Goal: Task Accomplishment & Management: Manage account settings

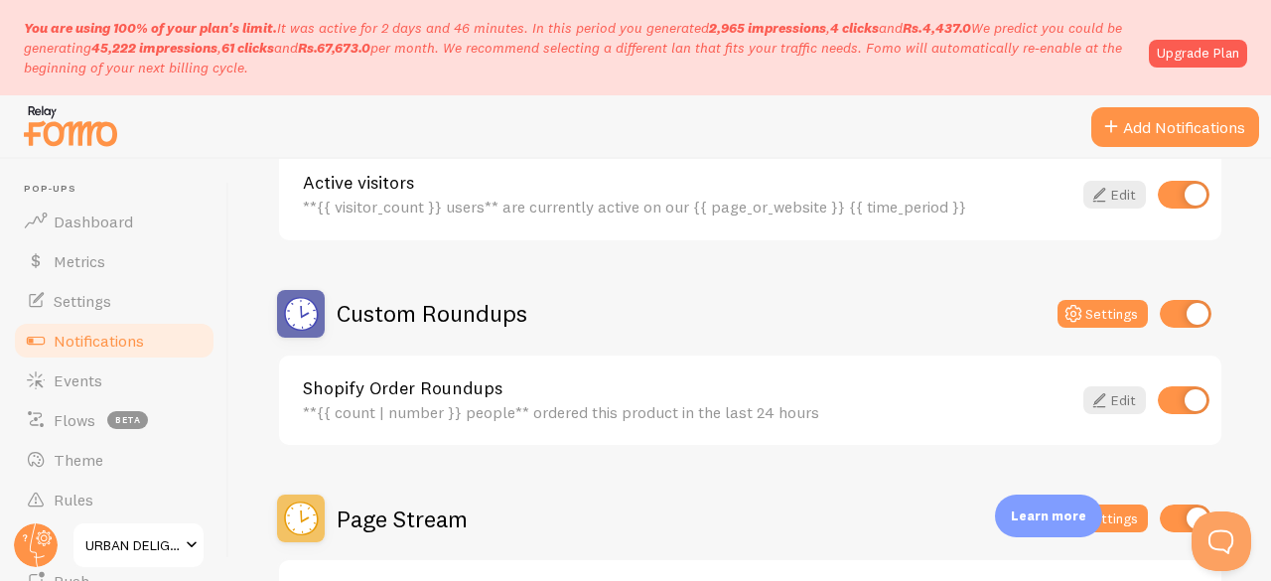
scroll to position [581, 0]
click at [1080, 293] on div "Custom Roundups Settings" at bounding box center [750, 313] width 946 height 48
click at [1064, 302] on icon at bounding box center [1073, 313] width 24 height 24
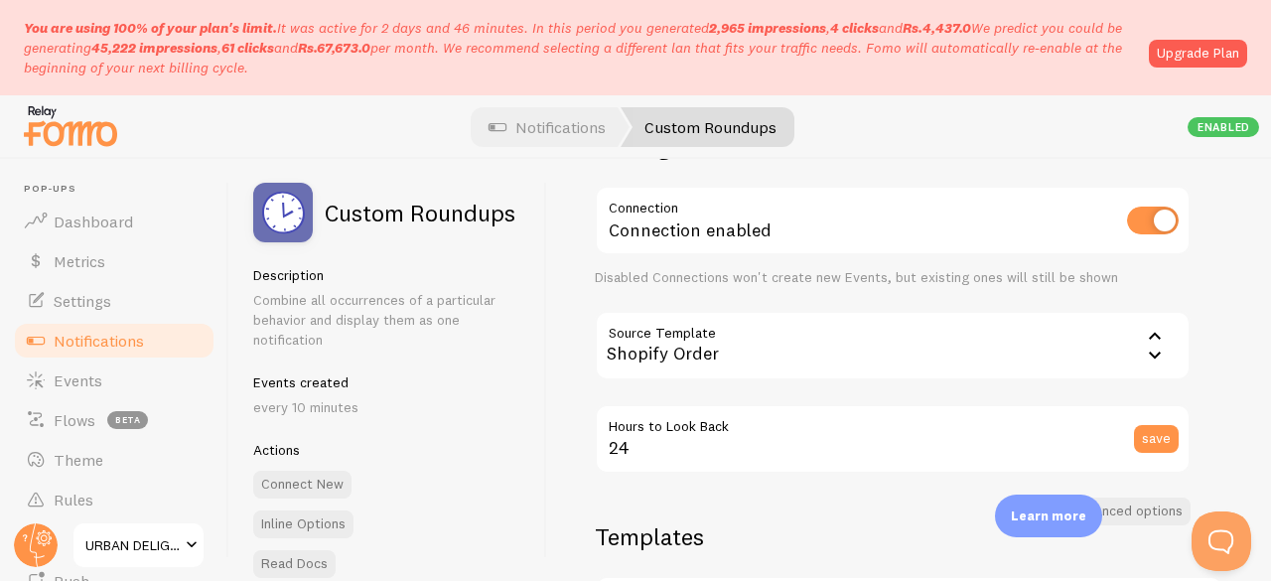
scroll to position [120, 0]
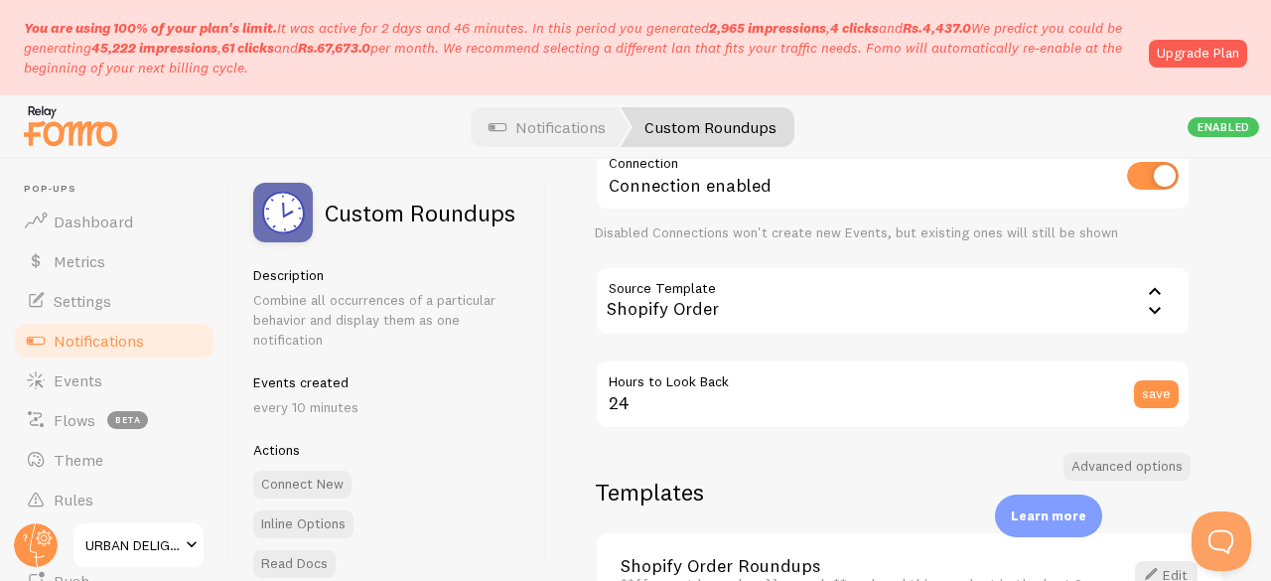
click at [1154, 289] on icon at bounding box center [1155, 290] width 12 height 7
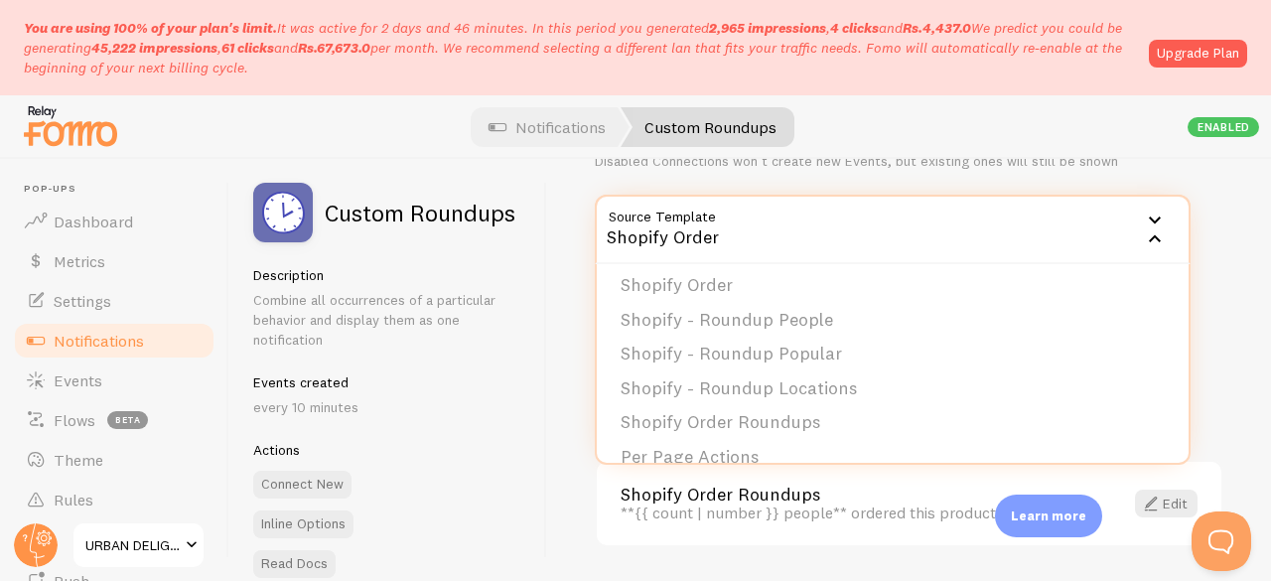
scroll to position [182, 0]
click at [577, 539] on div "Settings Connection Connection enabled Disabled Connections won't create new Ev…" at bounding box center [909, 370] width 724 height 422
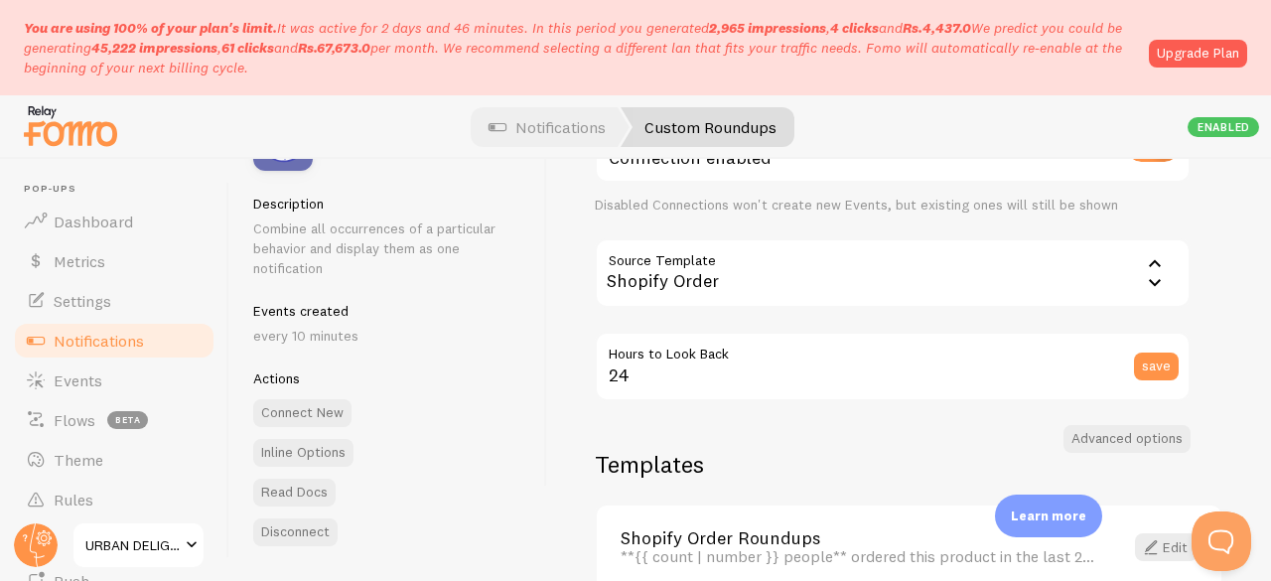
scroll to position [0, 0]
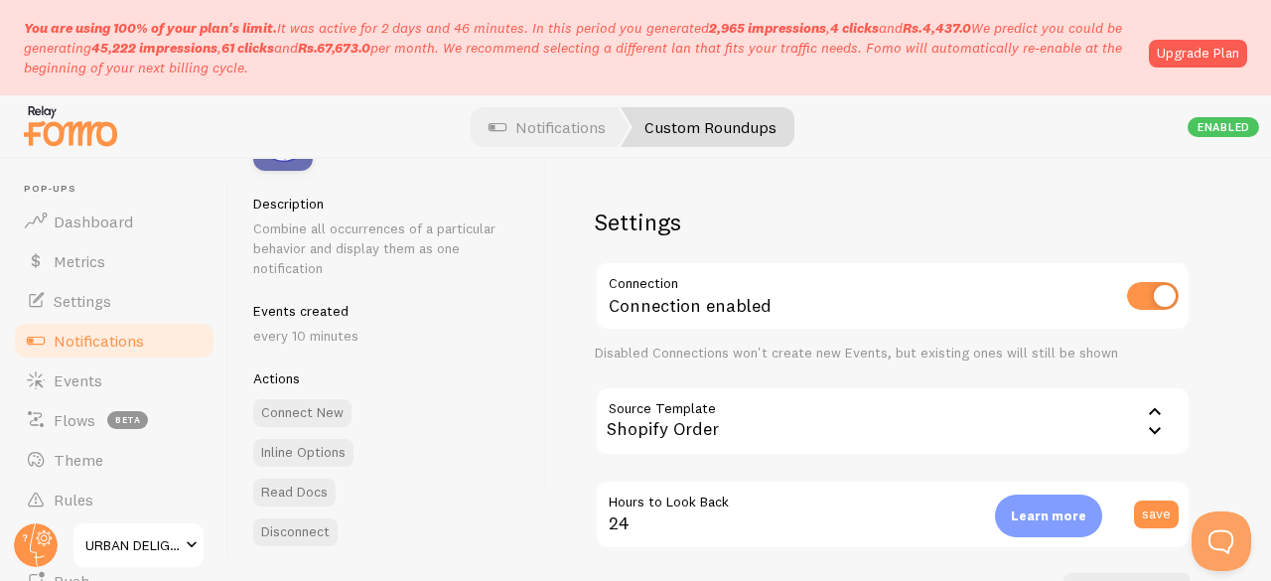
click at [86, 335] on span "Notifications" at bounding box center [99, 341] width 90 height 20
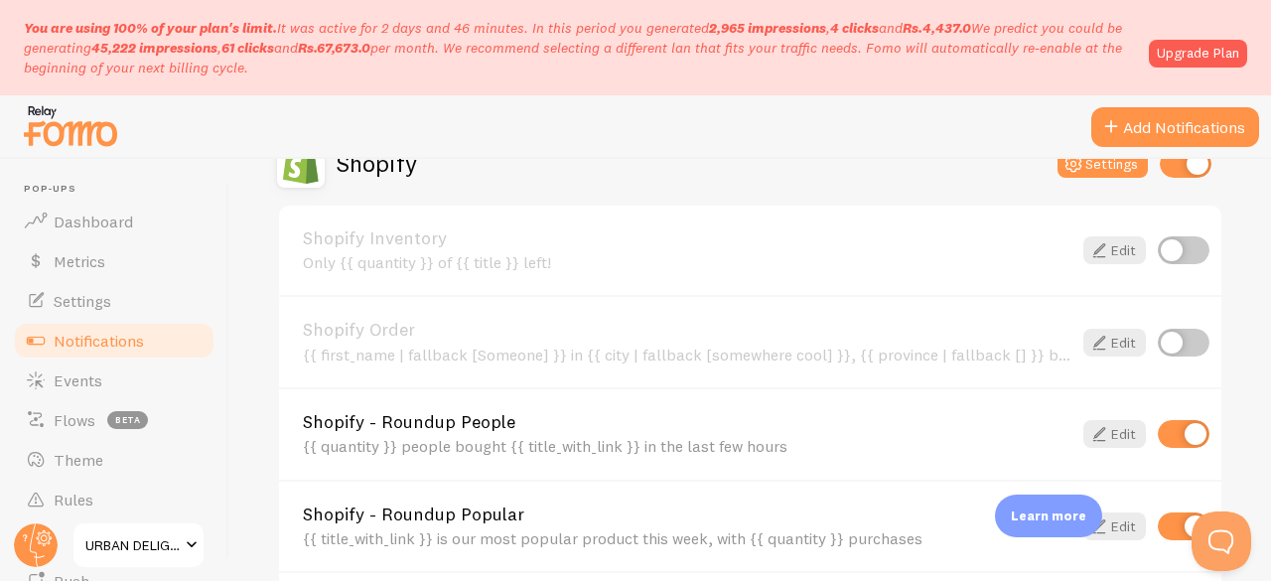
scroll to position [1122, 0]
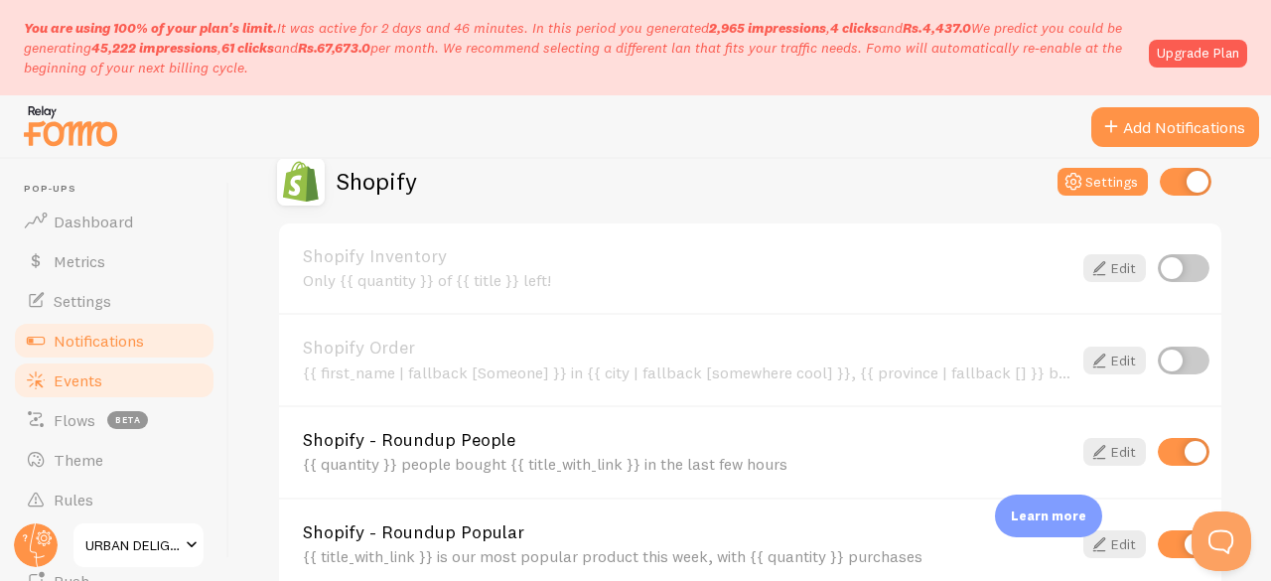
click at [135, 362] on link "Events" at bounding box center [114, 380] width 205 height 40
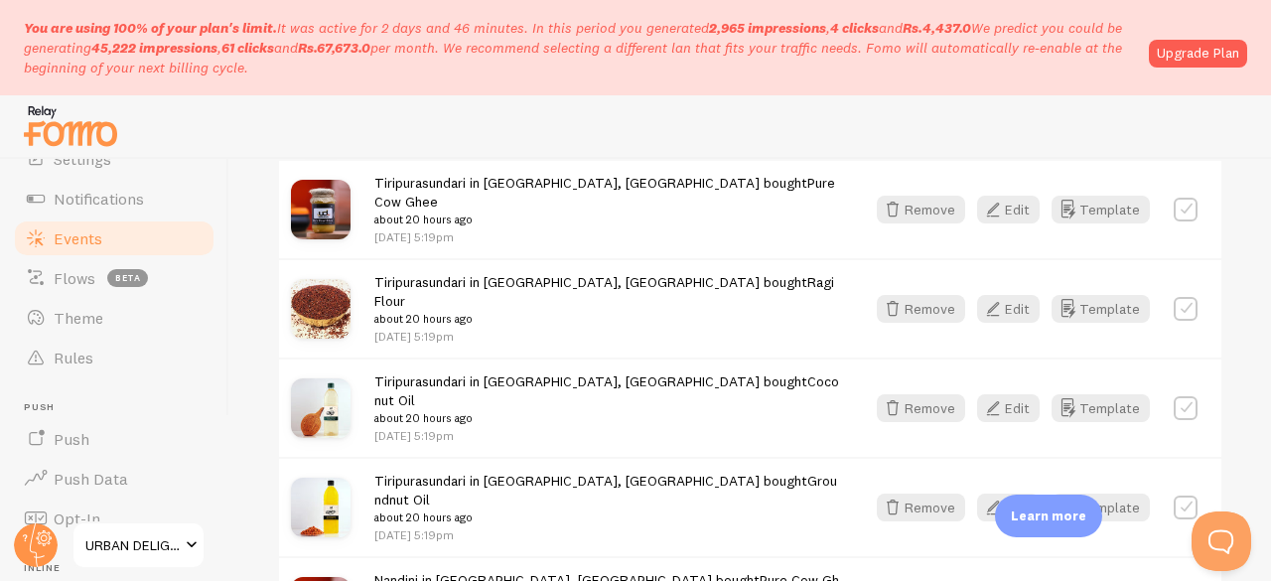
scroll to position [795, 0]
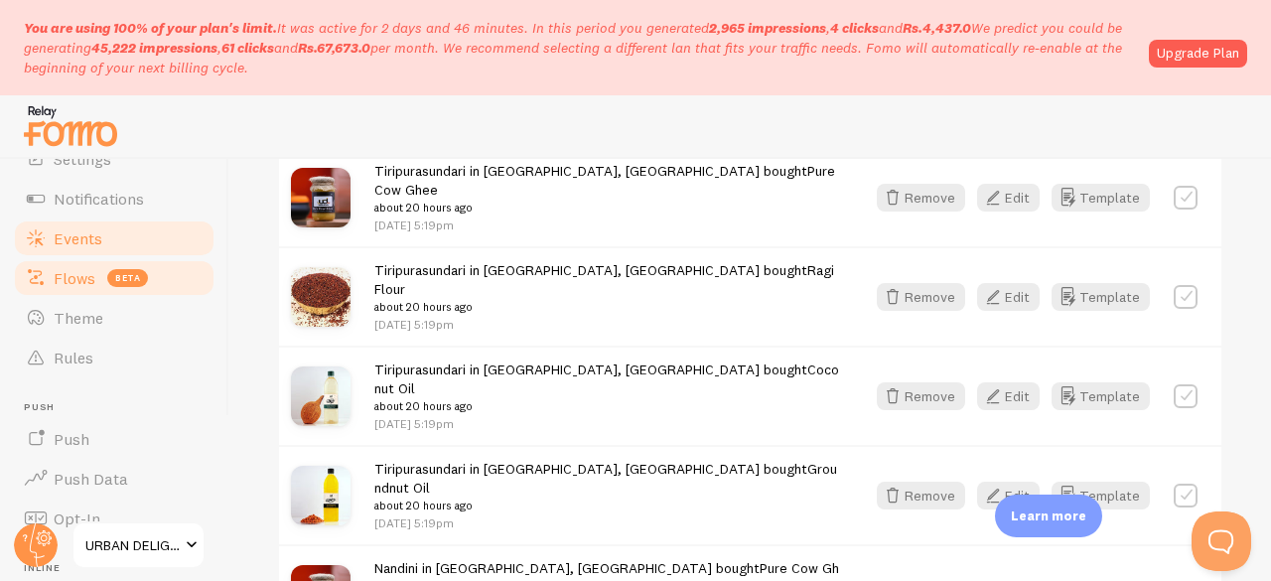
click at [73, 271] on span "Flows" at bounding box center [75, 278] width 42 height 20
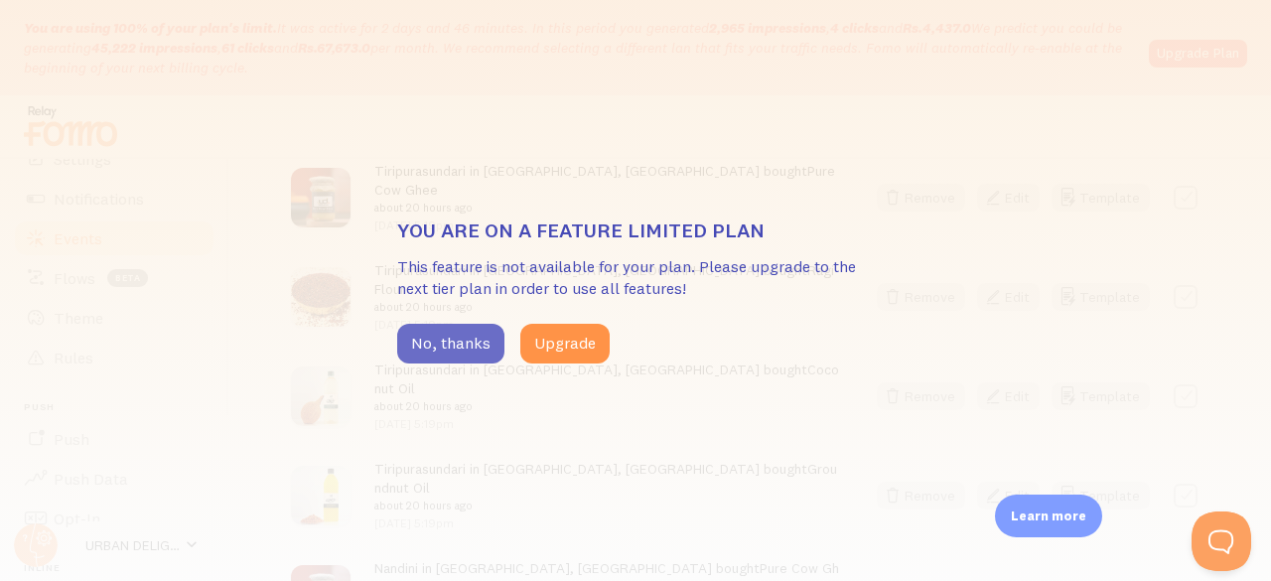
click at [419, 344] on button "No, thanks" at bounding box center [450, 344] width 107 height 40
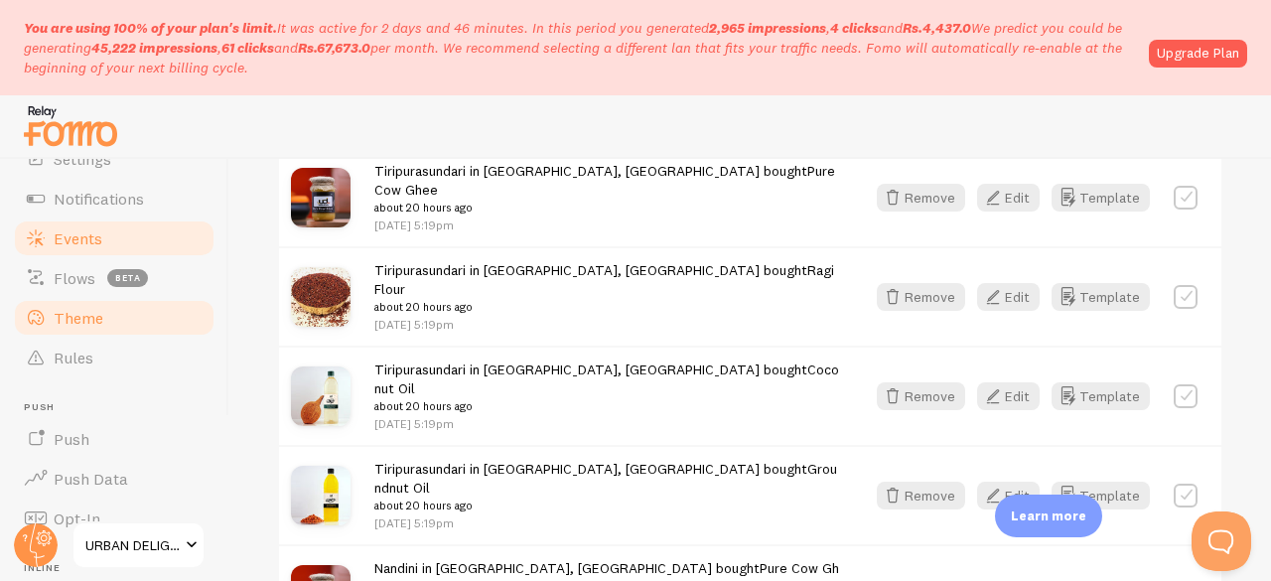
click at [83, 315] on span "Theme" at bounding box center [79, 318] width 50 height 20
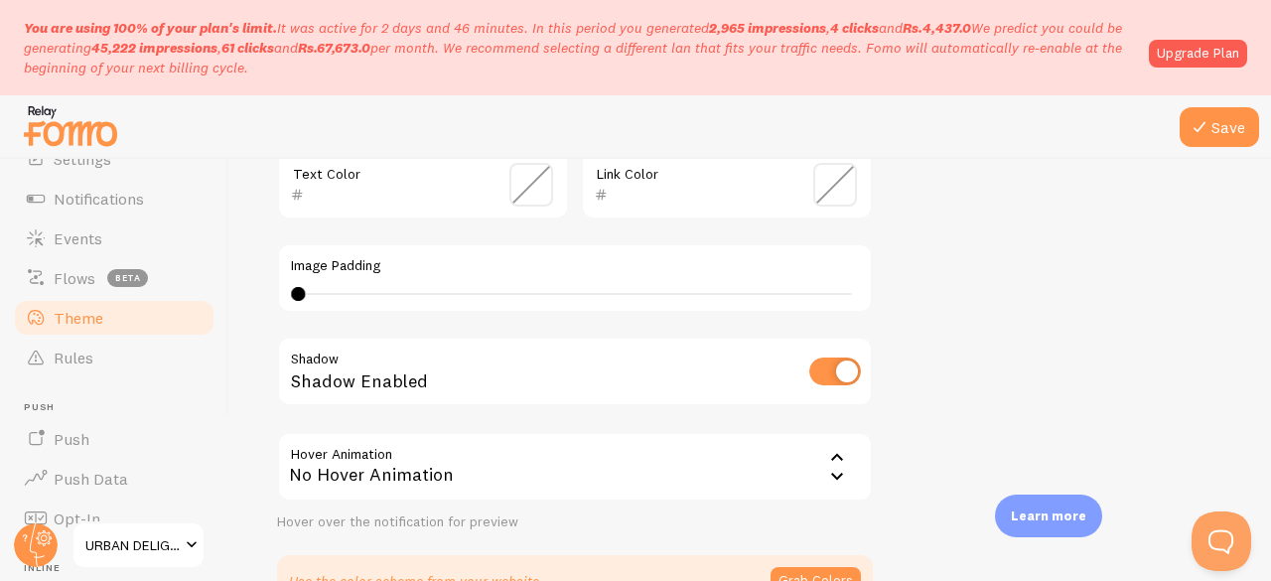
scroll to position [662, 0]
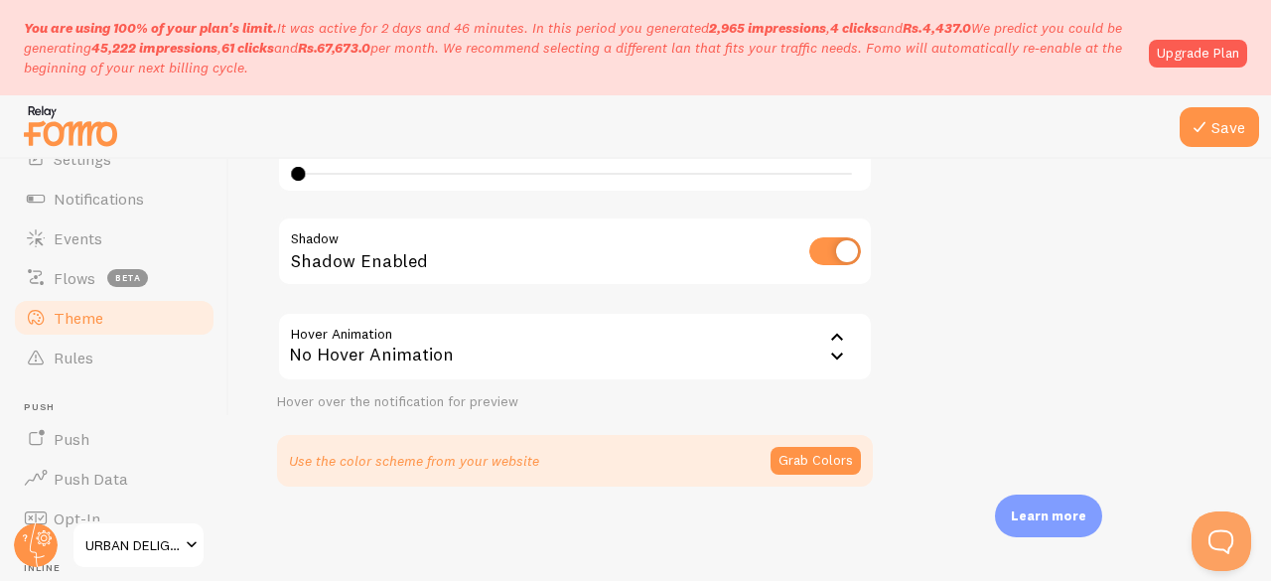
click at [833, 341] on icon at bounding box center [837, 338] width 24 height 24
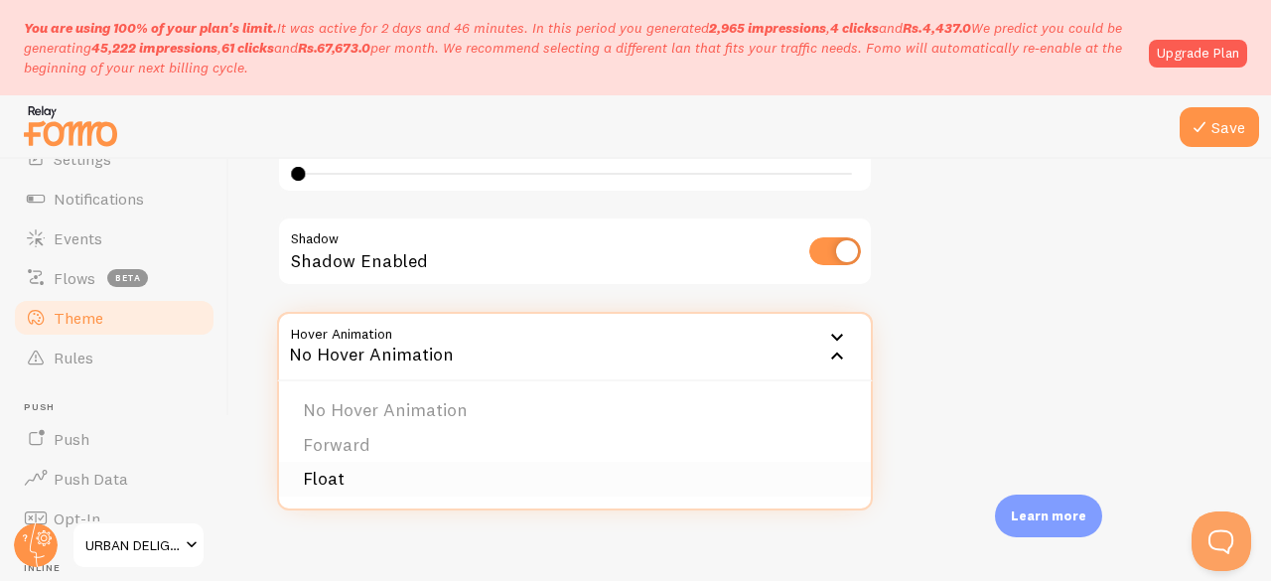
click at [325, 485] on li "Float" at bounding box center [575, 479] width 592 height 35
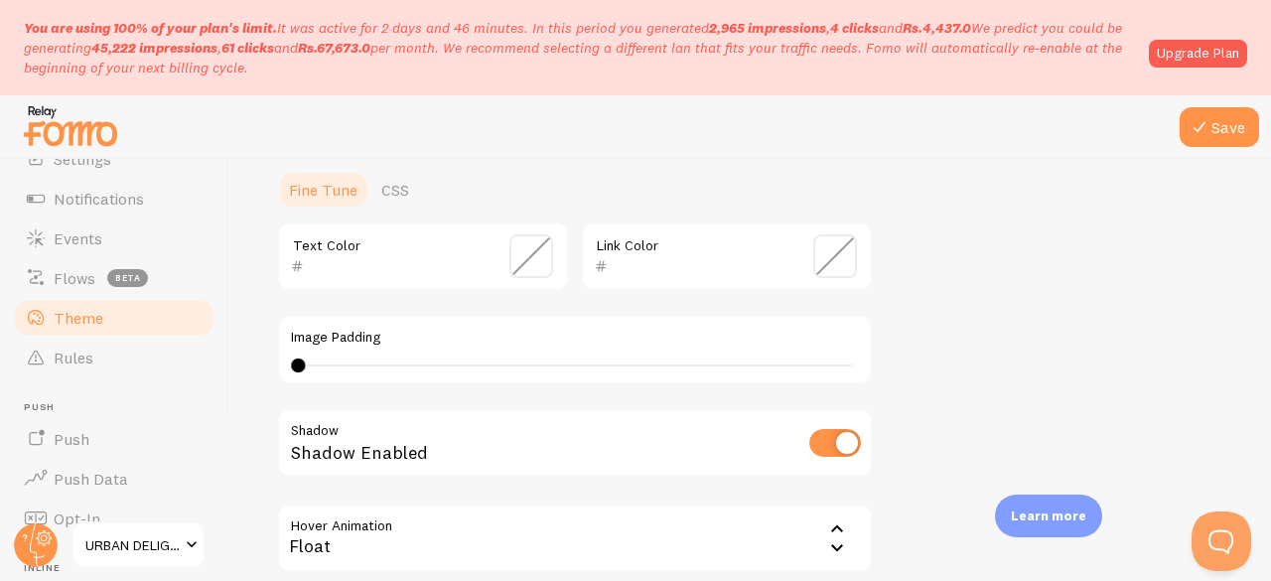
scroll to position [577, 0]
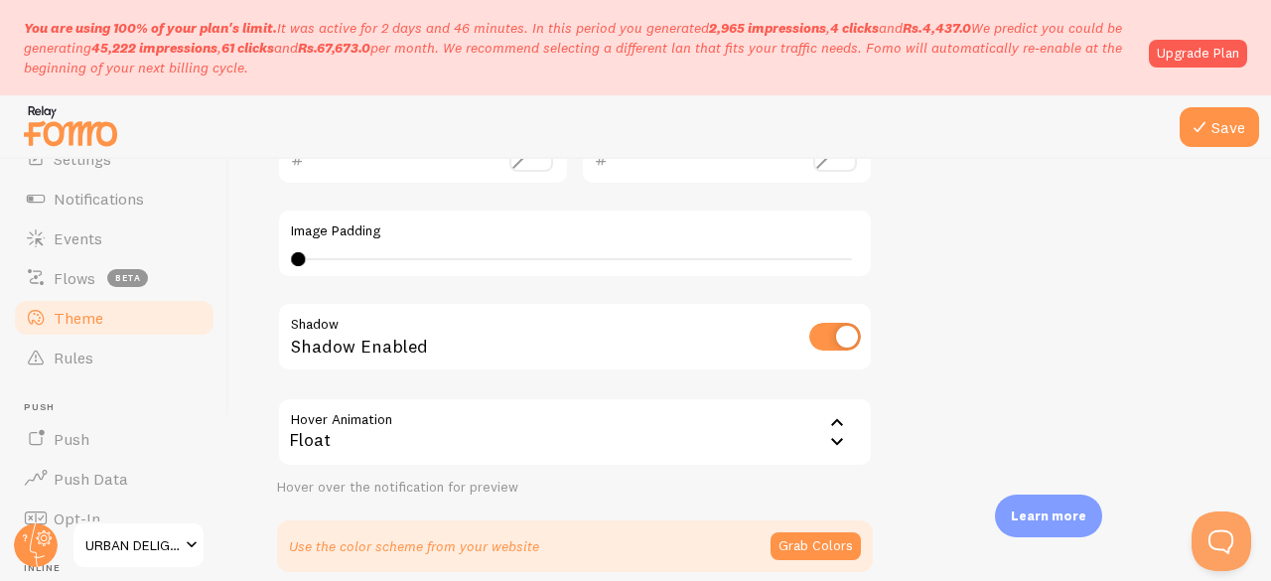
click at [839, 420] on icon at bounding box center [837, 423] width 24 height 24
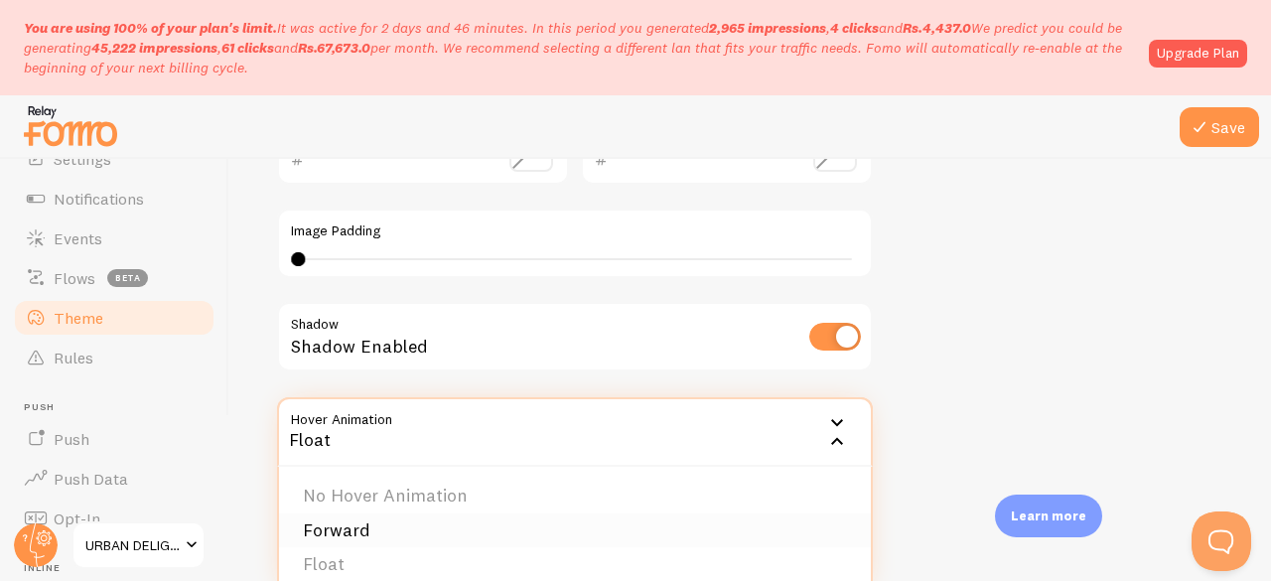
click at [385, 517] on li "Forward" at bounding box center [575, 530] width 592 height 35
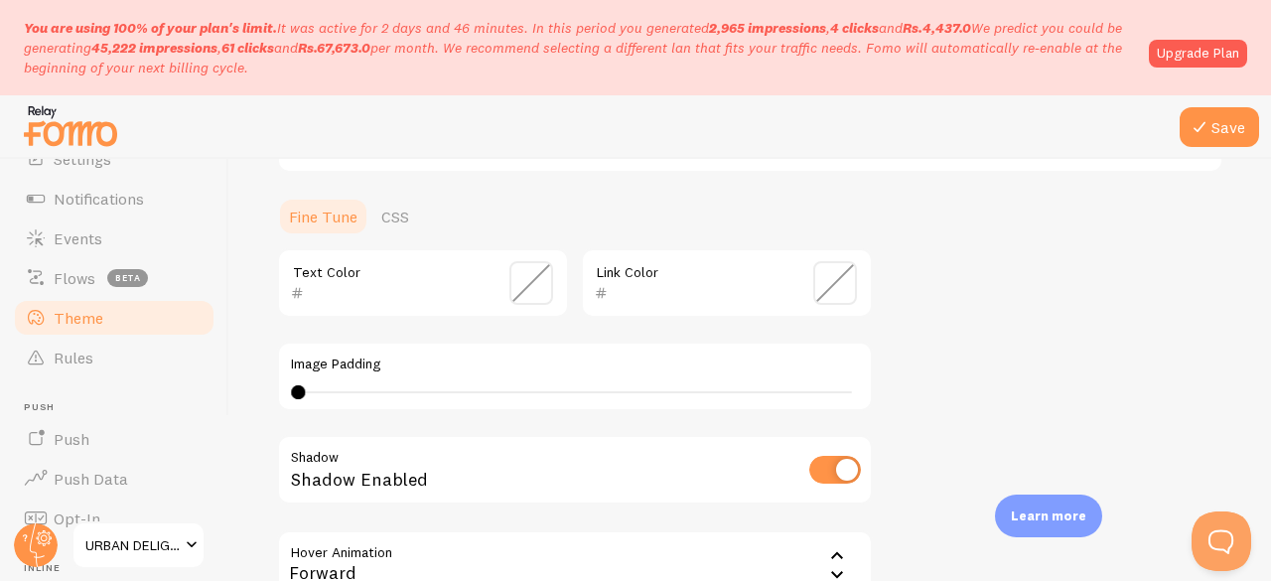
scroll to position [662, 0]
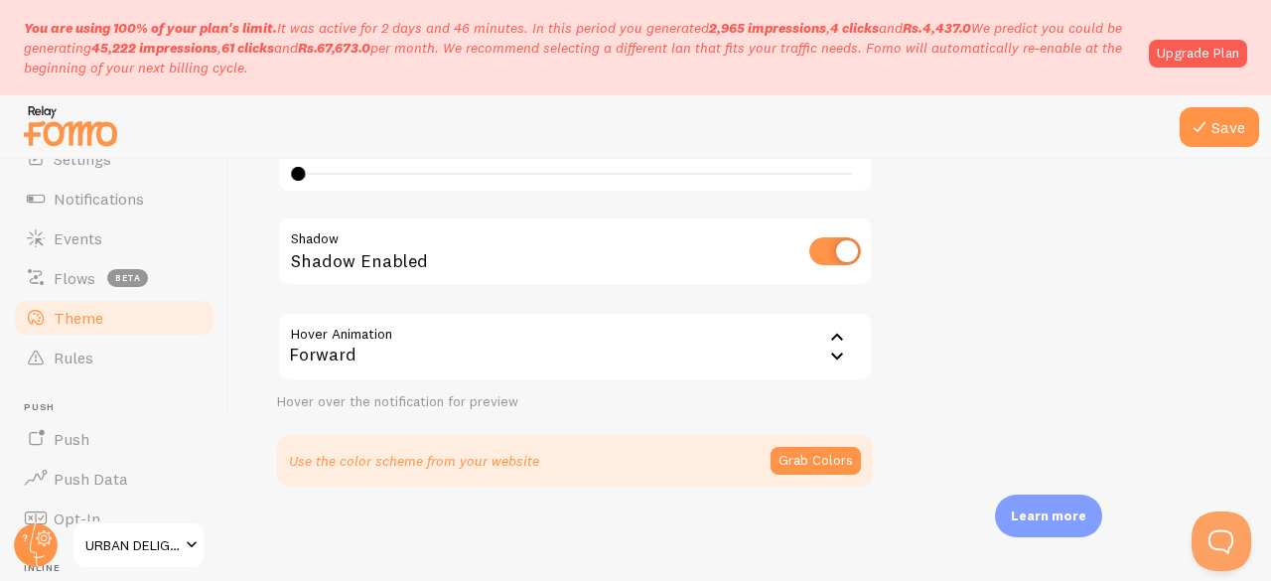
click at [818, 339] on div "Forward" at bounding box center [575, 346] width 596 height 69
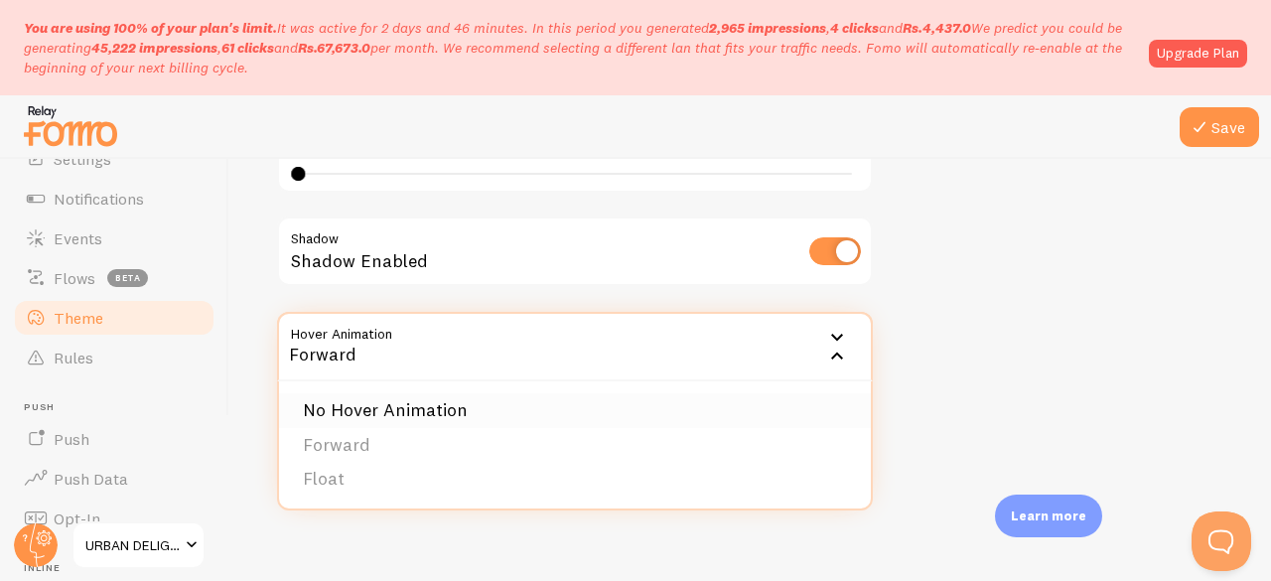
click at [360, 404] on li "No Hover Animation" at bounding box center [575, 410] width 592 height 35
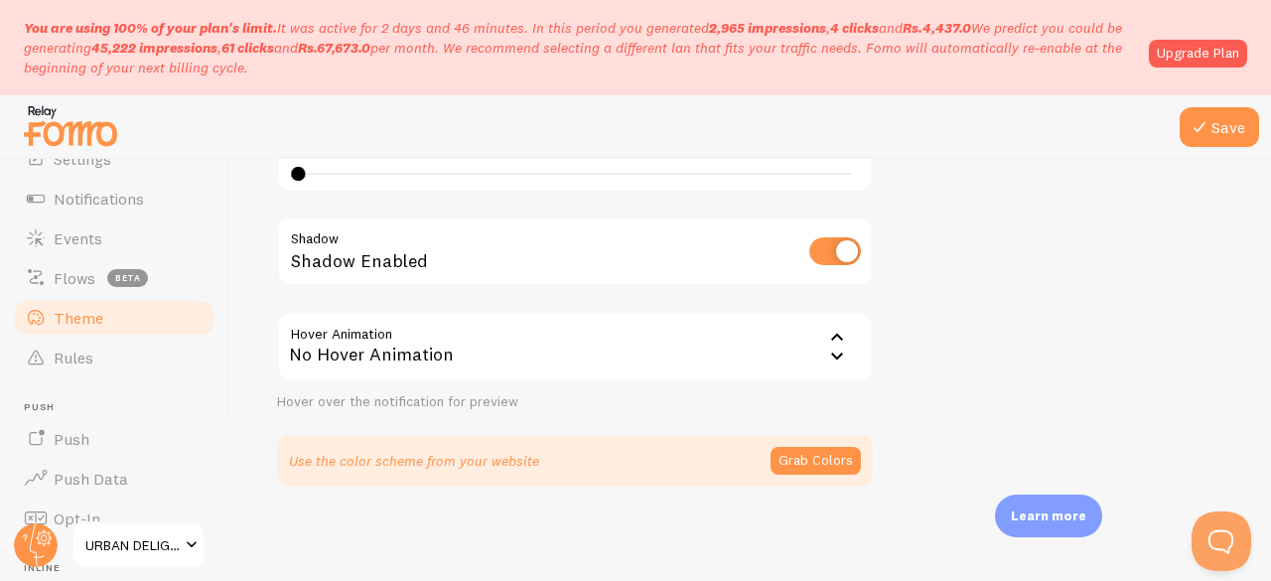
click at [850, 348] on div "No Hover Animation" at bounding box center [575, 346] width 596 height 69
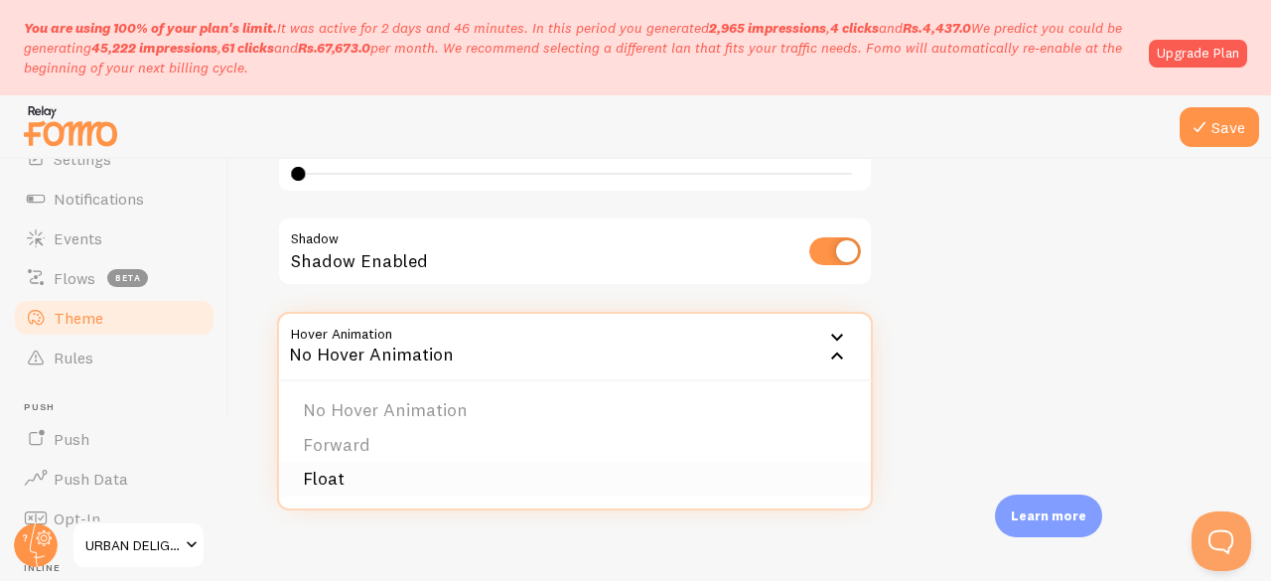
click at [342, 474] on li "Float" at bounding box center [575, 479] width 592 height 35
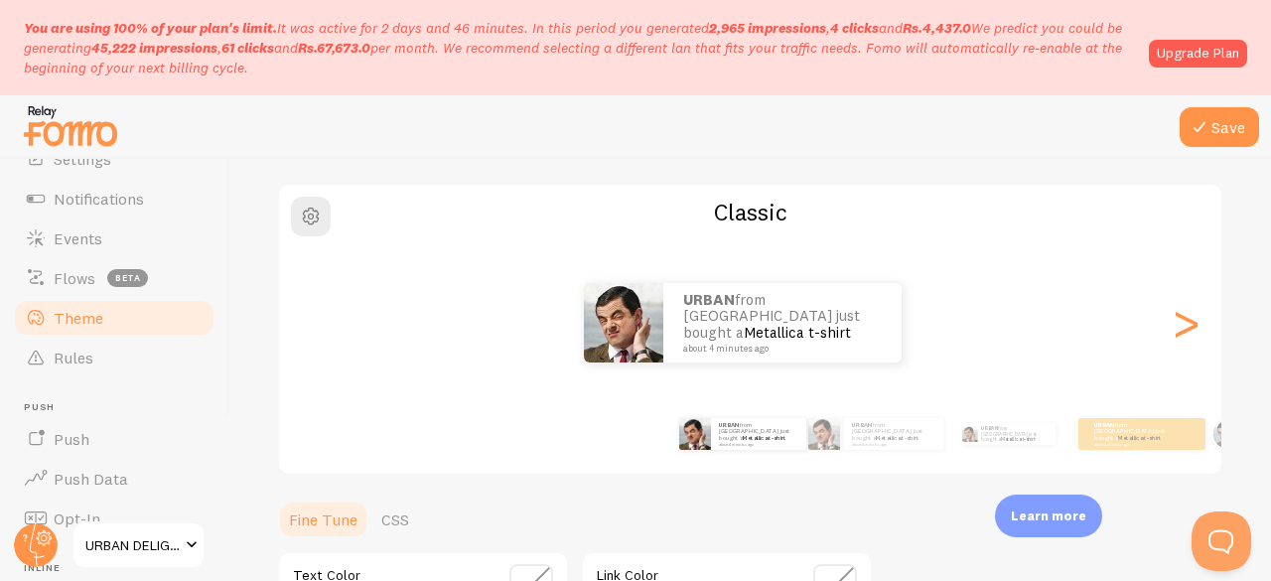
scroll to position [140, 0]
click at [741, 438] on p "URBAN from [GEOGRAPHIC_DATA] just bought a Metallica t-shirt about 4 minutes ago" at bounding box center [758, 434] width 79 height 25
click at [873, 443] on small "about 4 minutes ago" at bounding box center [892, 445] width 81 height 4
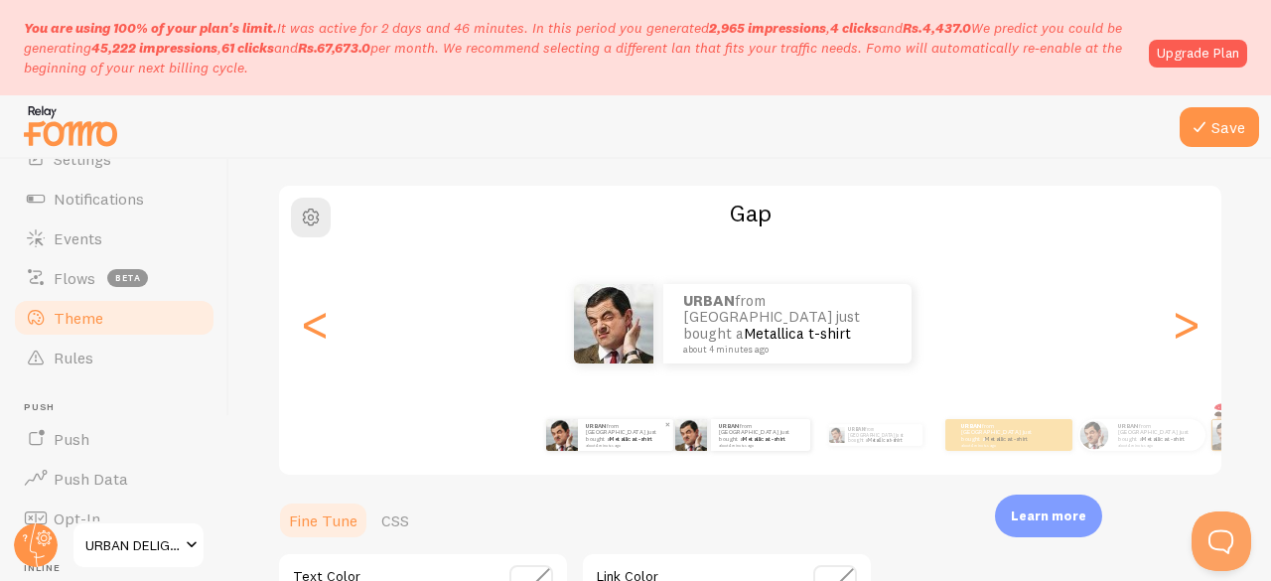
click at [597, 434] on p "URBAN from [GEOGRAPHIC_DATA] just bought a Metallica t-shirt about 4 minutes ago" at bounding box center [625, 434] width 79 height 25
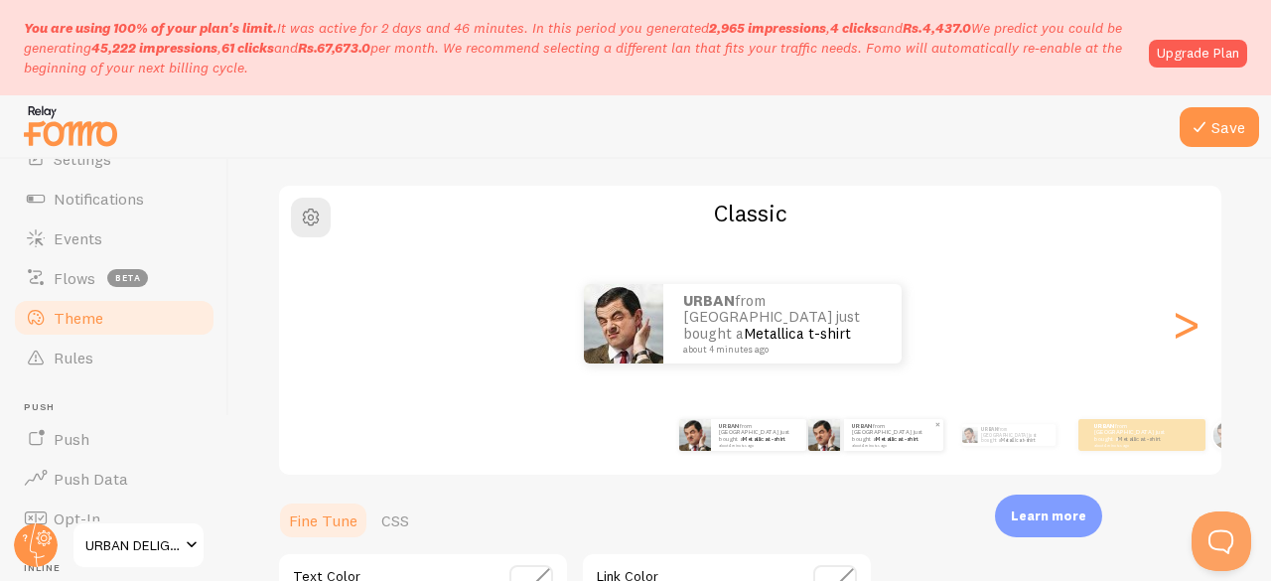
click at [863, 443] on small "about 4 minutes ago" at bounding box center [892, 445] width 81 height 4
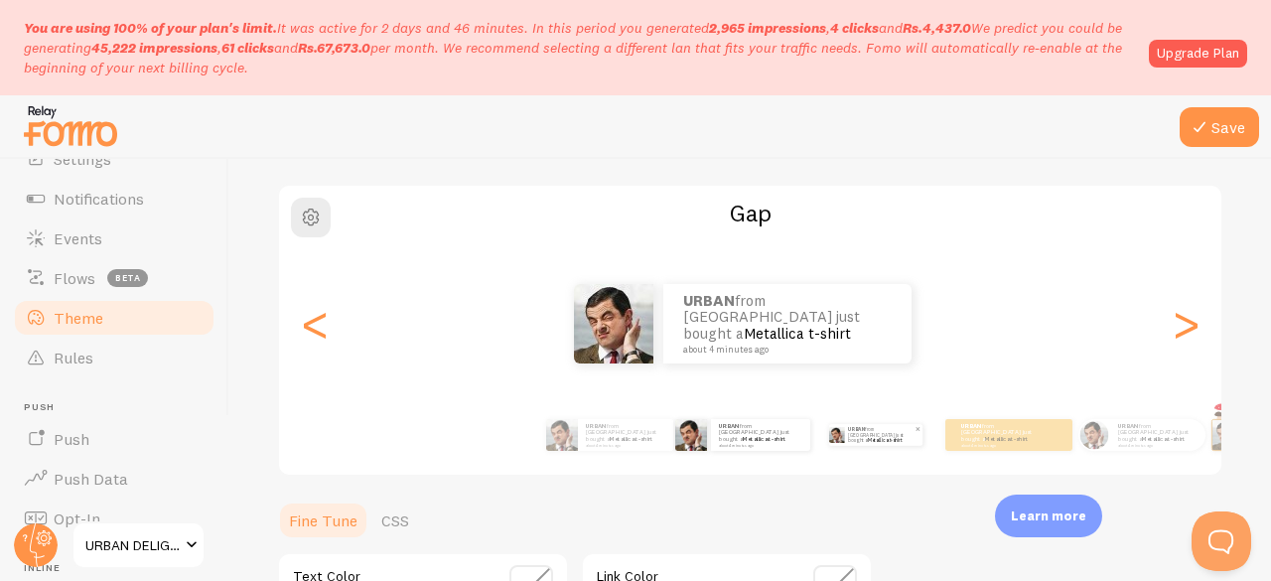
click at [872, 439] on link "Metallica t-shirt" at bounding box center [885, 440] width 34 height 6
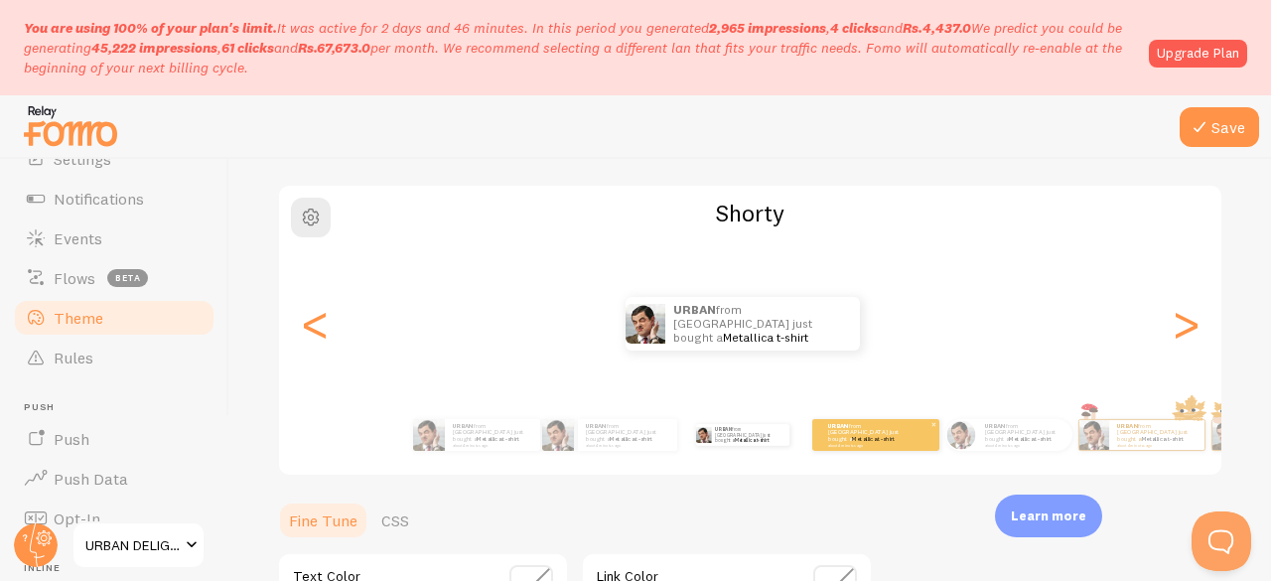
click at [883, 445] on div "URBAN from [GEOGRAPHIC_DATA] just bought a Metallica t-shirt about 4 minutes ago" at bounding box center [875, 435] width 127 height 32
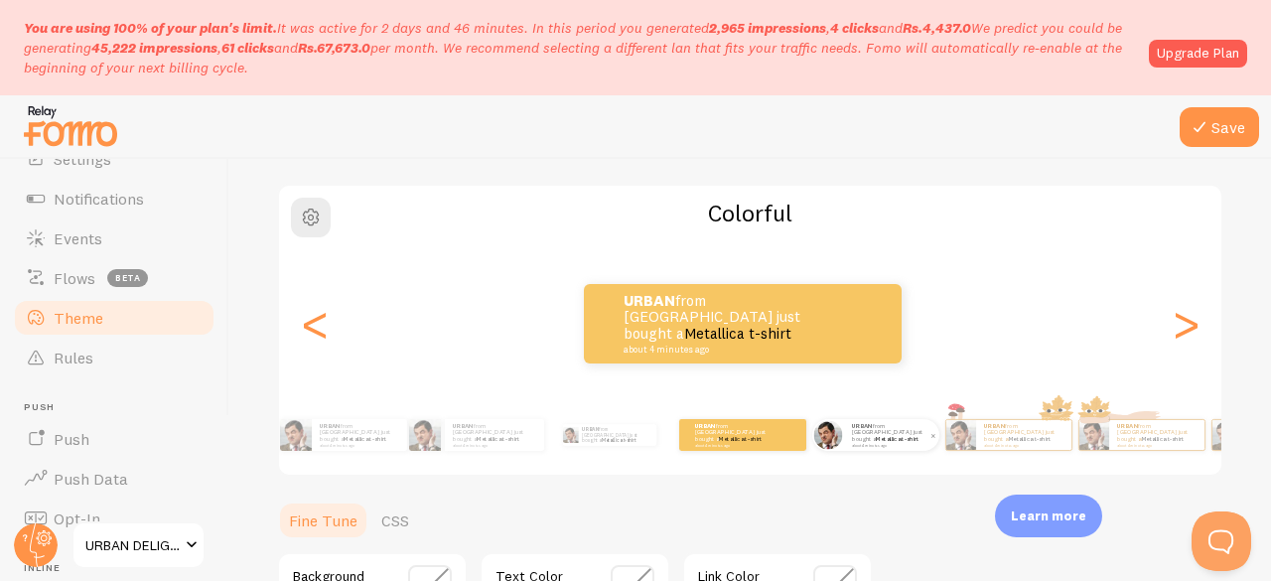
click at [894, 435] on link "Metallica t-shirt" at bounding box center [897, 439] width 43 height 8
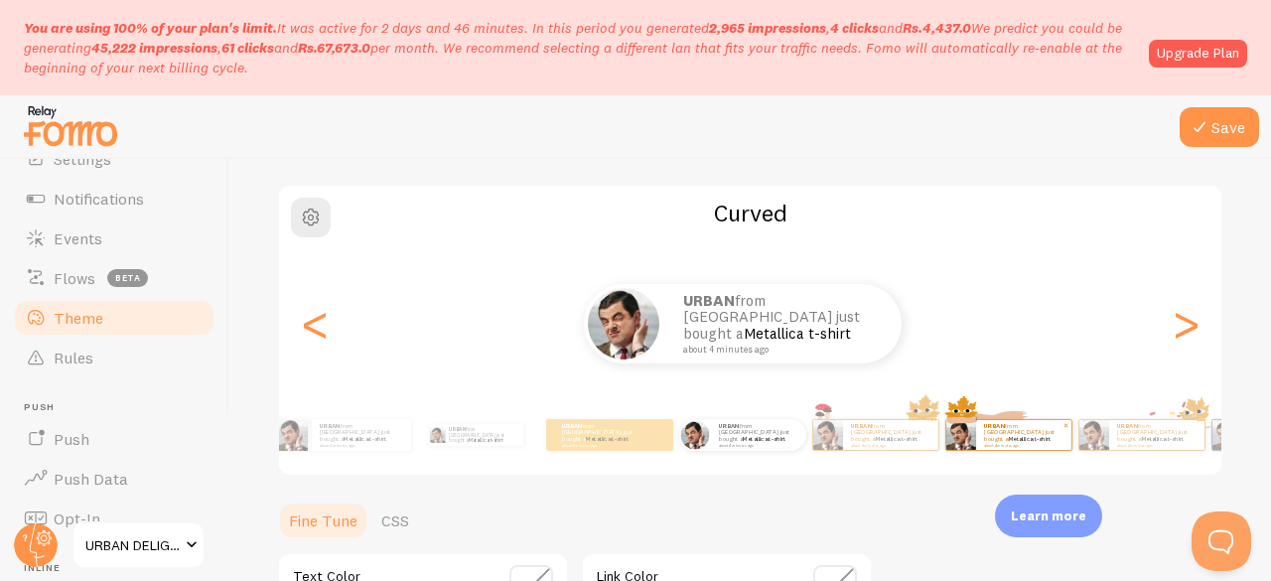
click at [1010, 437] on link "Metallica t-shirt" at bounding box center [1030, 439] width 43 height 8
type input "0"
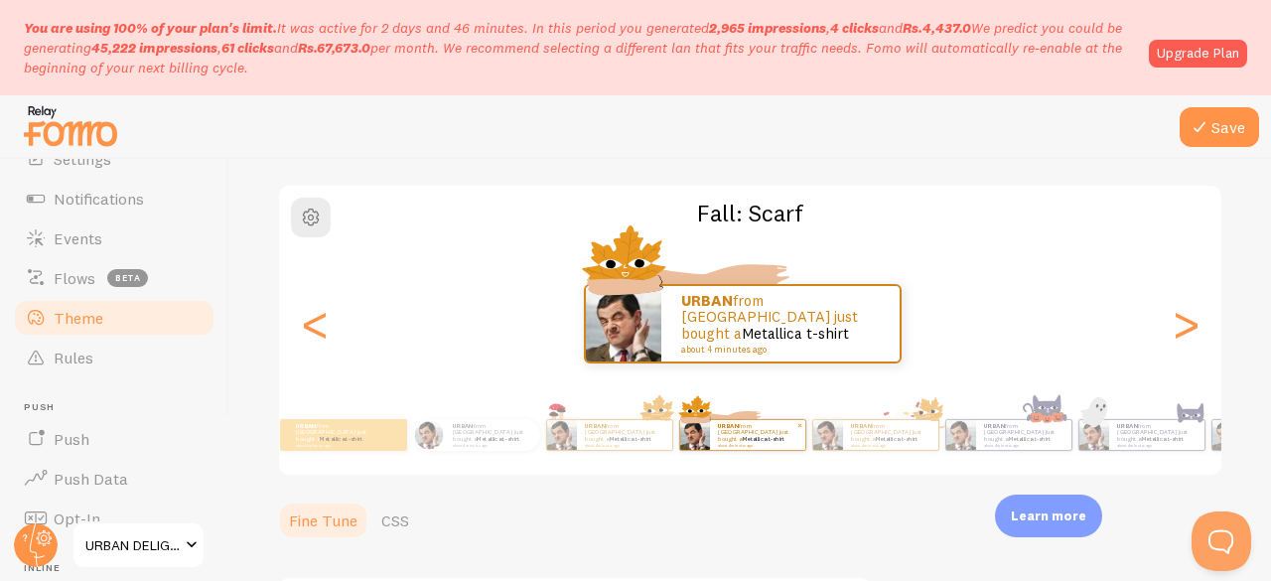
click at [710, 436] on div "URBAN from [GEOGRAPHIC_DATA] just bought a Metallica t-shirt about 4 minutes ago" at bounding box center [757, 435] width 95 height 30
click at [1171, 443] on small "about 4 minutes ago" at bounding box center [1155, 445] width 77 height 4
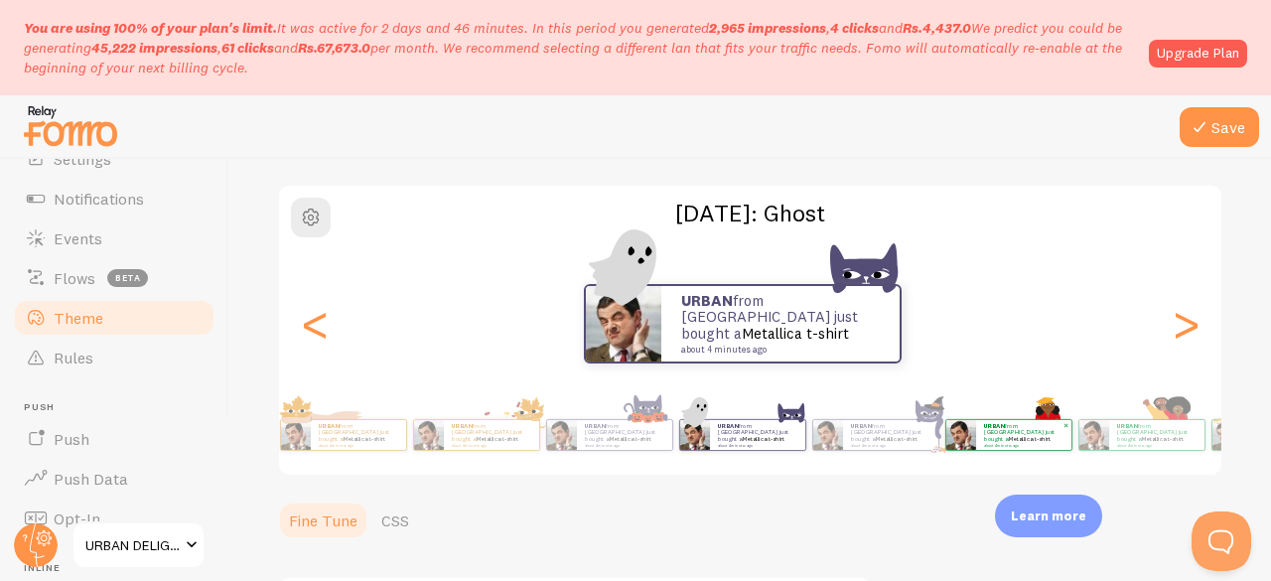
click at [1022, 448] on div "URBAN from [GEOGRAPHIC_DATA] just bought a Metallica t-shirt about 4 minutes ago" at bounding box center [1023, 435] width 95 height 30
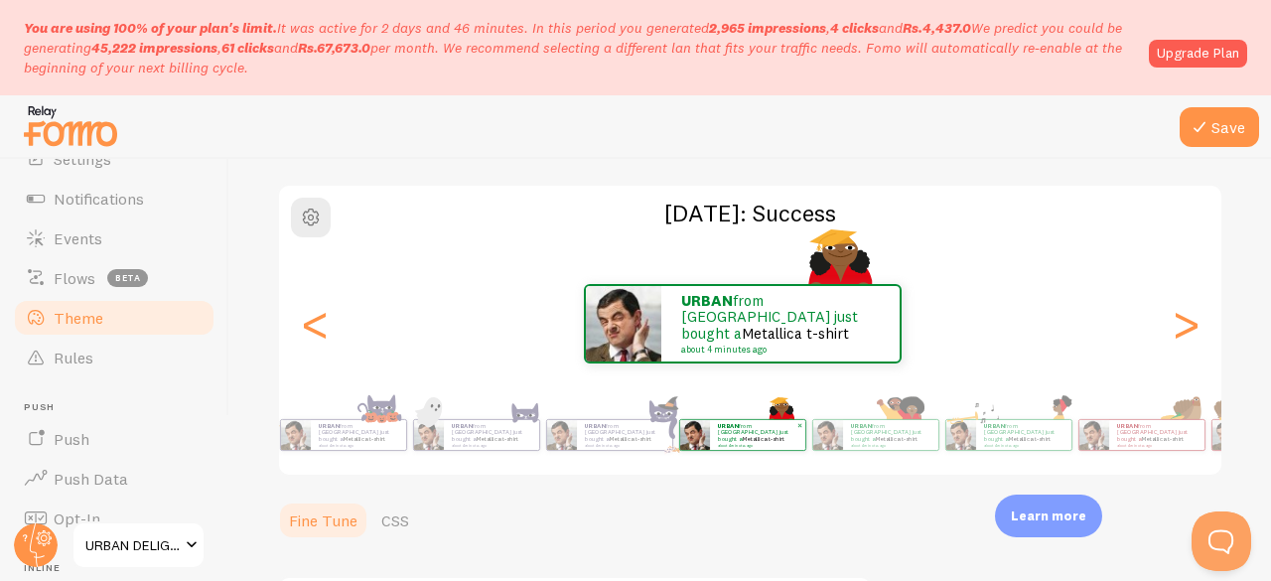
click at [1022, 448] on div "URBAN from [GEOGRAPHIC_DATA] just bought a Metallica t-shirt about 4 minutes ago" at bounding box center [1023, 435] width 95 height 30
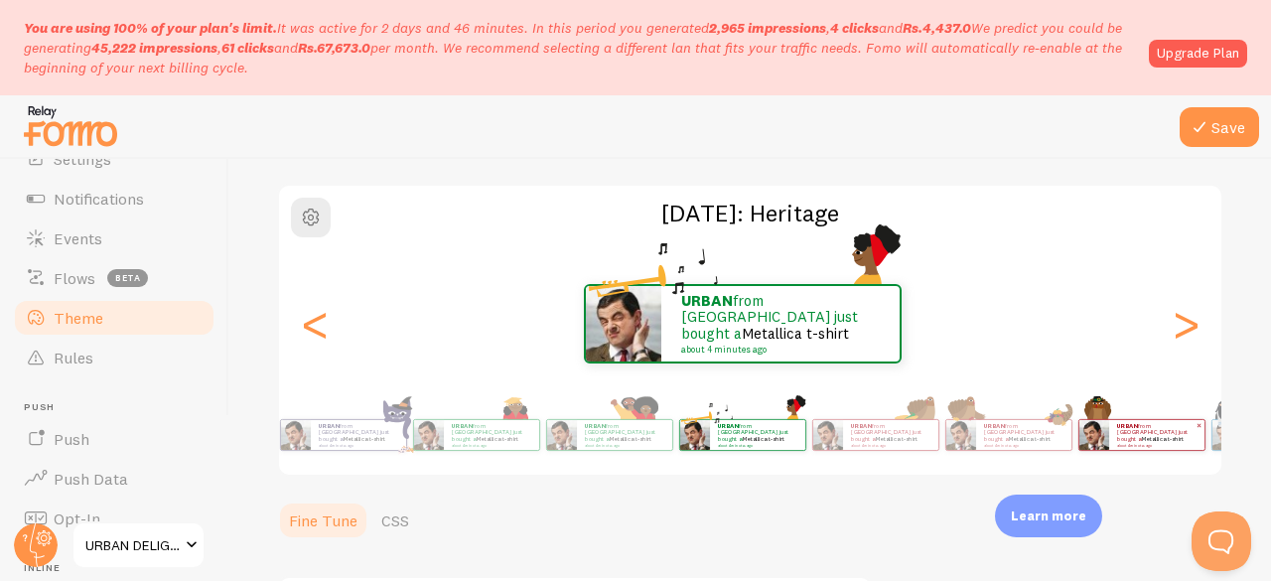
click at [1135, 449] on div "URBAN from [GEOGRAPHIC_DATA] just bought a Metallica t-shirt about 4 minutes ago" at bounding box center [1156, 435] width 95 height 30
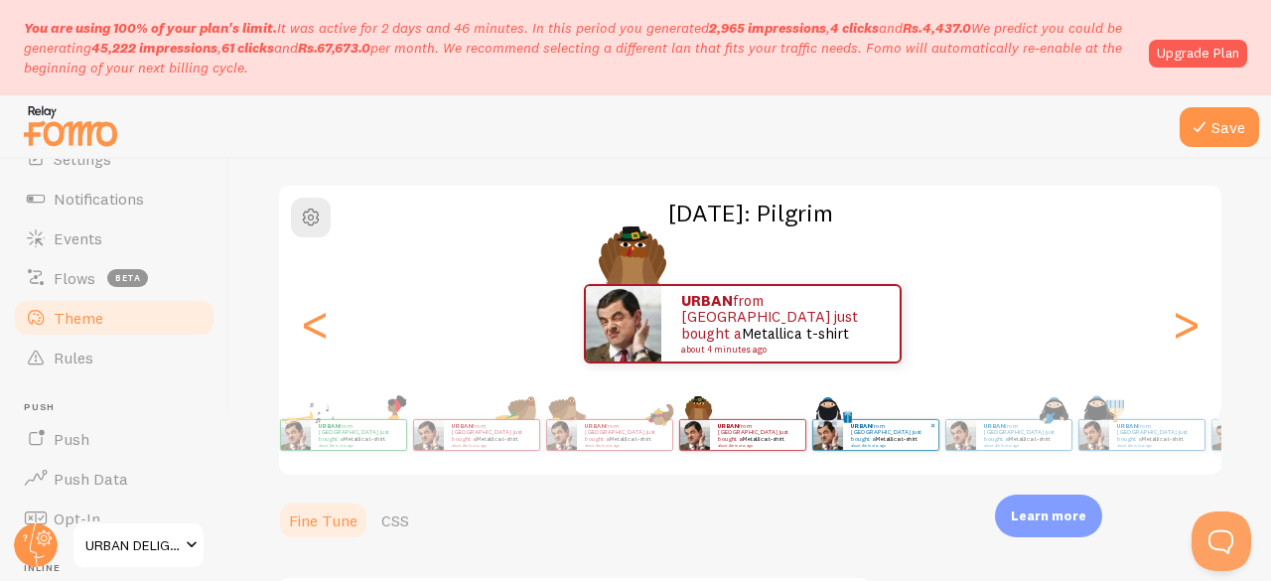
click at [927, 444] on div "URBAN from [GEOGRAPHIC_DATA] just bought a Metallica t-shirt about 4 minutes ago" at bounding box center [890, 435] width 95 height 30
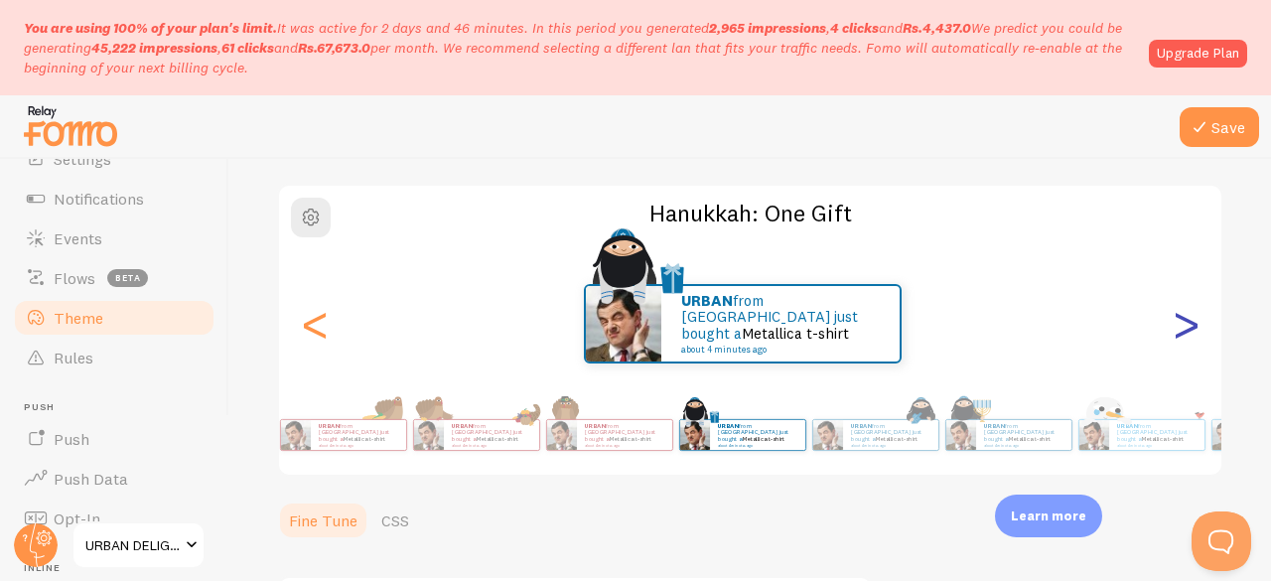
click at [1173, 346] on div ">" at bounding box center [1185, 323] width 24 height 143
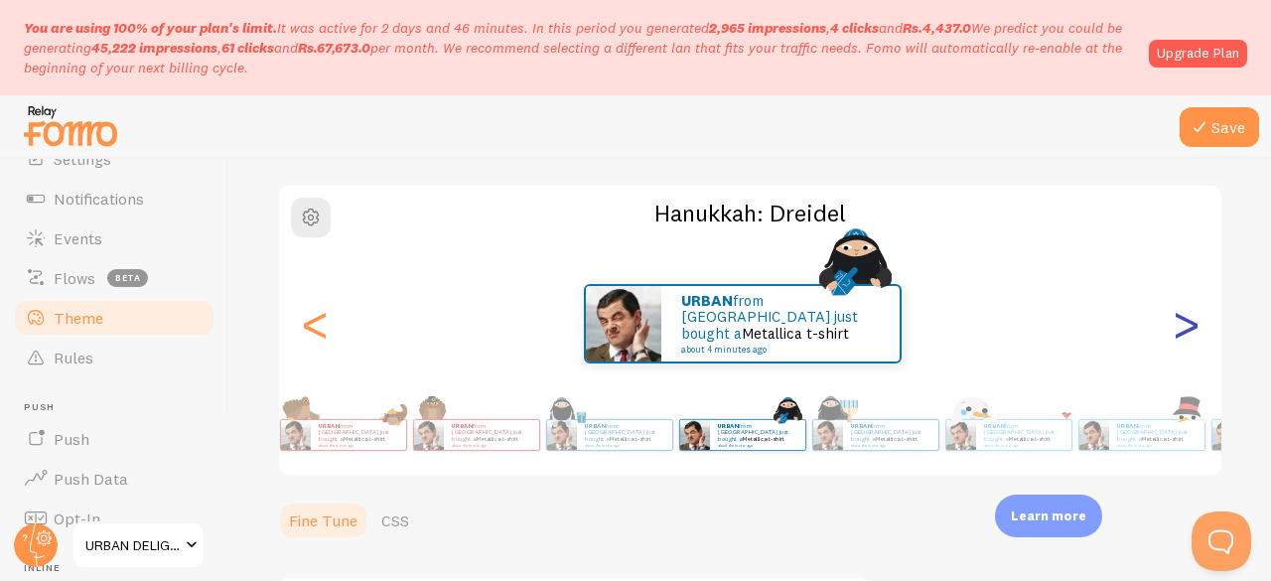
click at [1173, 346] on div ">" at bounding box center [1185, 323] width 24 height 143
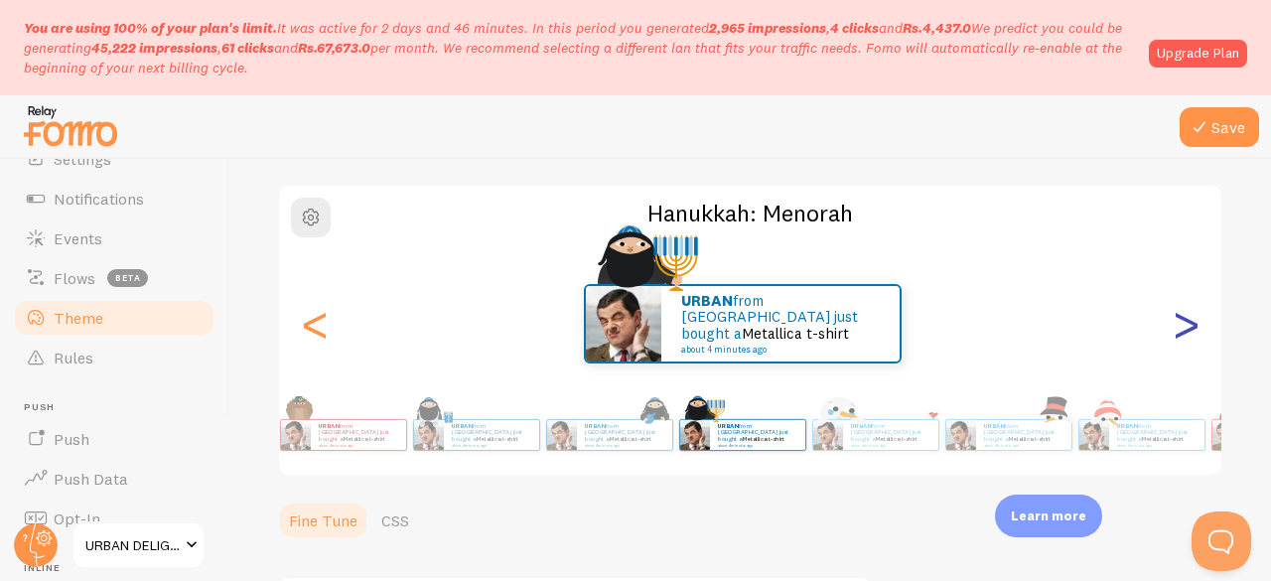
click at [1173, 346] on div ">" at bounding box center [1185, 323] width 24 height 143
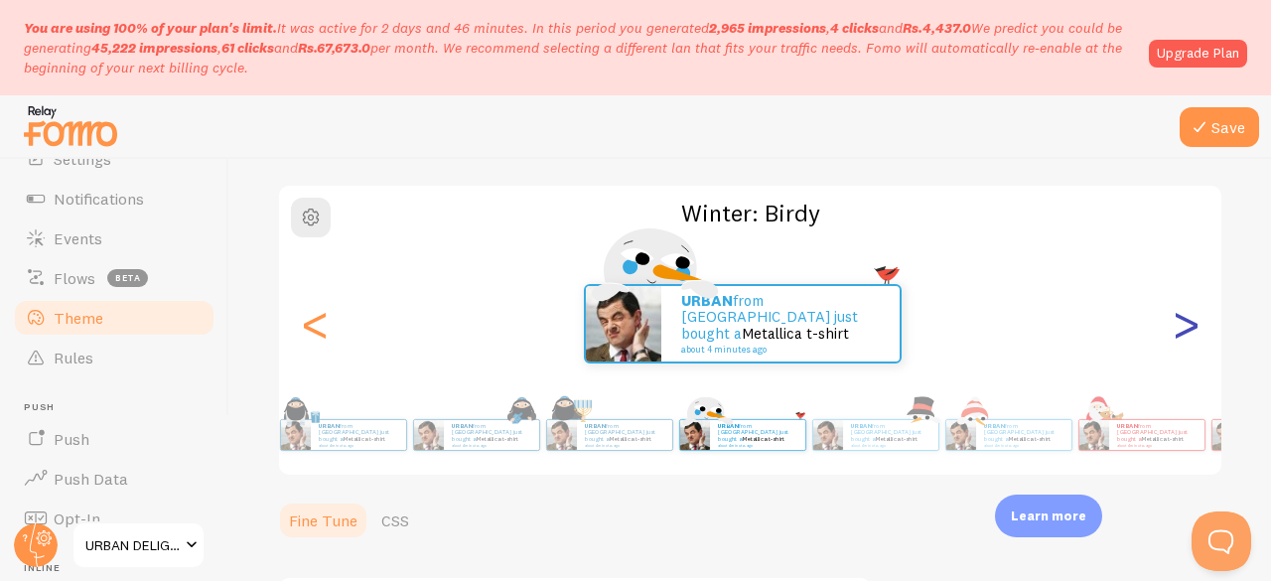
click at [1173, 346] on div ">" at bounding box center [1185, 323] width 24 height 143
click at [1177, 313] on div ">" at bounding box center [1185, 323] width 24 height 143
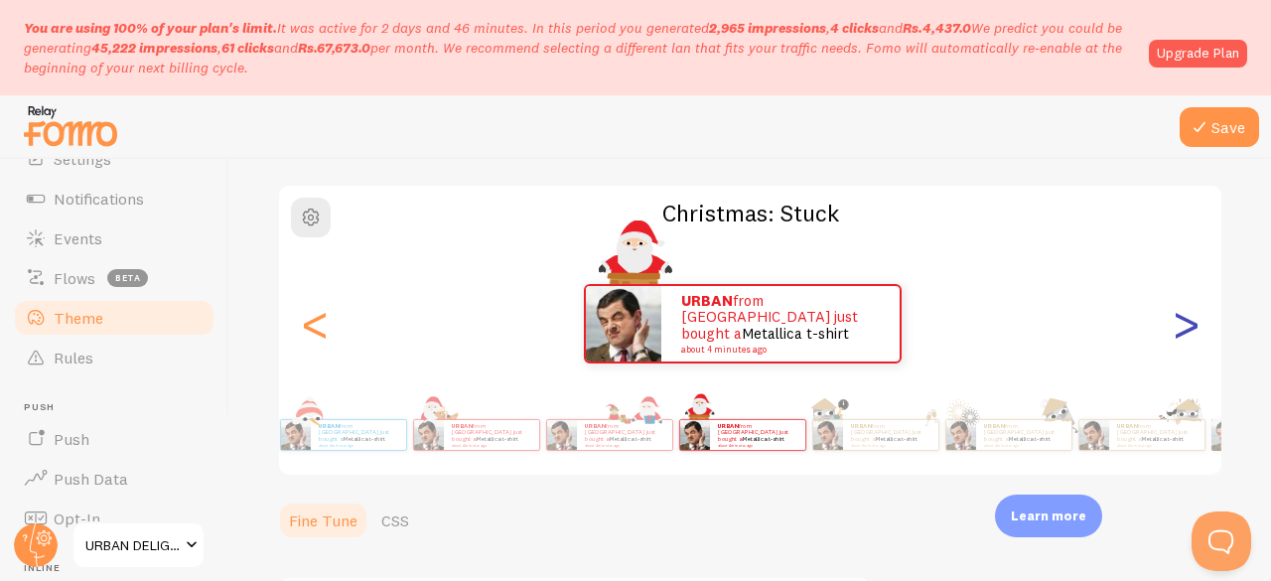
click at [1173, 319] on div ">" at bounding box center [1185, 323] width 24 height 143
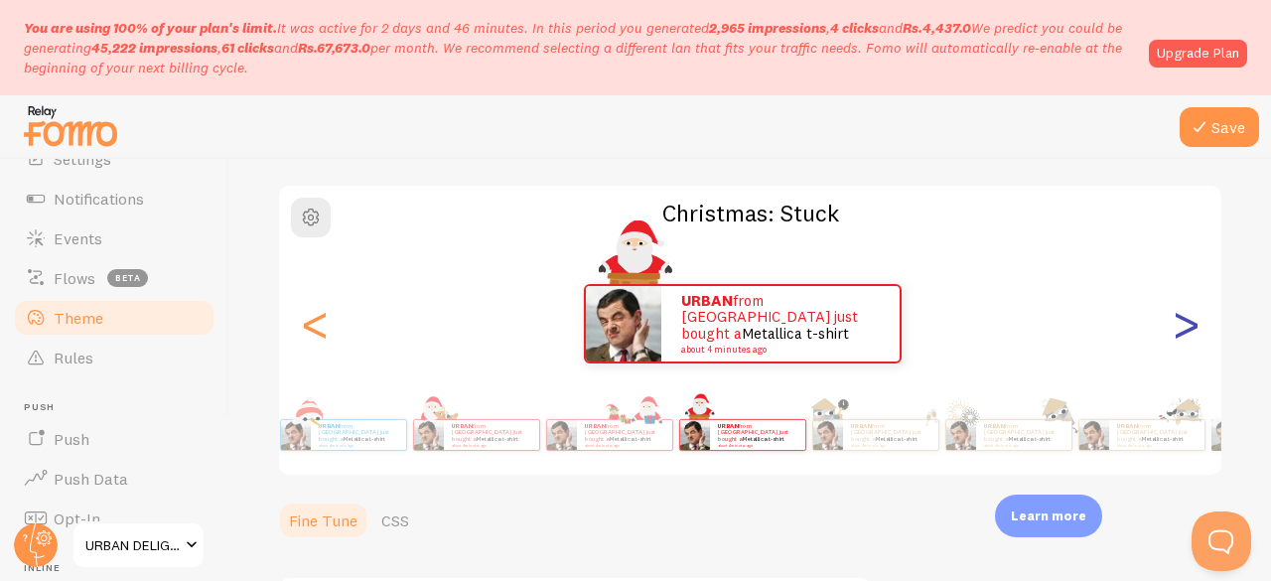
click at [1173, 319] on div ">" at bounding box center [1185, 323] width 24 height 143
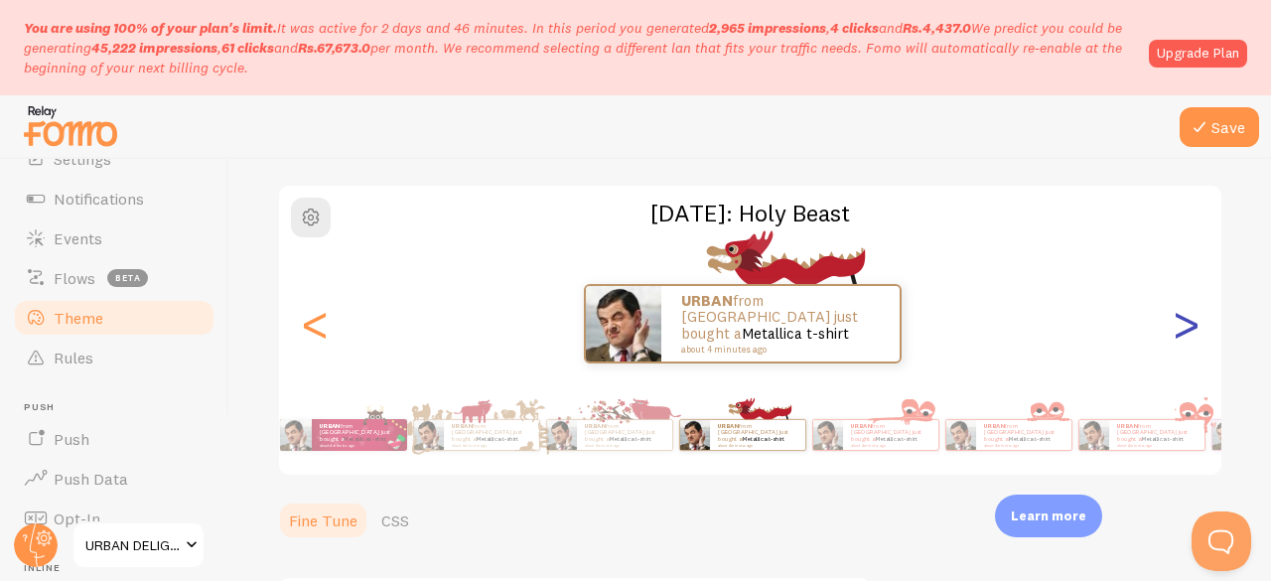
click at [1173, 319] on div ">" at bounding box center [1185, 323] width 24 height 143
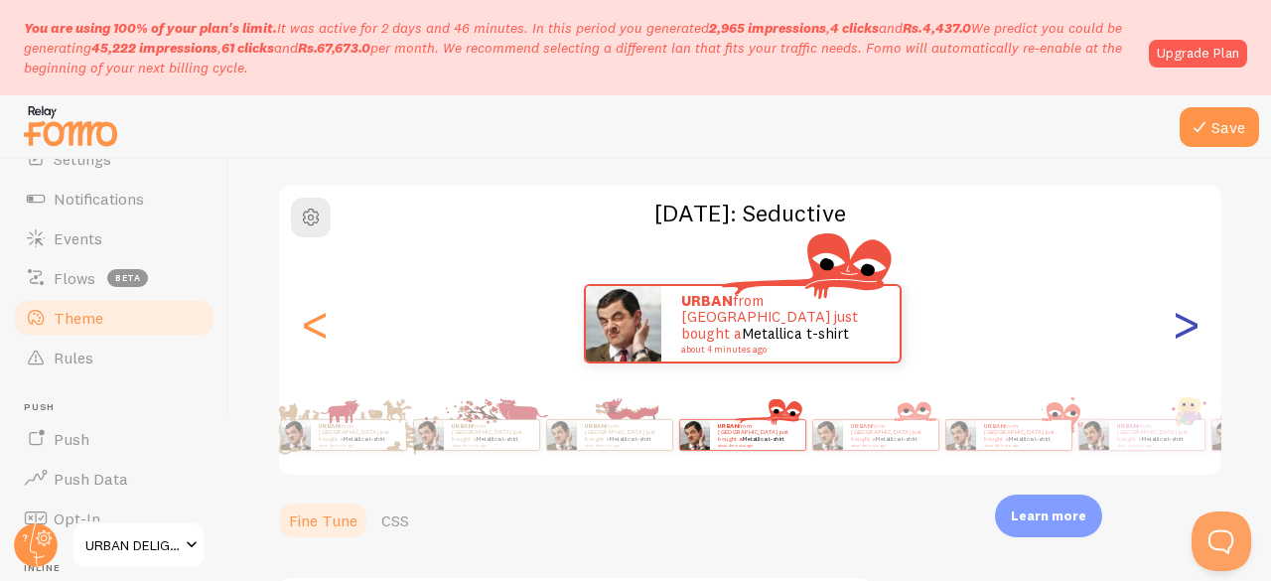
click at [1173, 319] on div ">" at bounding box center [1185, 323] width 24 height 143
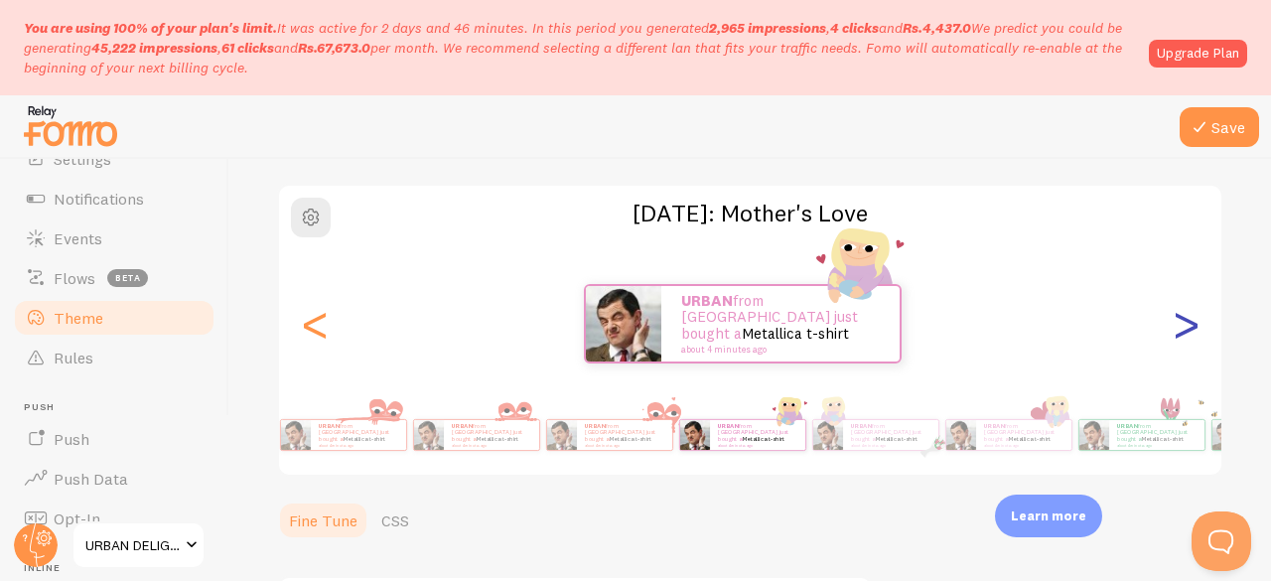
click at [1173, 319] on div ">" at bounding box center [1185, 323] width 24 height 143
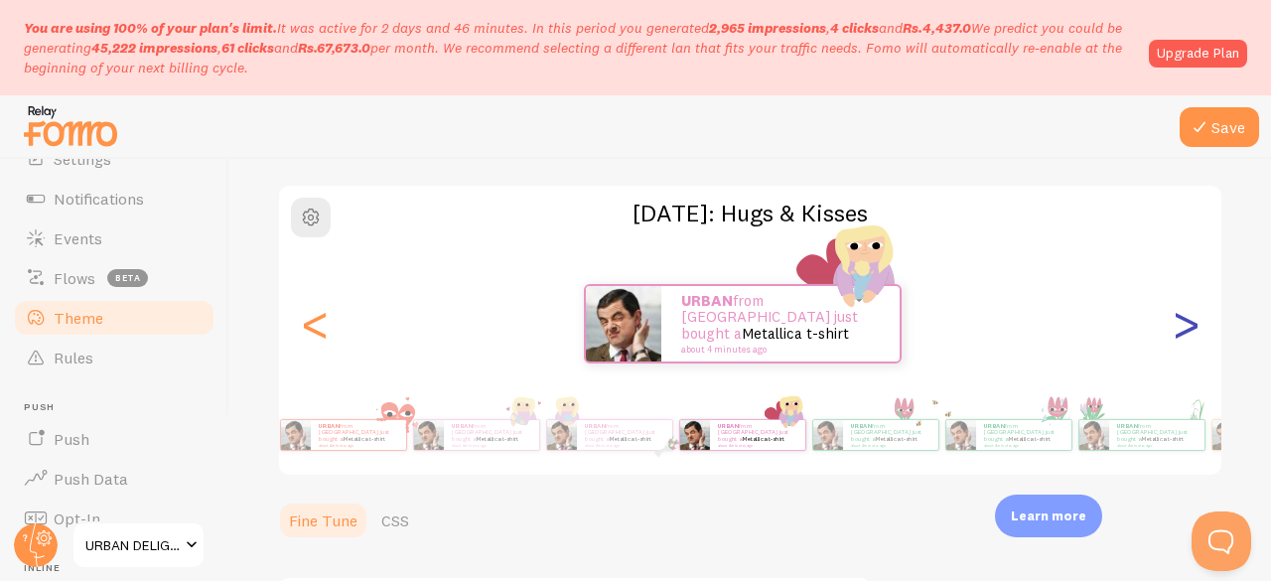
click at [1173, 319] on div ">" at bounding box center [1185, 323] width 24 height 143
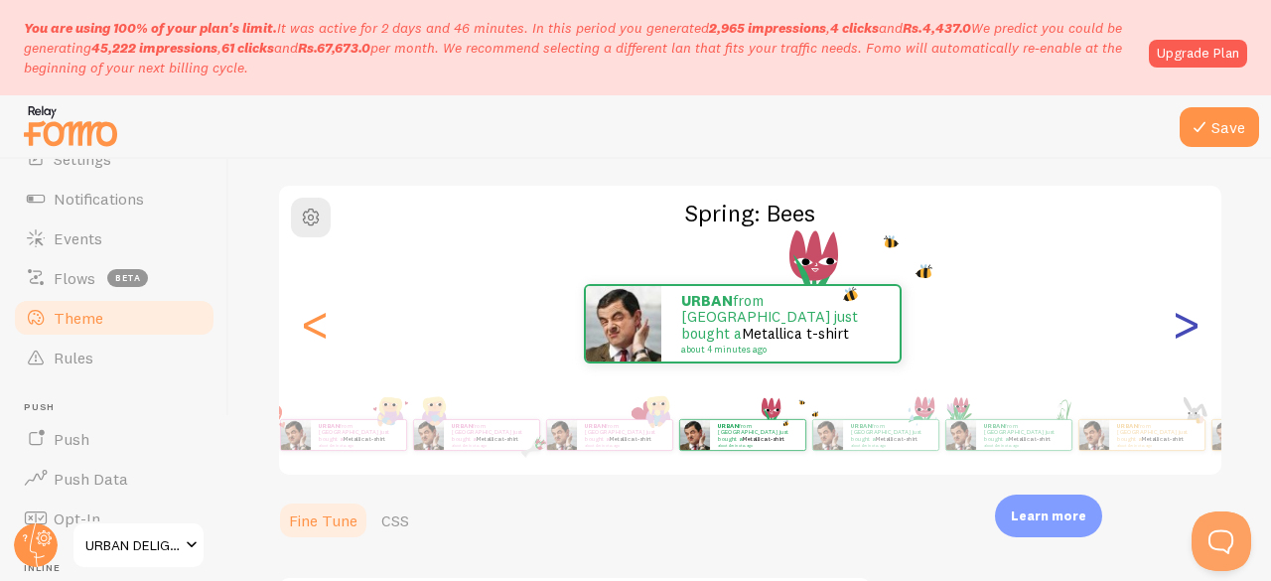
click at [1173, 319] on div ">" at bounding box center [1185, 323] width 24 height 143
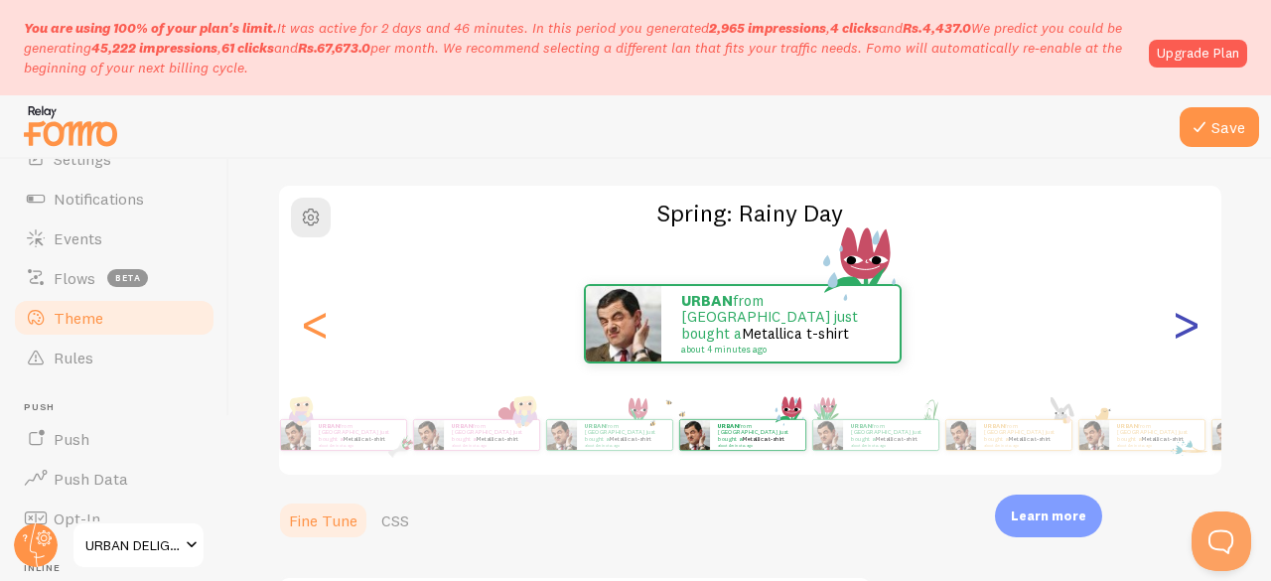
click at [1173, 319] on div ">" at bounding box center [1185, 323] width 24 height 143
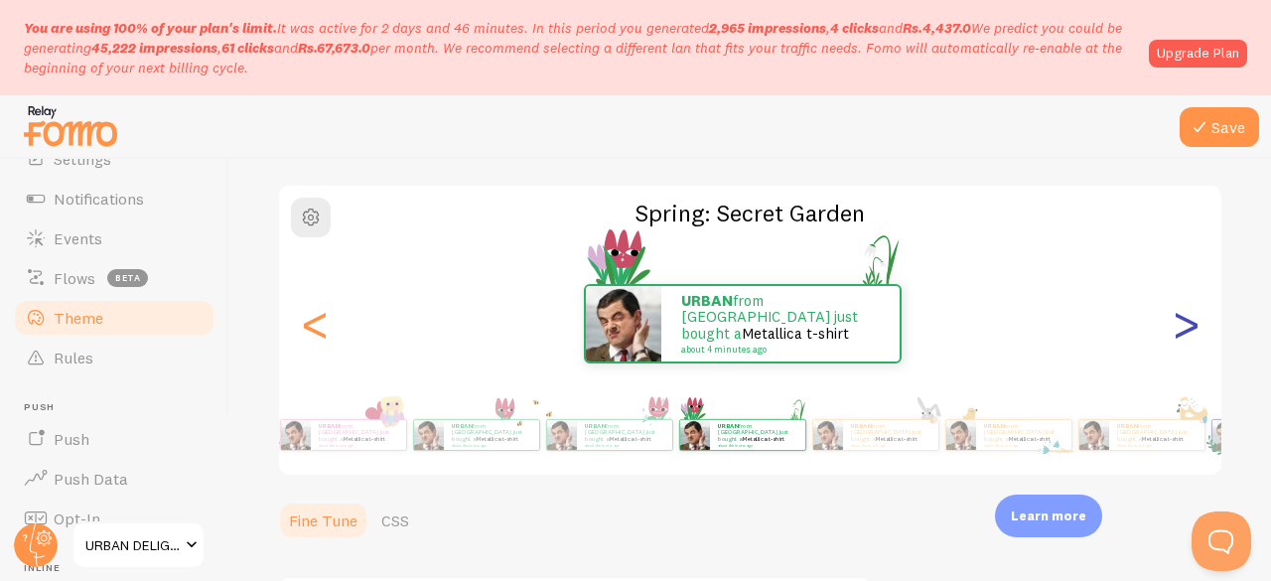
click at [1173, 319] on div ">" at bounding box center [1185, 323] width 24 height 143
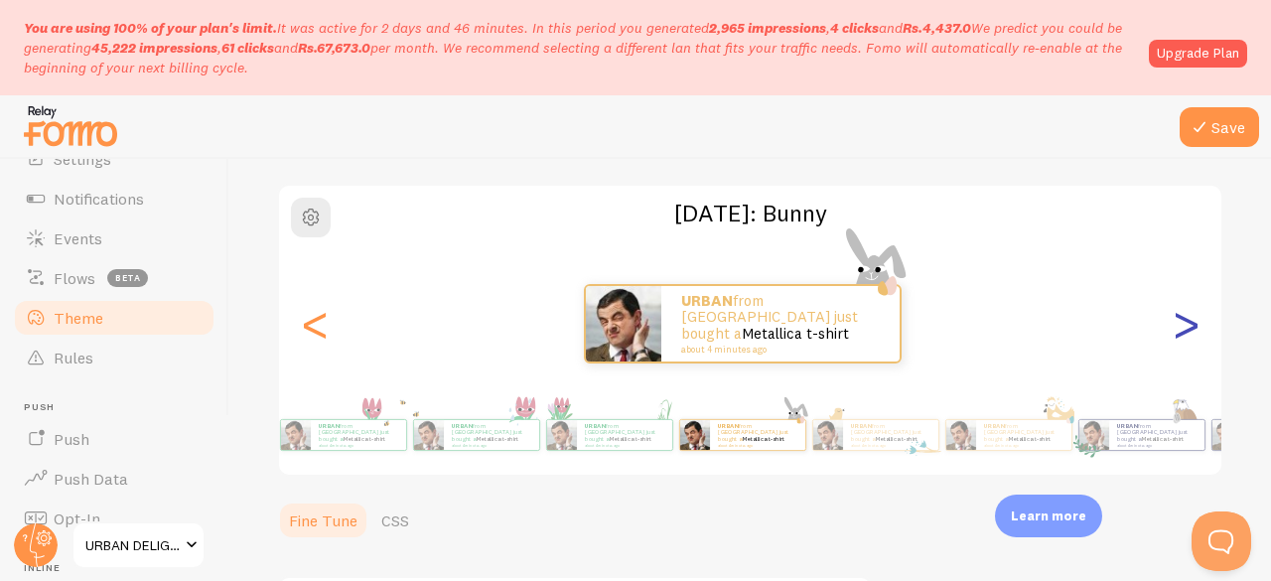
click at [1173, 319] on div ">" at bounding box center [1185, 323] width 24 height 143
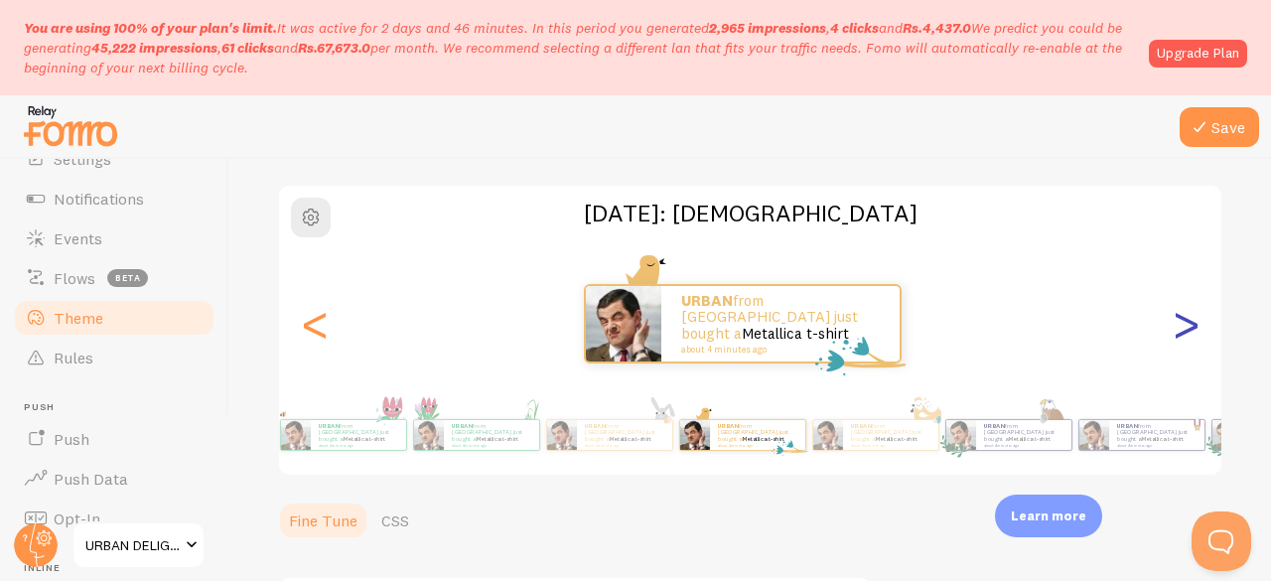
click at [1173, 319] on div ">" at bounding box center [1185, 323] width 24 height 143
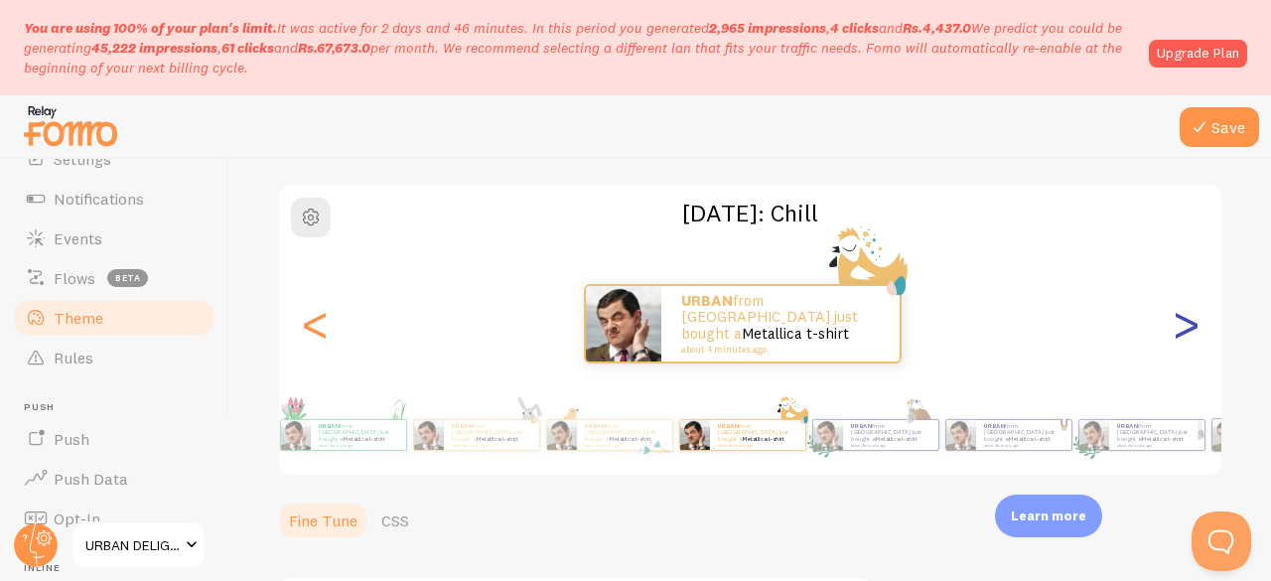
click at [1173, 319] on div ">" at bounding box center [1185, 323] width 24 height 143
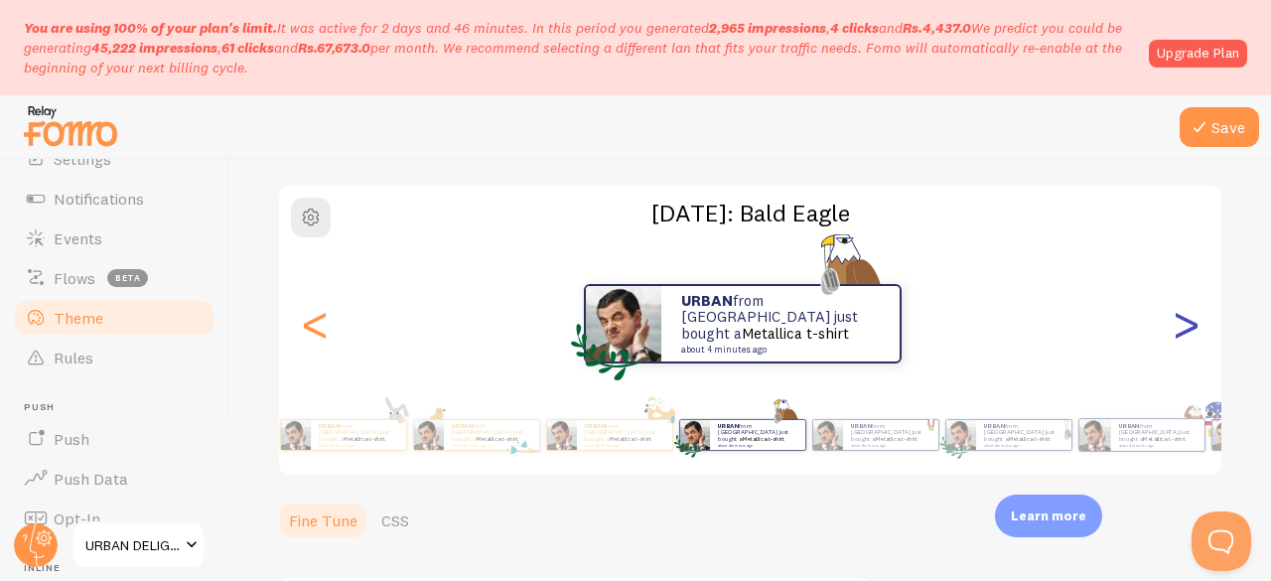
click at [1173, 319] on div ">" at bounding box center [1185, 323] width 24 height 143
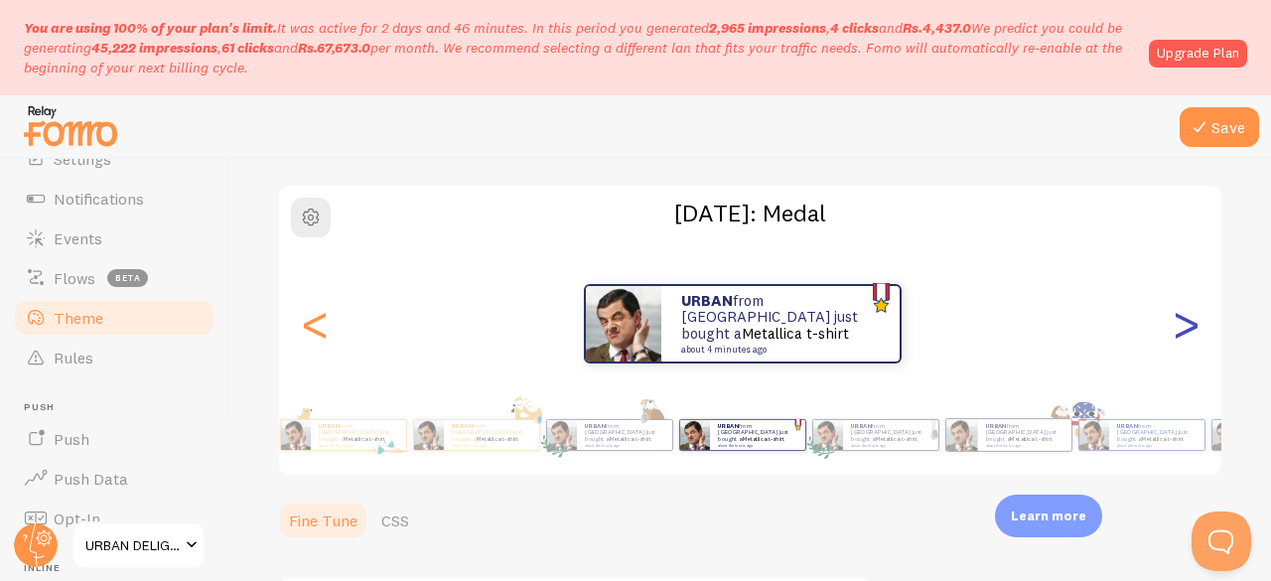
click at [1173, 319] on div ">" at bounding box center [1185, 323] width 24 height 143
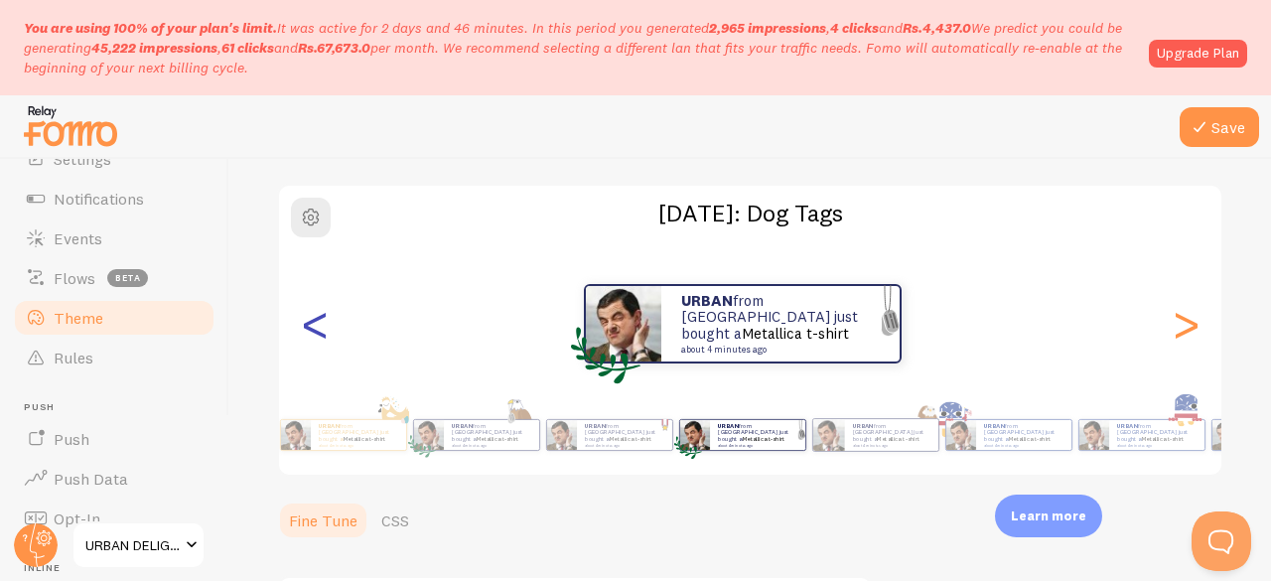
click at [324, 333] on div "<" at bounding box center [315, 323] width 24 height 143
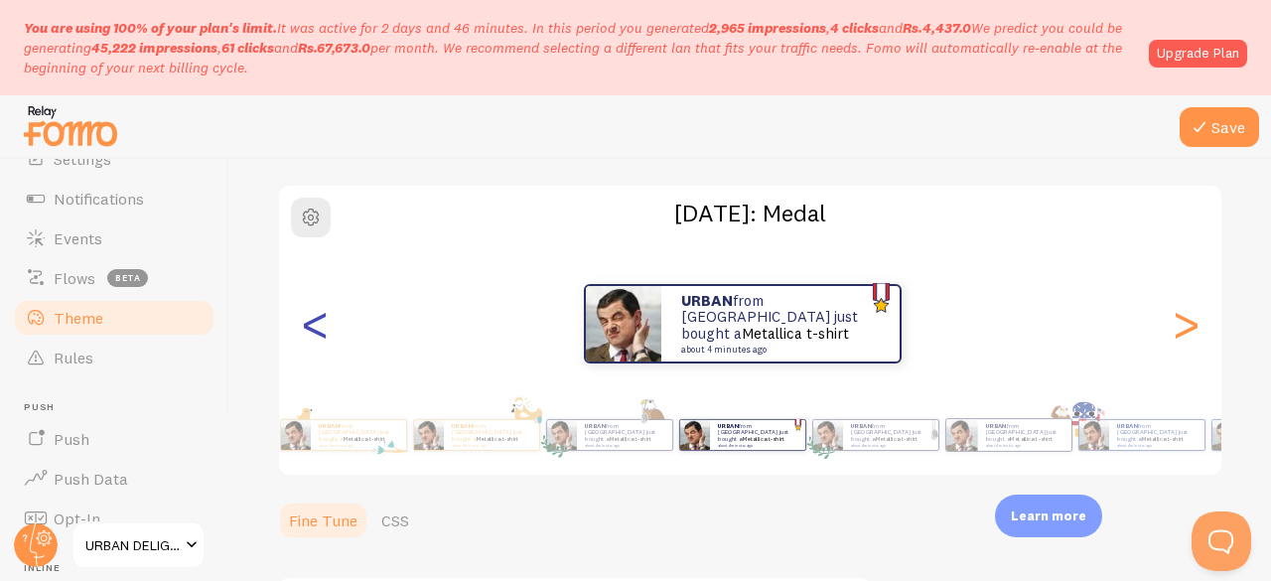
click at [313, 338] on div "<" at bounding box center [315, 323] width 24 height 143
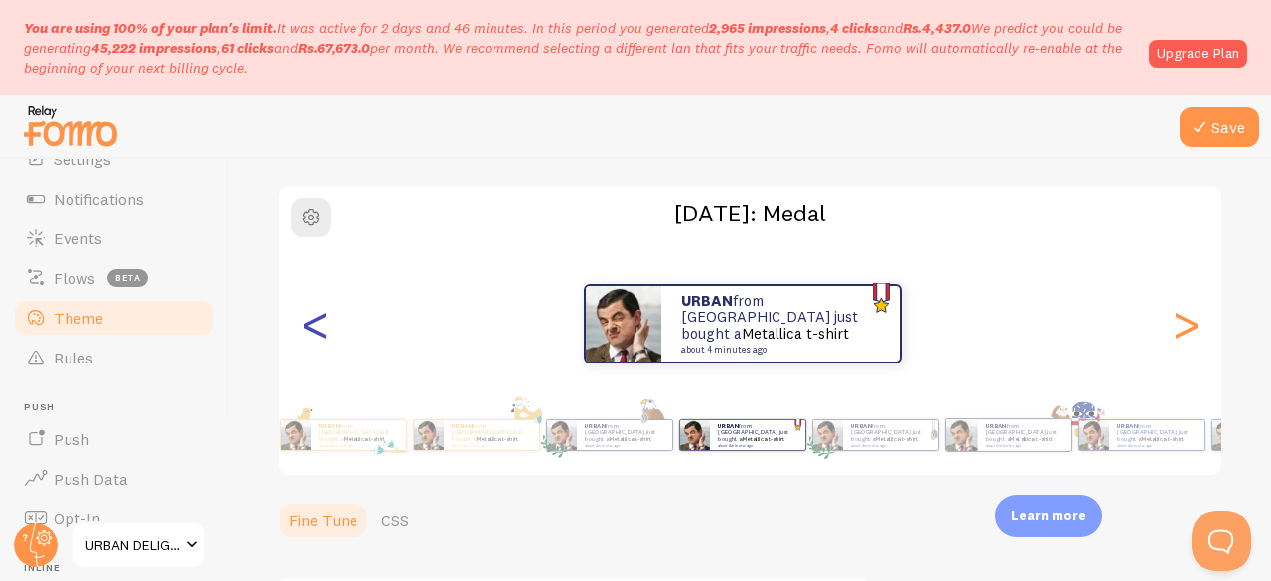
click at [313, 338] on div "<" at bounding box center [315, 323] width 24 height 143
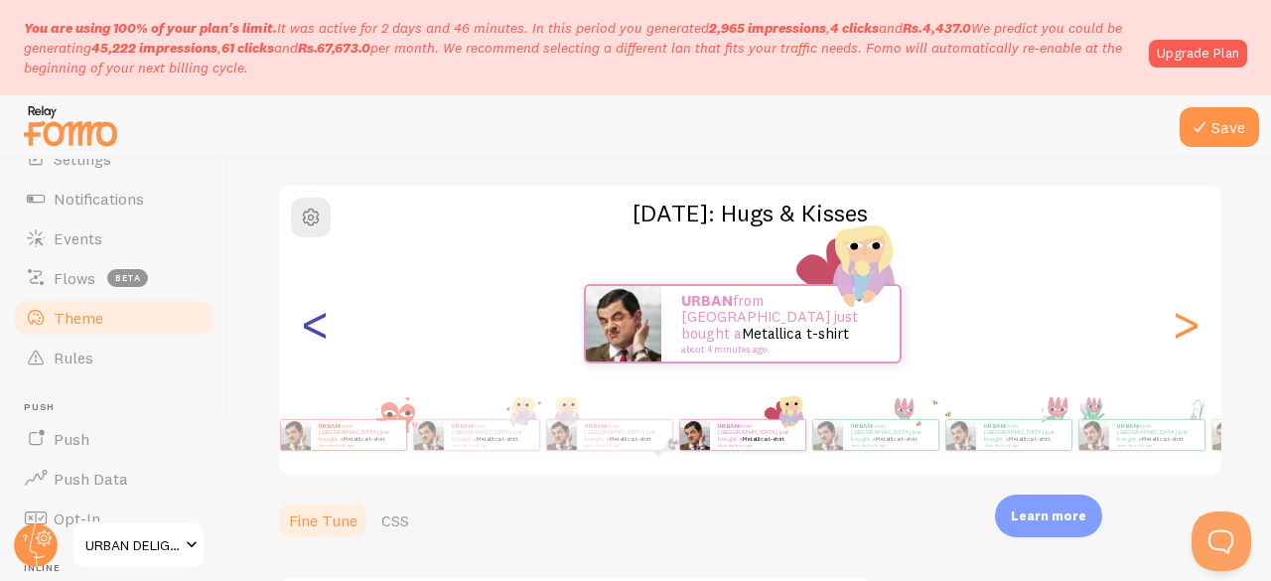
click at [313, 338] on div "<" at bounding box center [315, 323] width 24 height 143
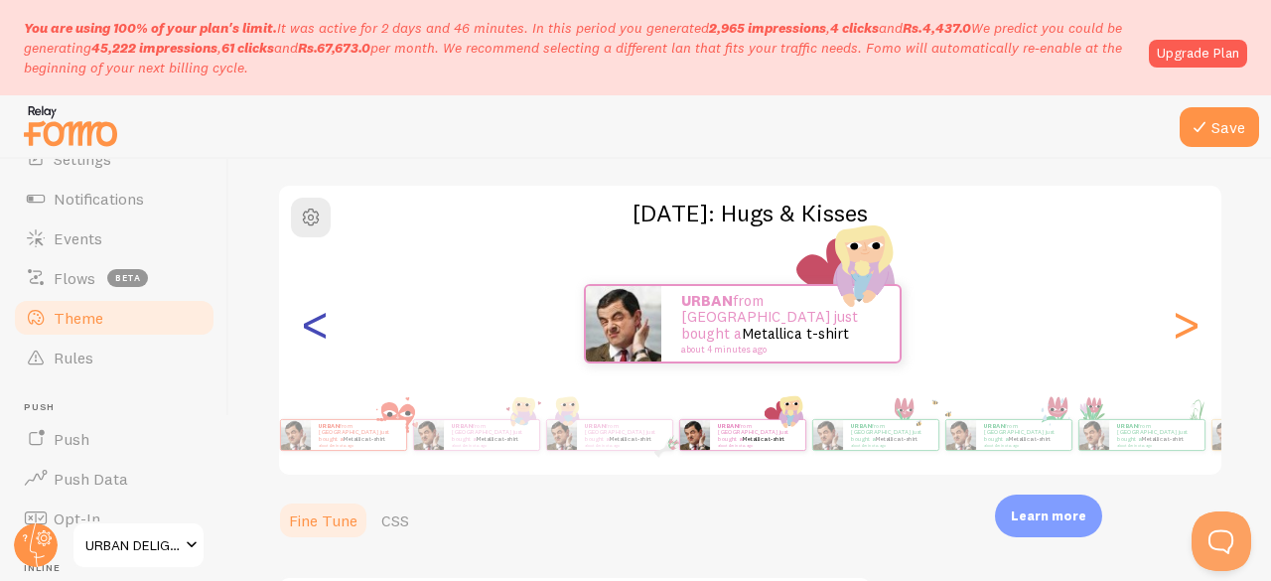
click at [313, 338] on div "<" at bounding box center [315, 323] width 24 height 143
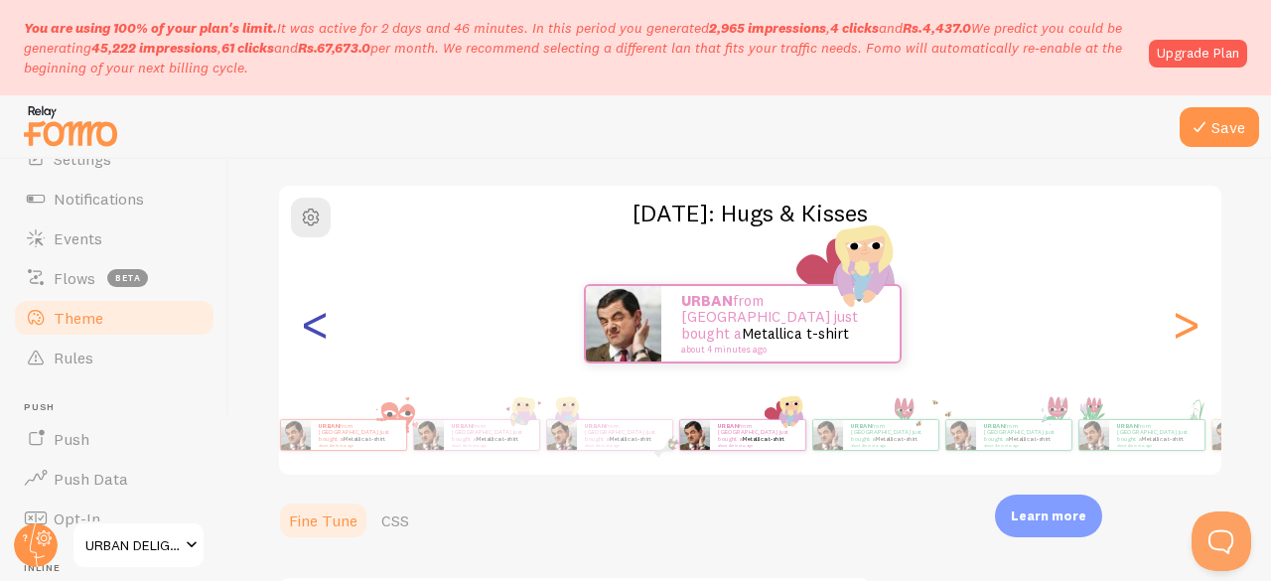
click at [313, 338] on div "<" at bounding box center [315, 323] width 24 height 143
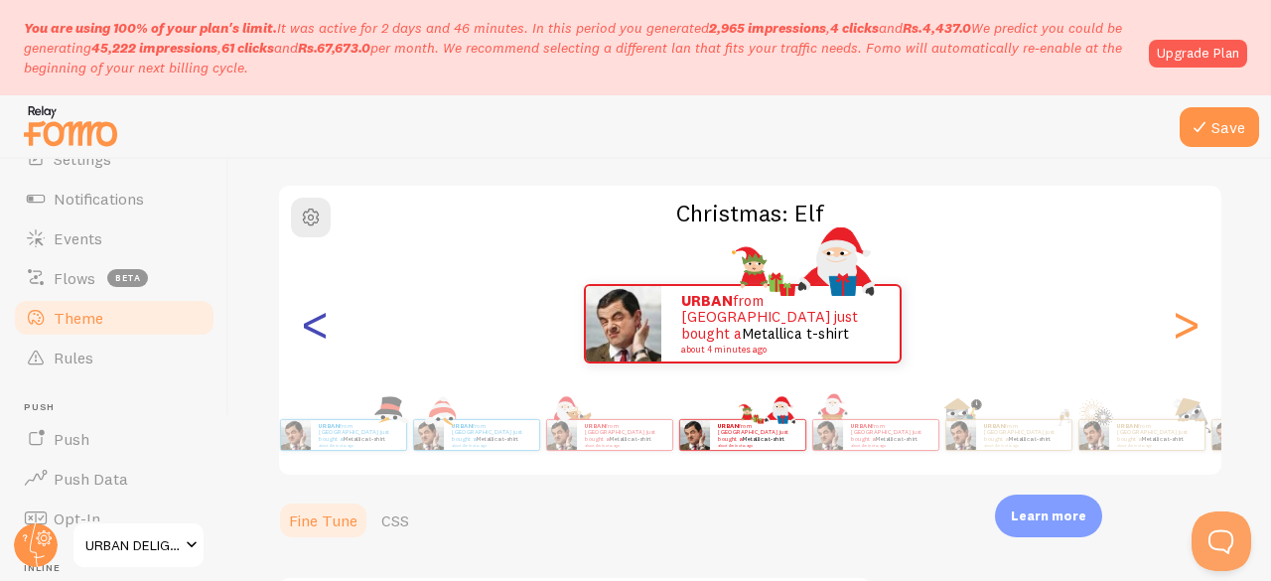
click at [313, 338] on div "<" at bounding box center [315, 323] width 24 height 143
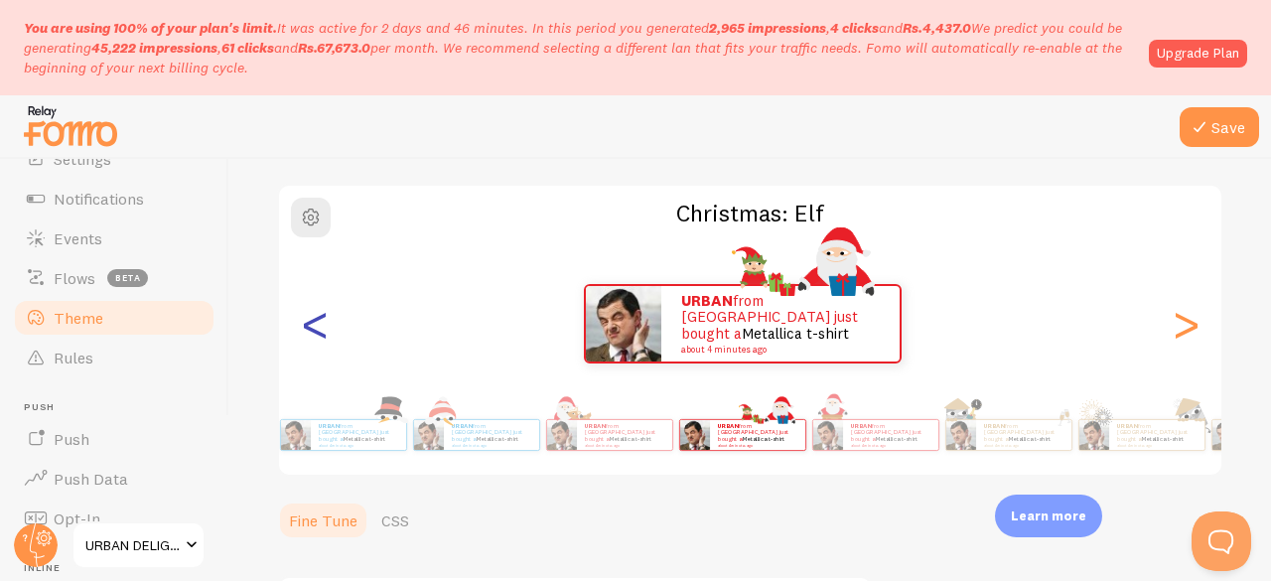
click at [319, 325] on div "<" at bounding box center [315, 323] width 24 height 143
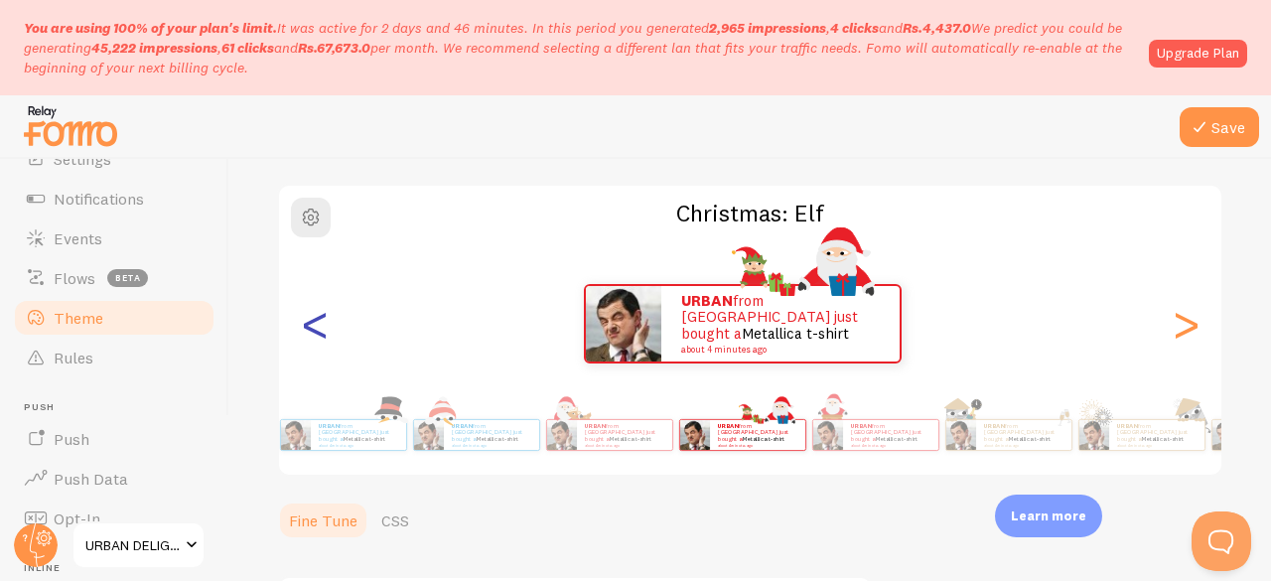
click at [319, 325] on div "<" at bounding box center [315, 323] width 24 height 143
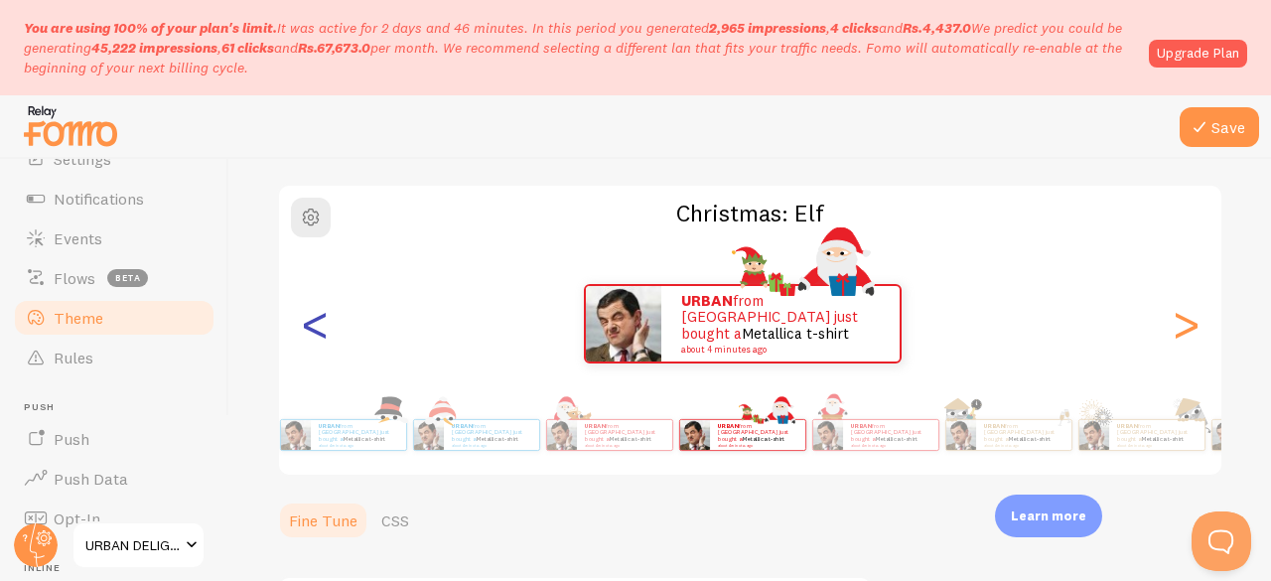
click at [319, 325] on div "<" at bounding box center [315, 323] width 24 height 143
click at [316, 317] on div "<" at bounding box center [315, 323] width 24 height 143
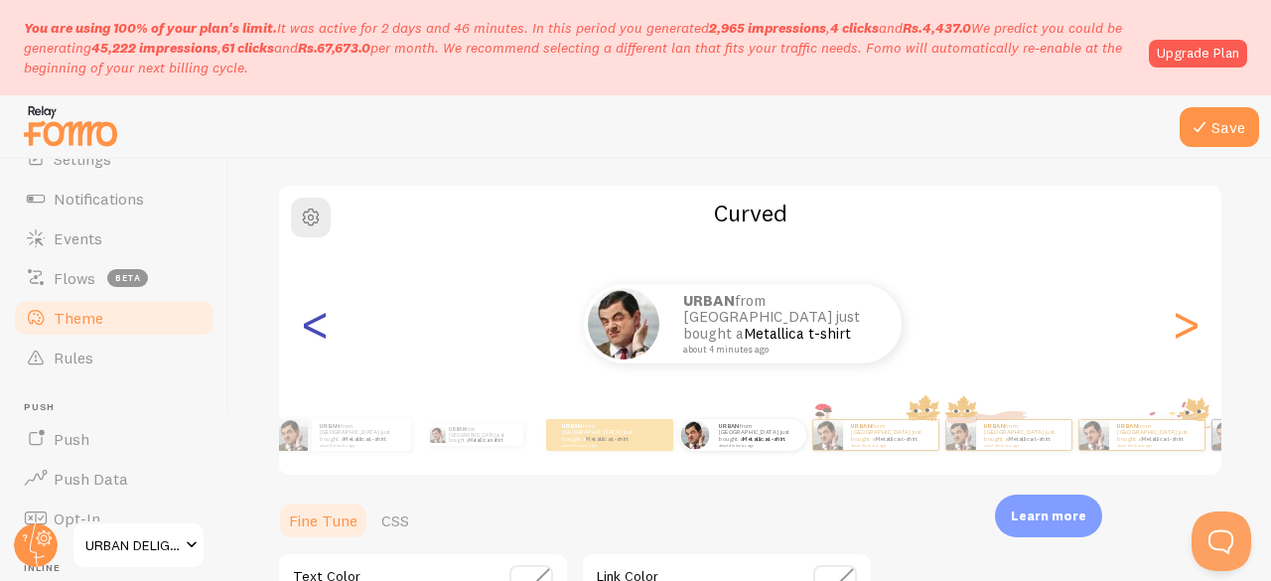
click at [316, 317] on div "<" at bounding box center [315, 323] width 24 height 143
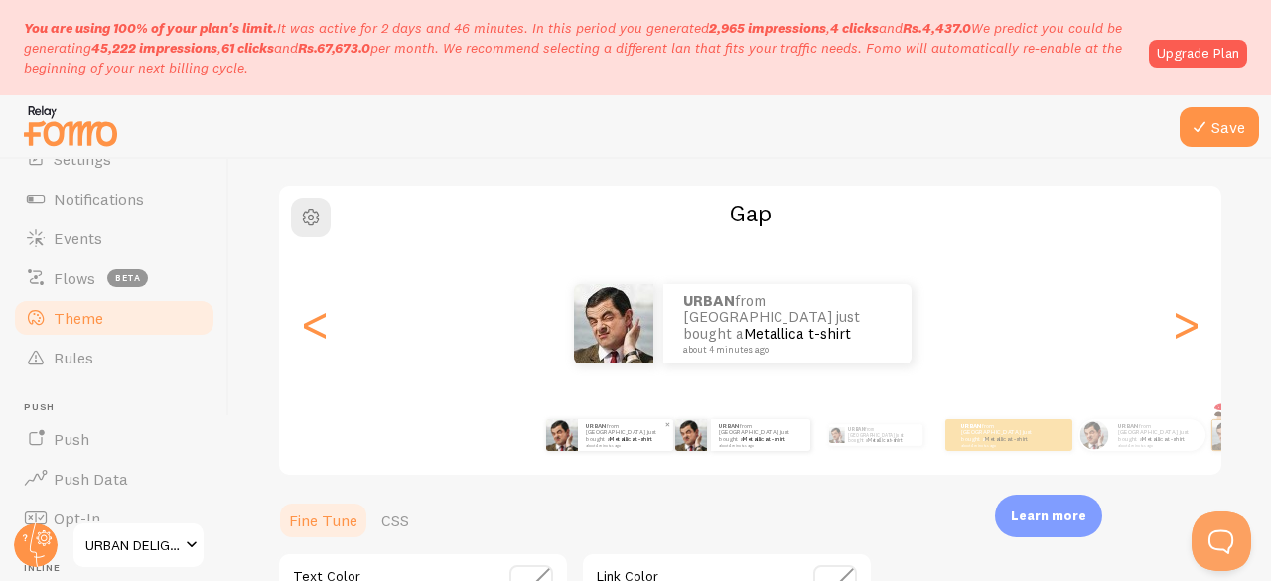
click at [618, 443] on small "about 4 minutes ago" at bounding box center [624, 445] width 77 height 4
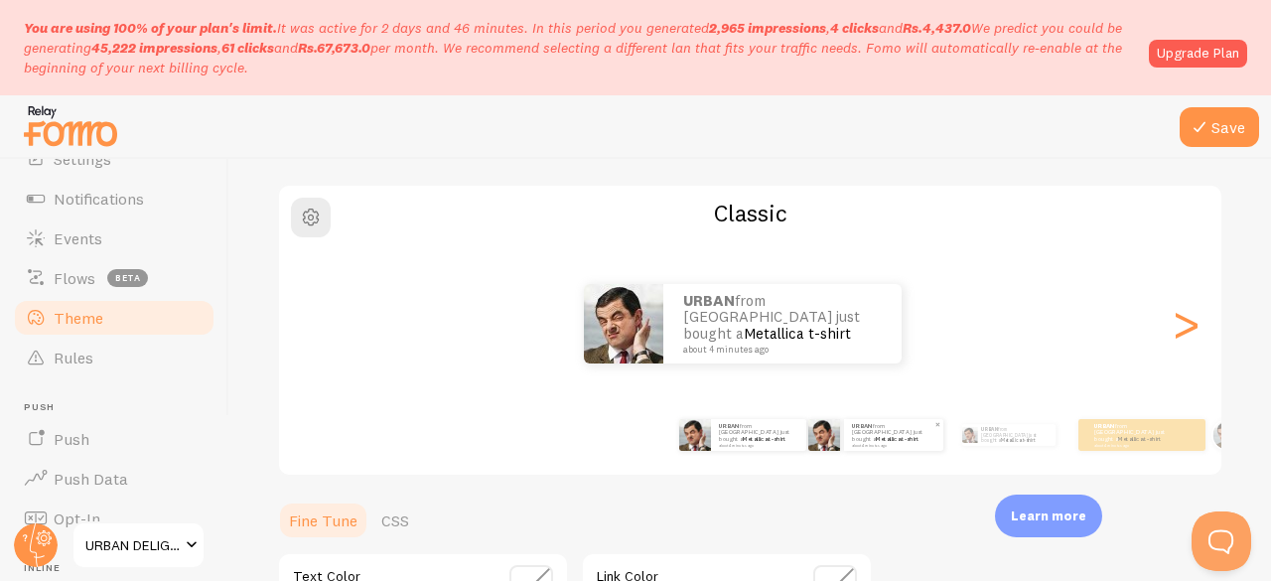
click at [884, 447] on div "URBAN from [GEOGRAPHIC_DATA] just bought a Metallica t-shirt about 4 minutes ago" at bounding box center [893, 435] width 99 height 32
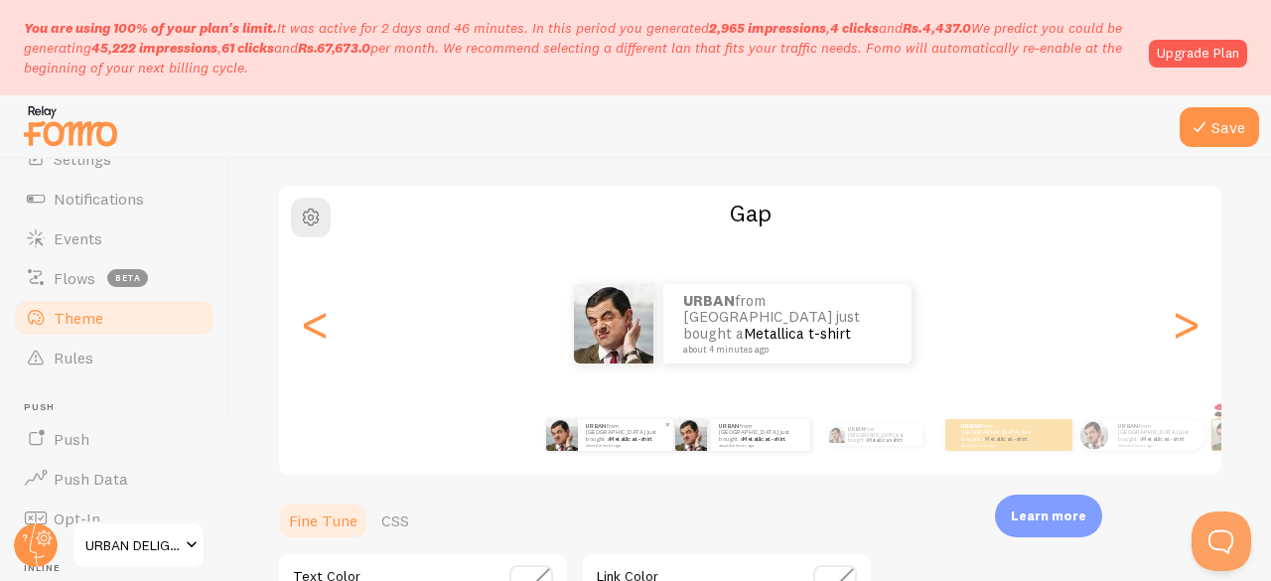
click at [601, 446] on div "URBAN from [GEOGRAPHIC_DATA] just bought a Metallica t-shirt about 4 minutes ago" at bounding box center [625, 435] width 95 height 32
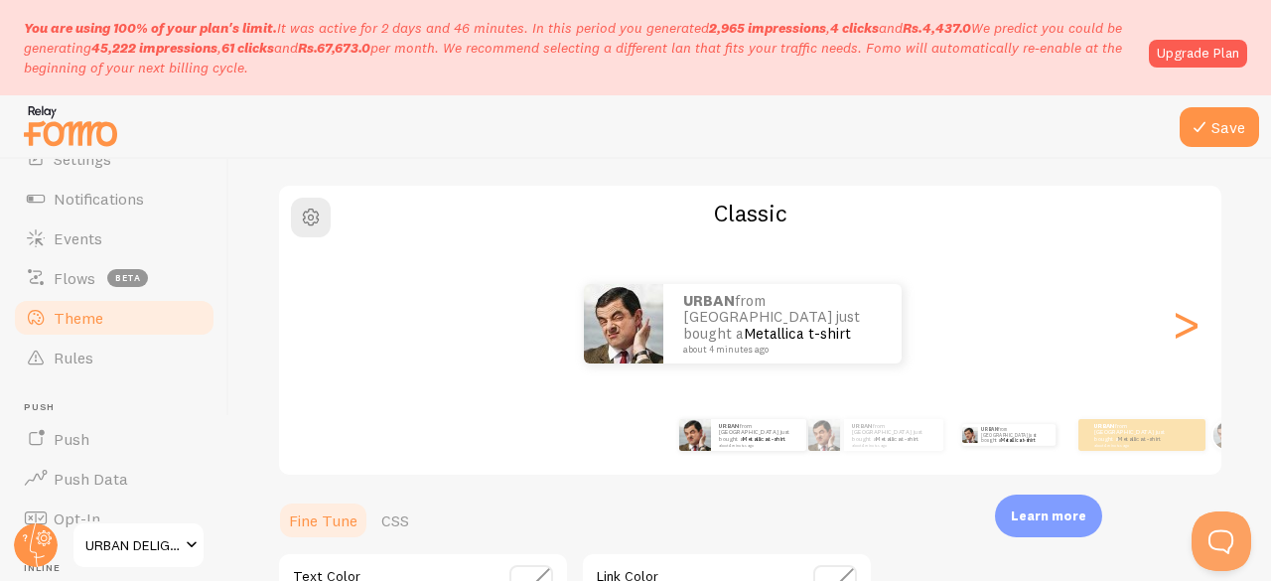
click at [967, 449] on div "URBAN from [GEOGRAPHIC_DATA] just bought a Metallica t-shirt about 4 minutes ago" at bounding box center [1008, 435] width 117 height 56
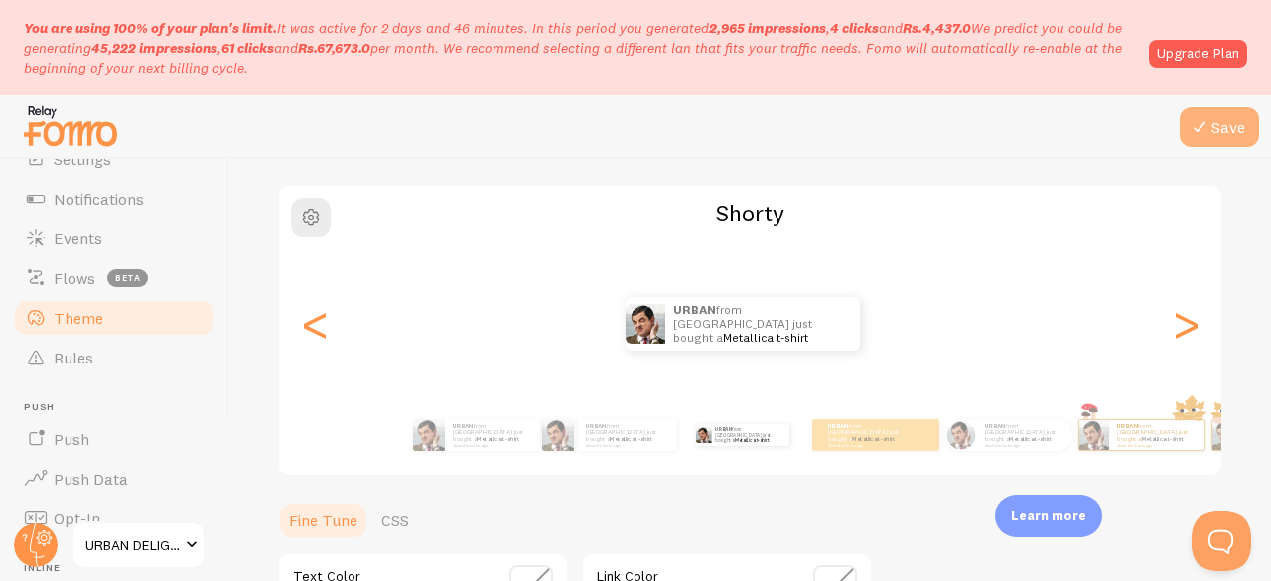
click at [1205, 109] on button "Save" at bounding box center [1218, 127] width 79 height 40
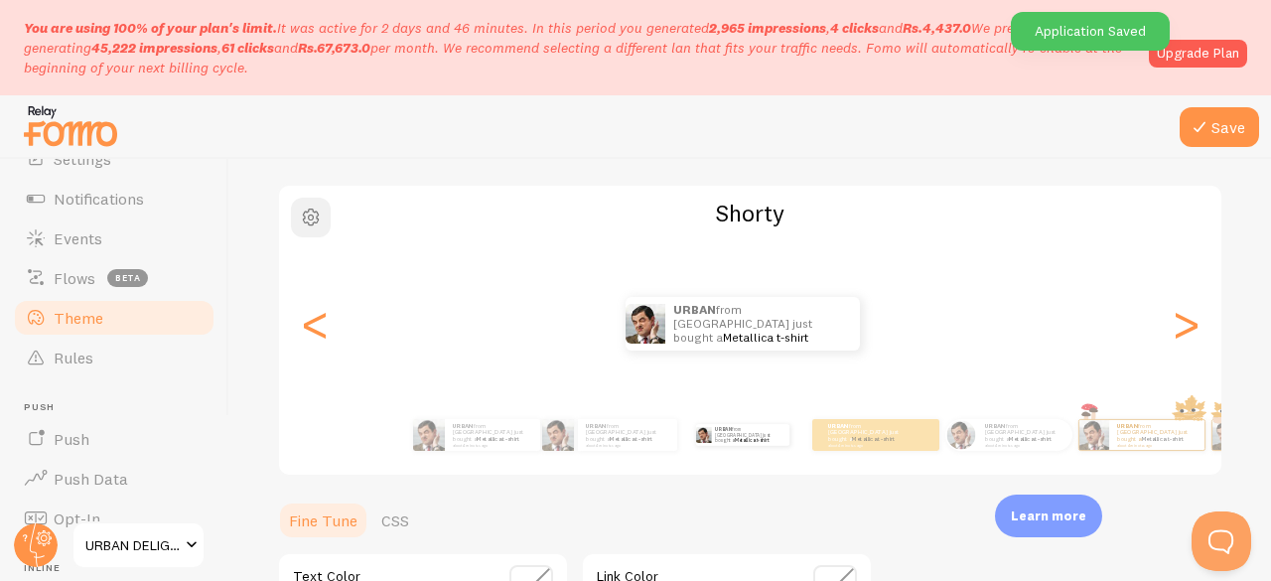
click at [316, 223] on span "button" at bounding box center [311, 218] width 24 height 24
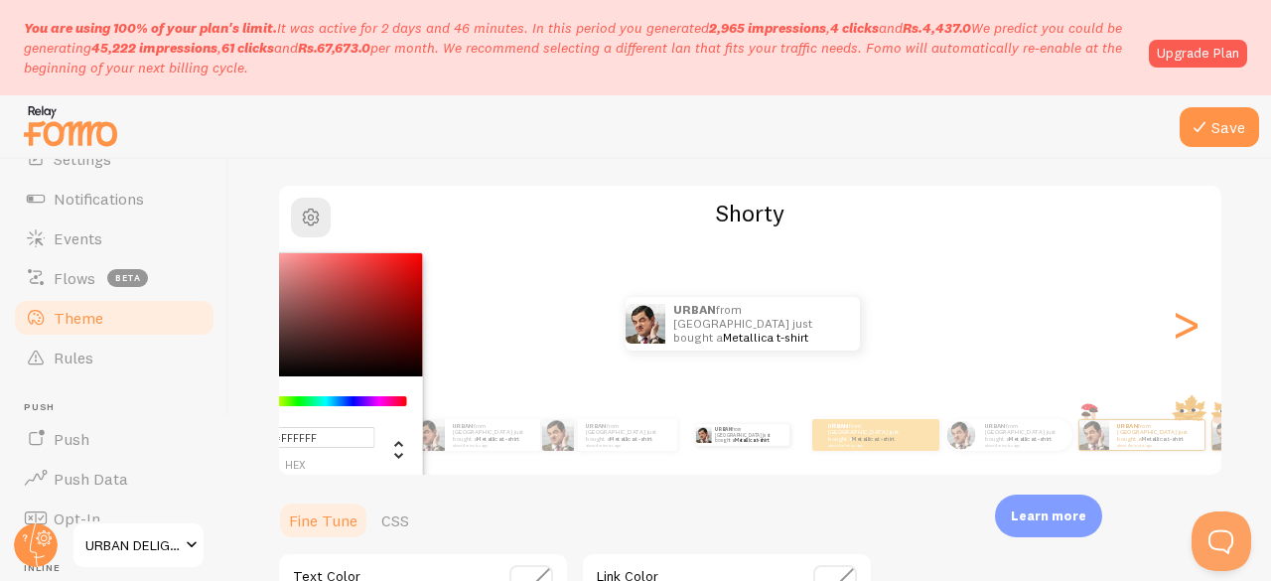
drag, startPoint x: 356, startPoint y: 394, endPoint x: 325, endPoint y: 404, distance: 33.3
click at [325, 404] on div "Chrome color picker" at bounding box center [326, 401] width 162 height 18
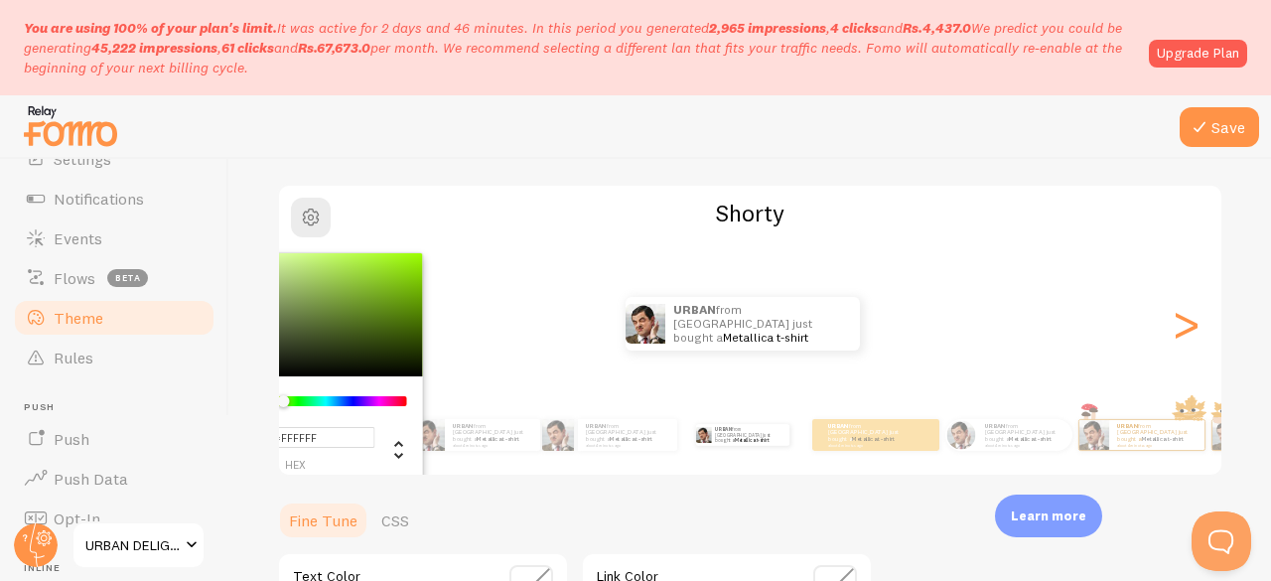
drag, startPoint x: 325, startPoint y: 404, endPoint x: 306, endPoint y: 414, distance: 21.3
click at [301, 412] on div "#FFFFFF hex 255 r 255 g 255 b 124 h 0% s 100% l" at bounding box center [311, 429] width 223 height 107
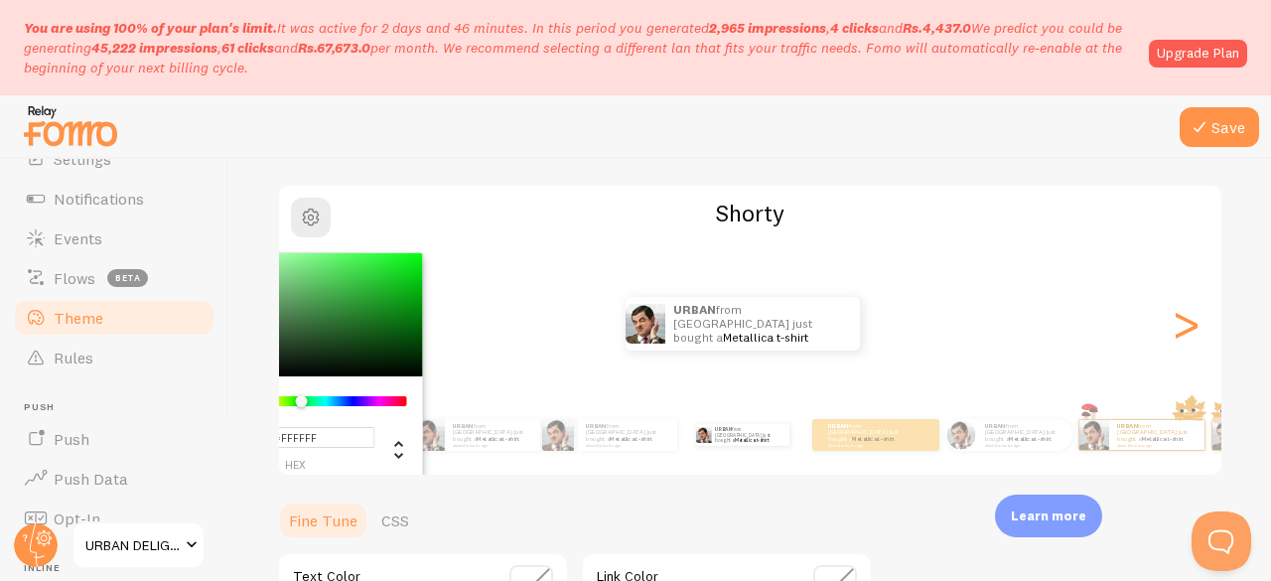
click at [534, 515] on ul "Fine Tune CSS" at bounding box center [575, 520] width 596 height 40
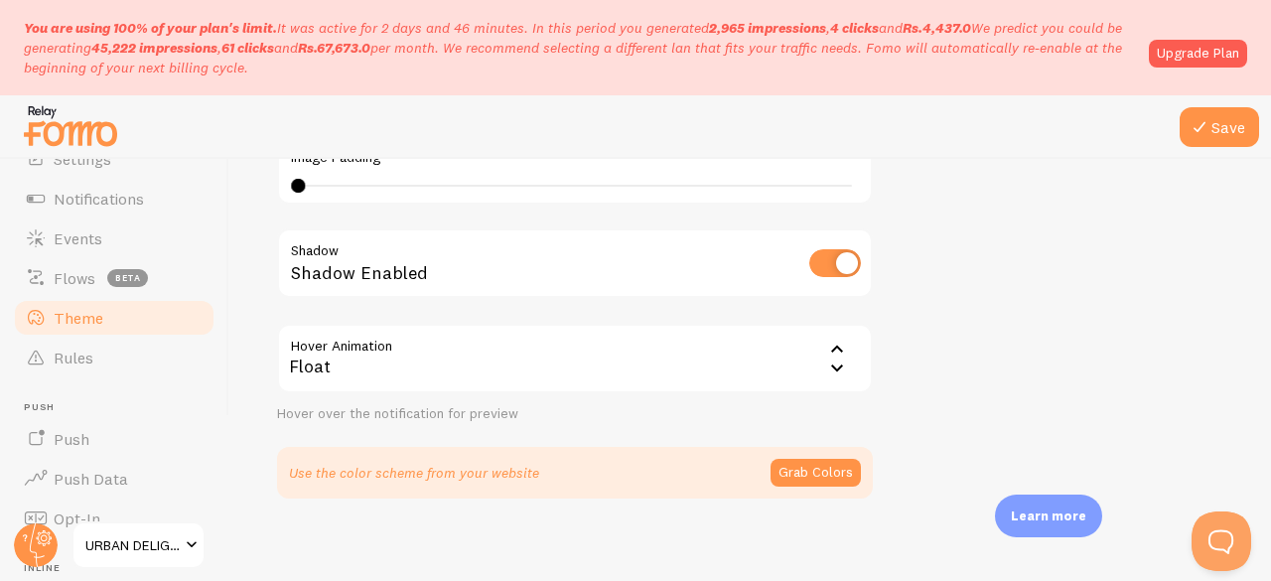
scroll to position [662, 0]
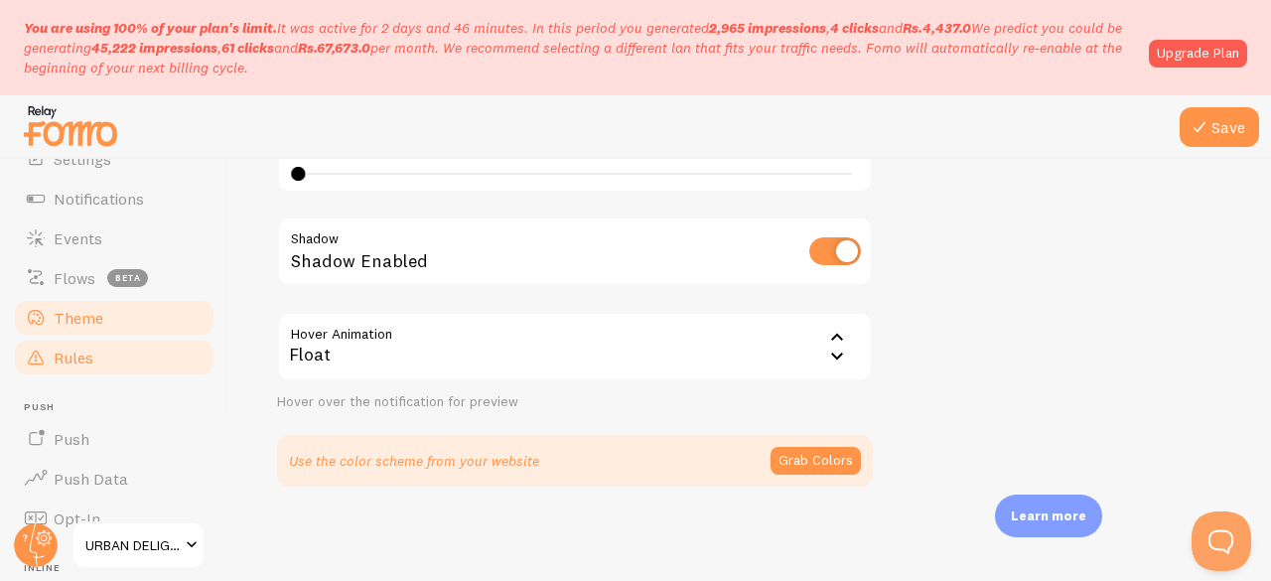
click at [66, 356] on span "Rules" at bounding box center [74, 357] width 40 height 20
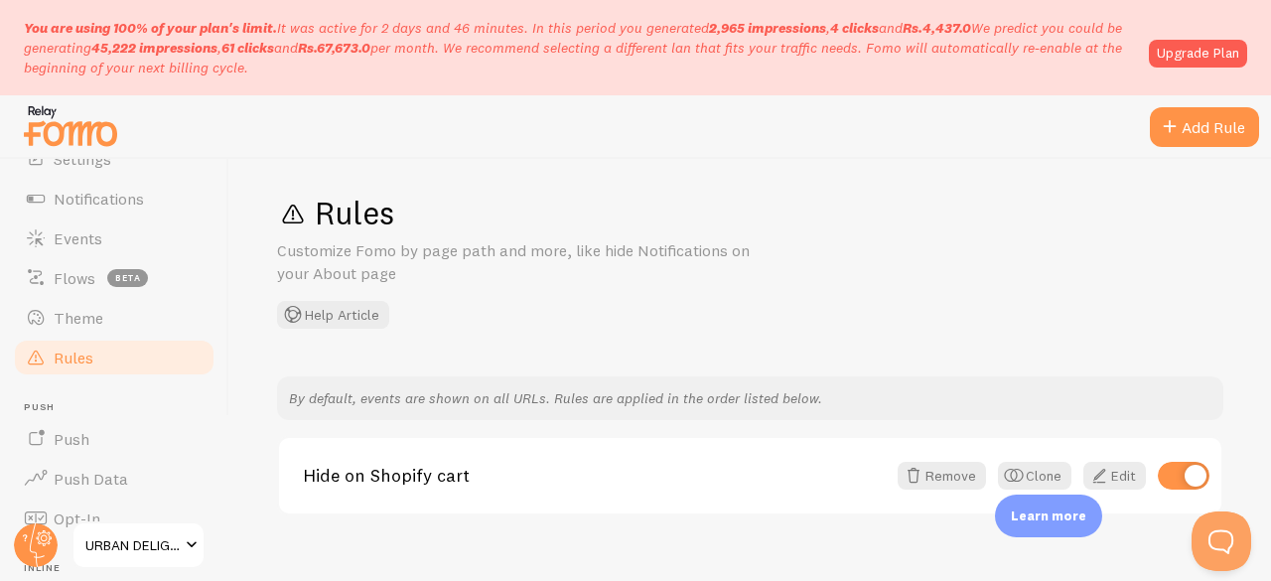
scroll to position [43, 0]
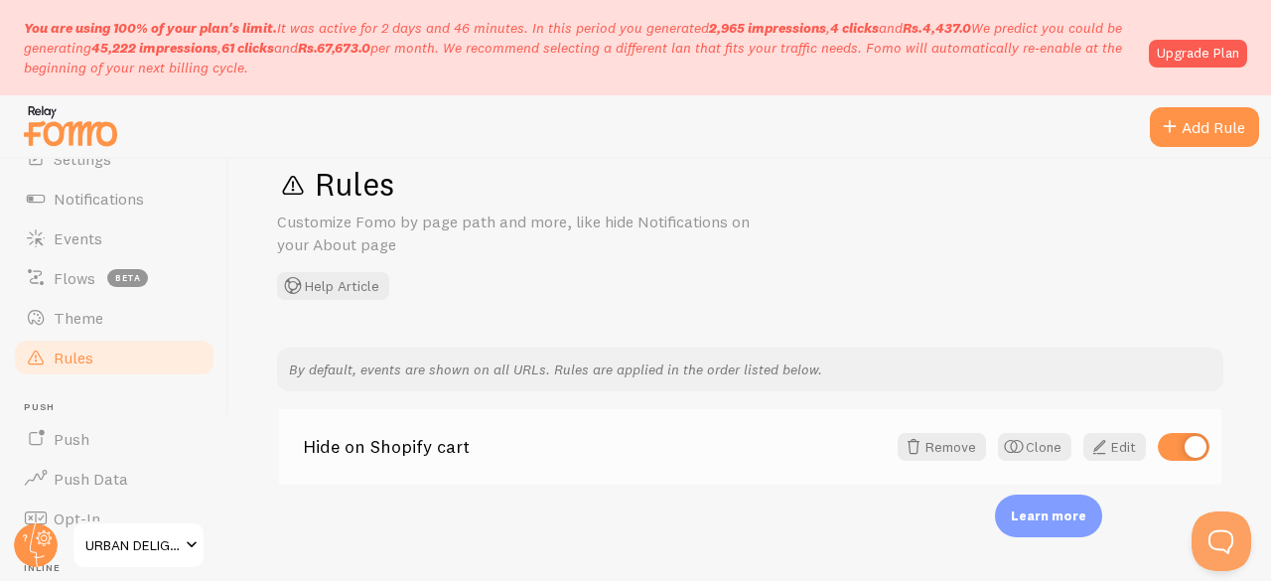
click at [384, 444] on link "Hide on Shopify cart" at bounding box center [594, 447] width 583 height 18
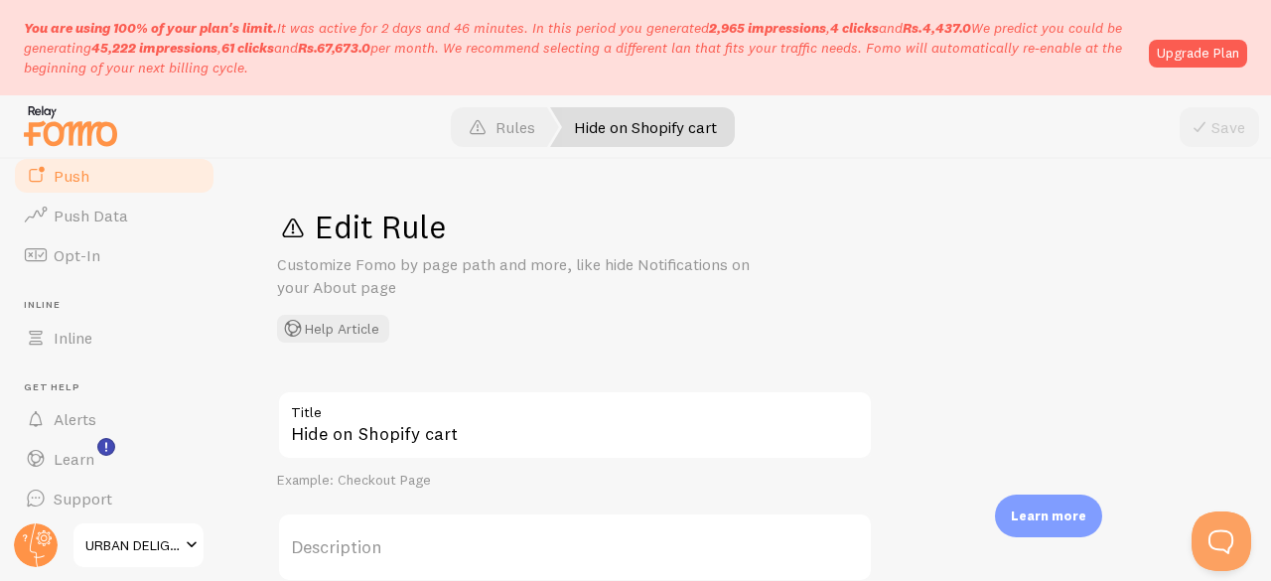
scroll to position [413, 0]
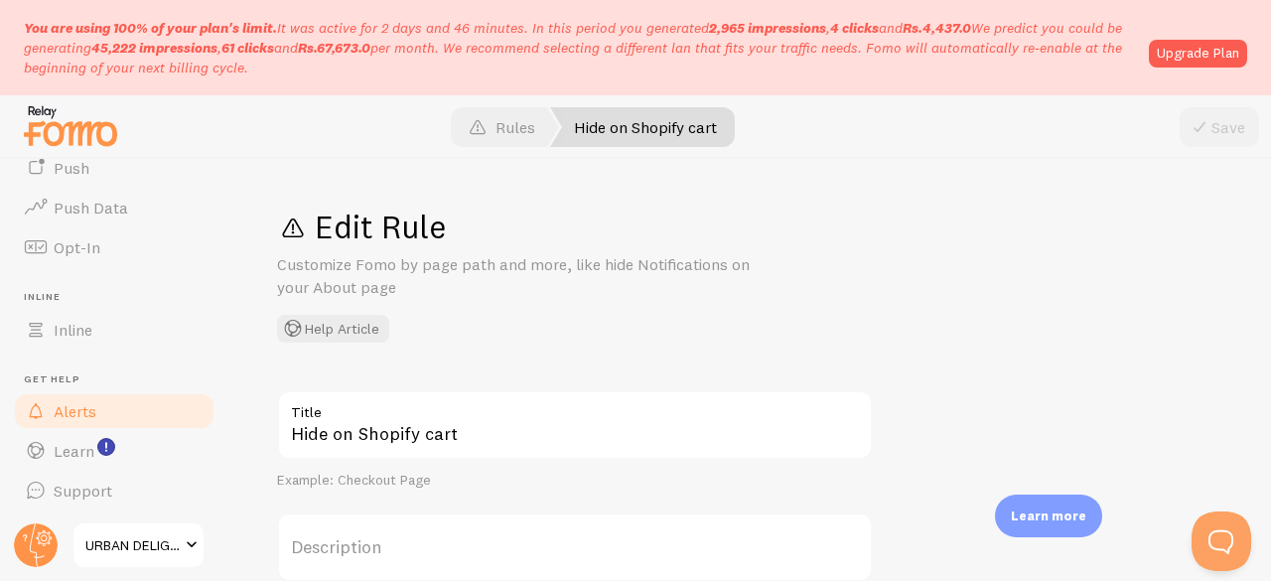
click at [82, 422] on link "Alerts" at bounding box center [114, 411] width 205 height 40
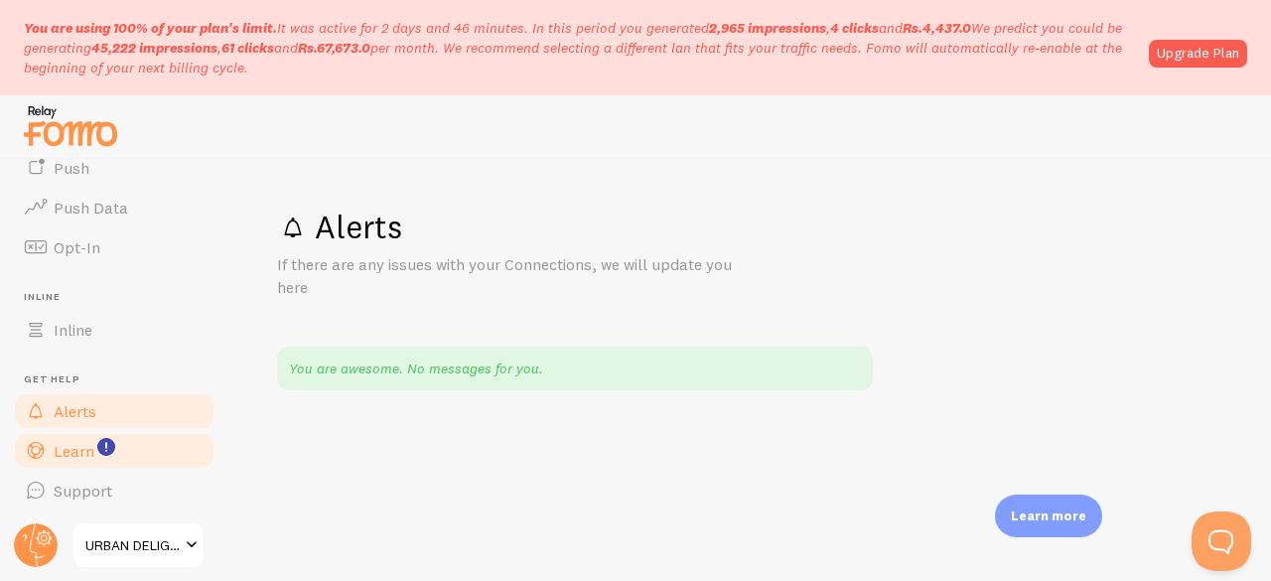
click at [73, 444] on span "Learn" at bounding box center [74, 451] width 41 height 20
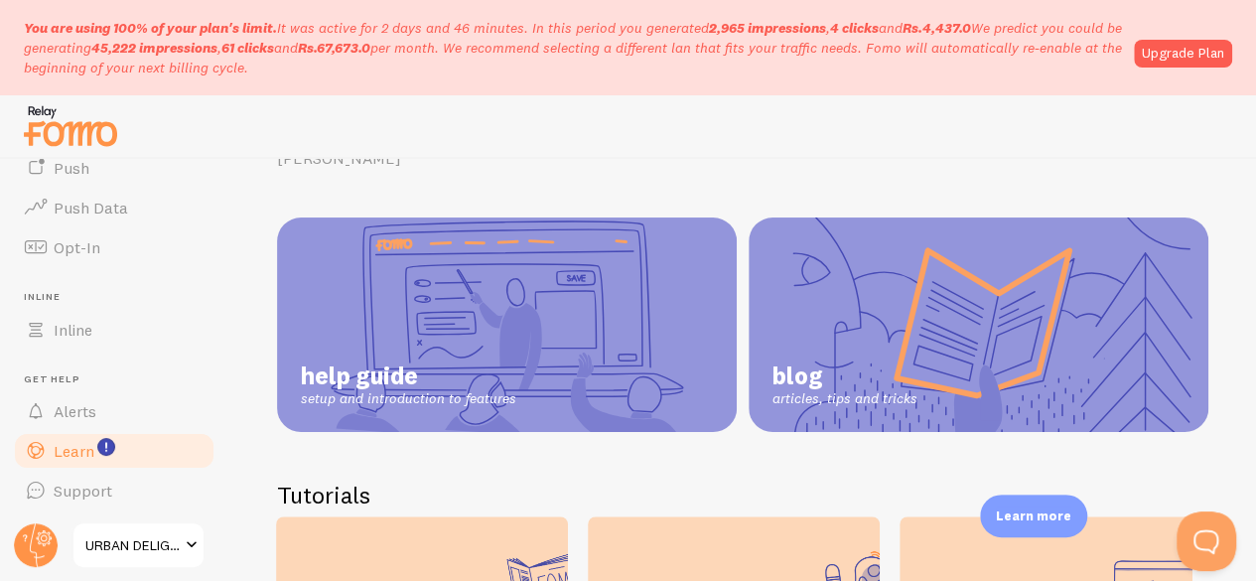
scroll to position [123, 0]
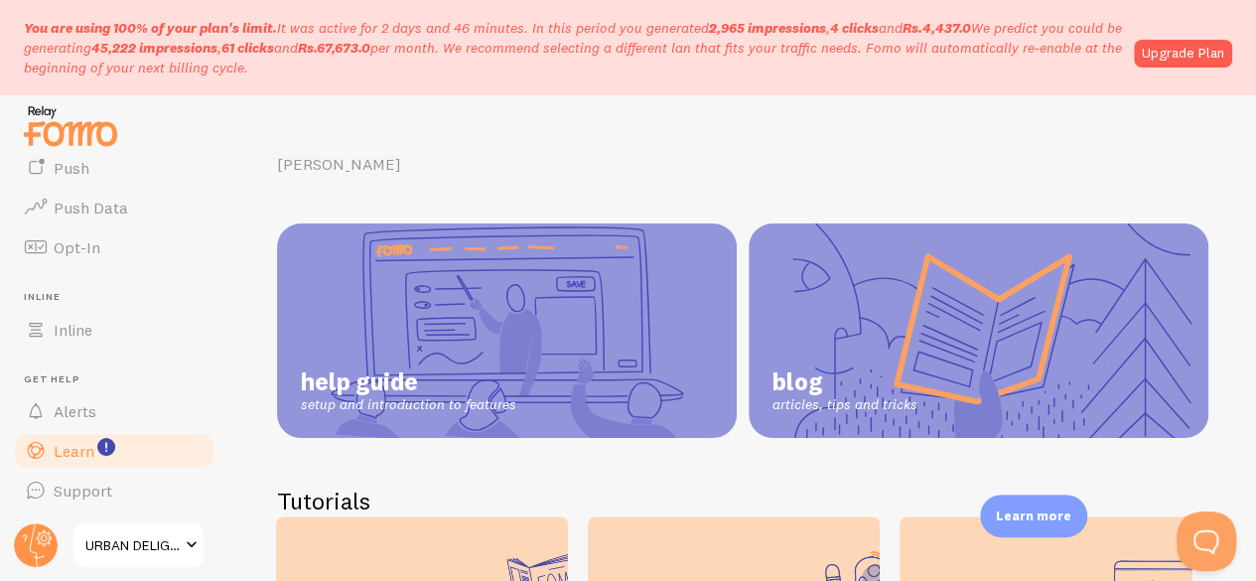
click at [471, 309] on link "help guide setup and introduction to features" at bounding box center [507, 330] width 460 height 214
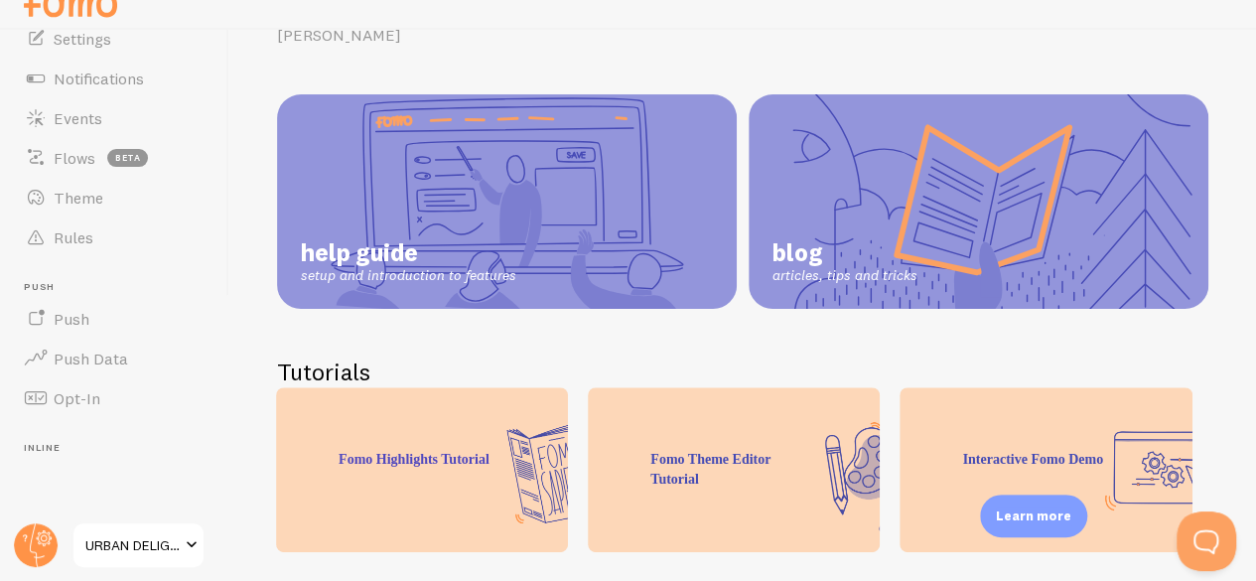
scroll to position [131, 0]
click at [95, 76] on span "Notifications" at bounding box center [99, 80] width 90 height 20
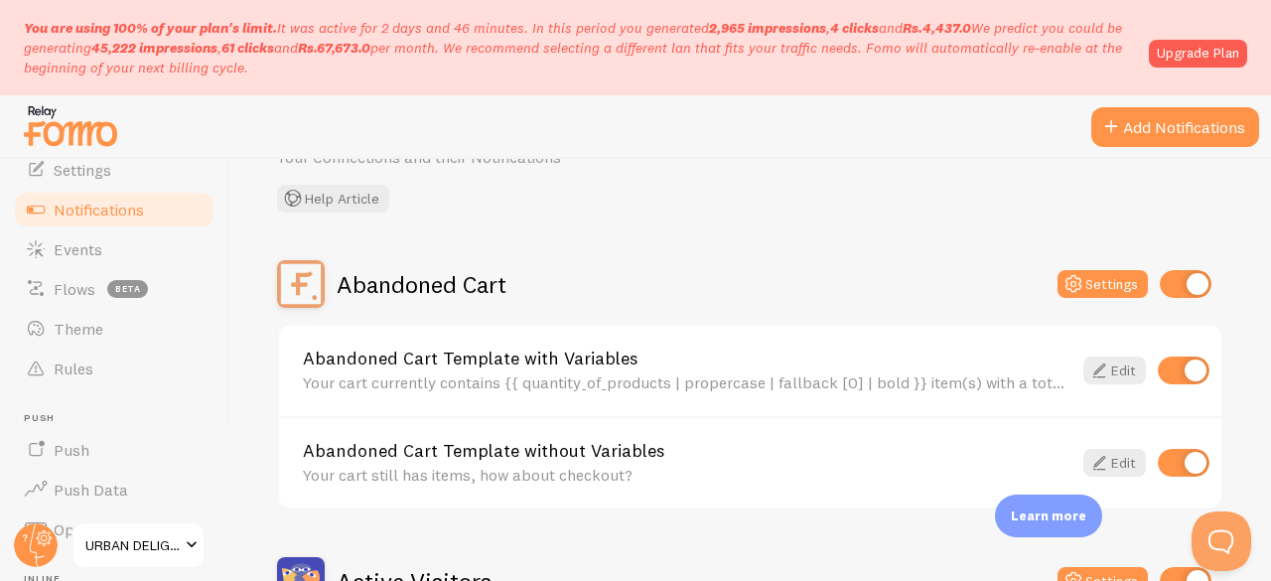
scroll to position [109, 0]
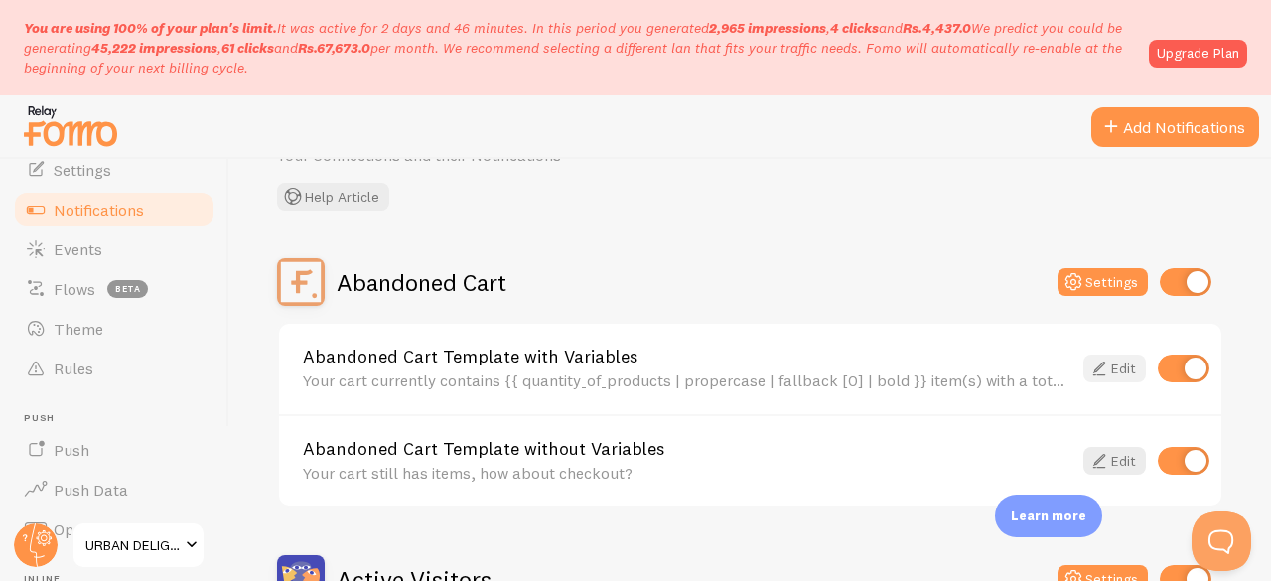
click at [1083, 366] on link "Edit" at bounding box center [1114, 368] width 63 height 28
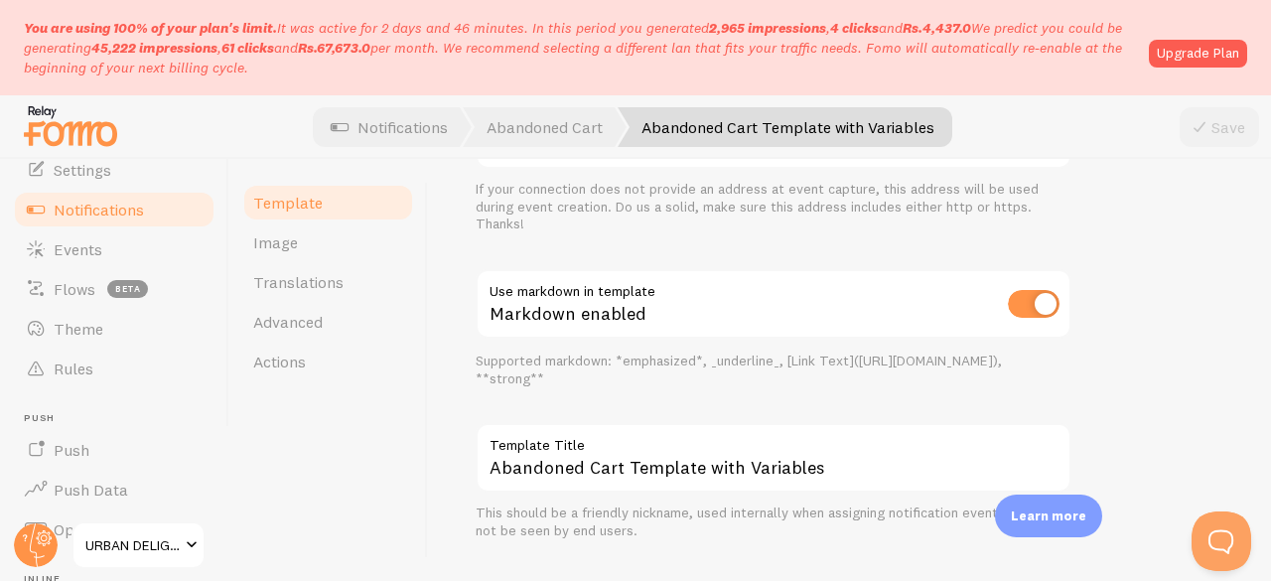
scroll to position [1036, 0]
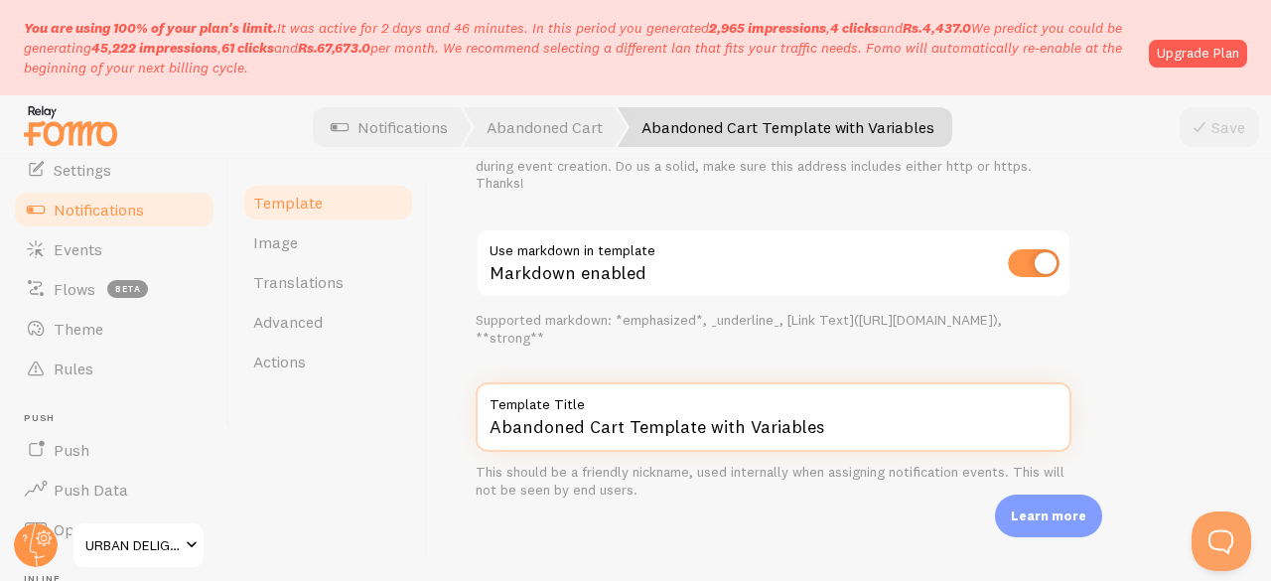
click at [683, 430] on input "Abandoned Cart Template with Variables" at bounding box center [774, 416] width 596 height 69
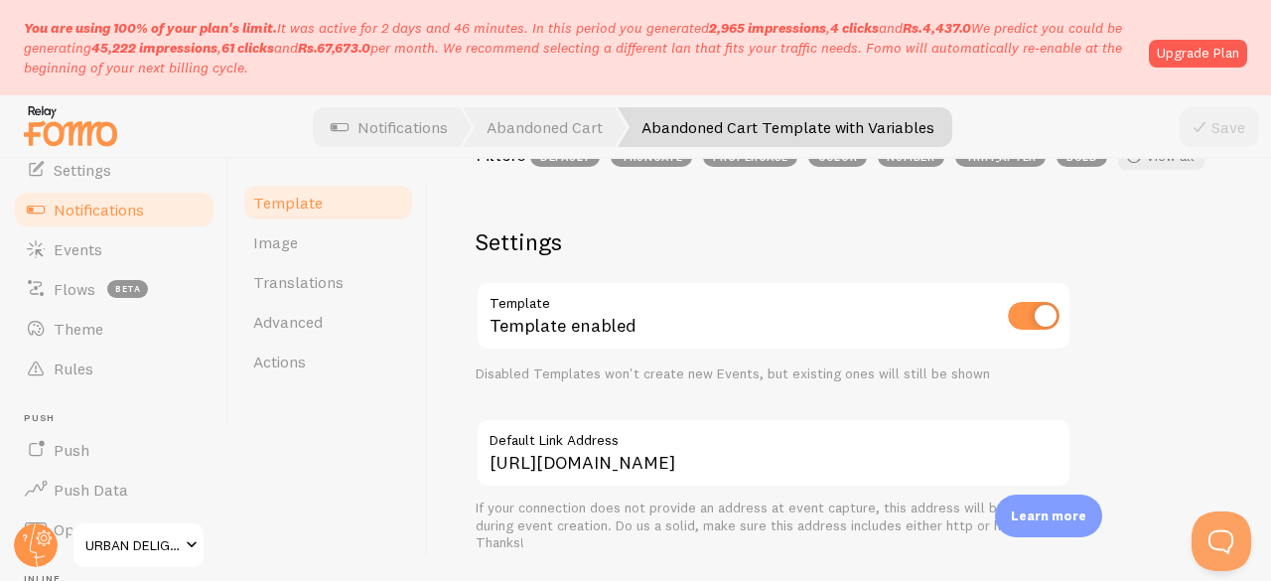
scroll to position [671, 0]
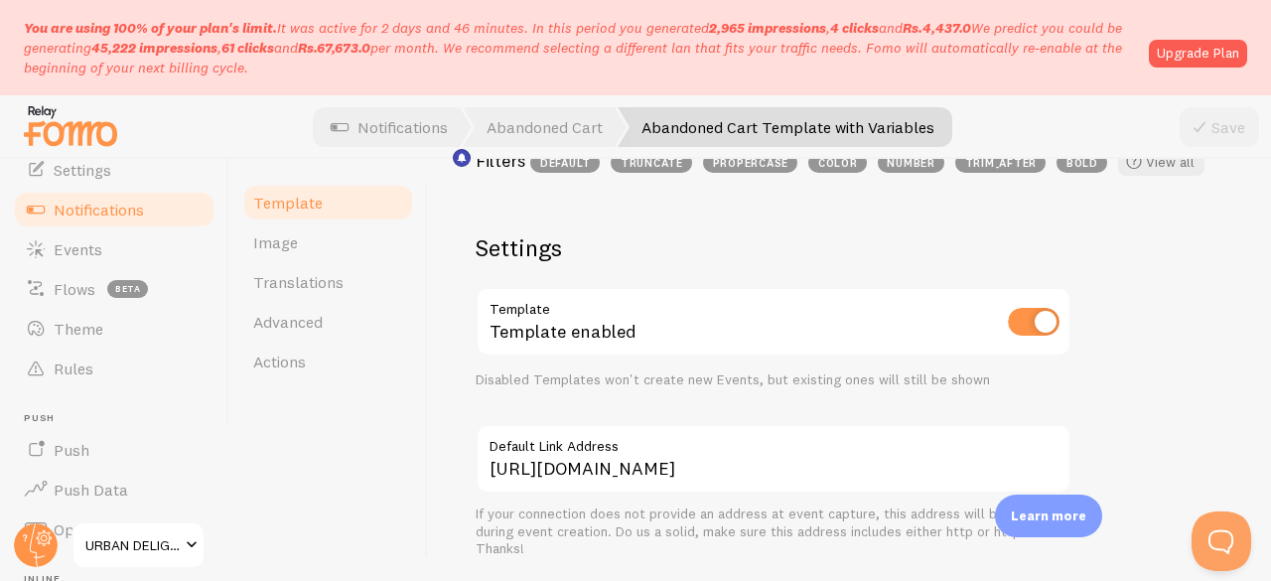
click at [667, 367] on div "Template Template enabled Disabled Templates won't create new Events, but exist…" at bounding box center [774, 337] width 596 height 101
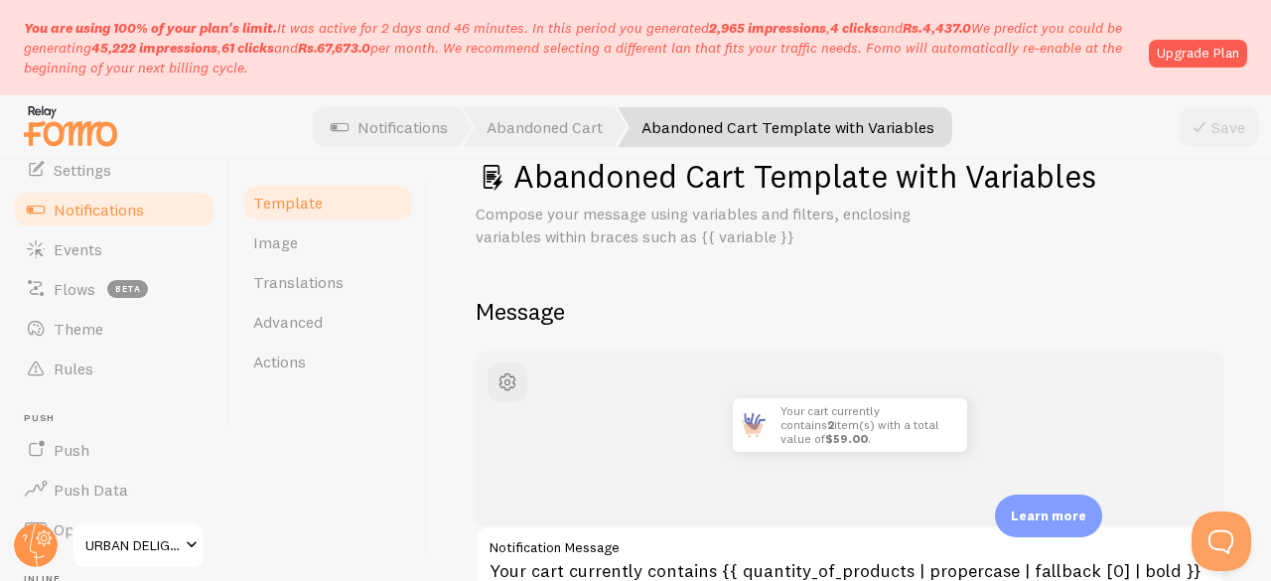
scroll to position [0, 0]
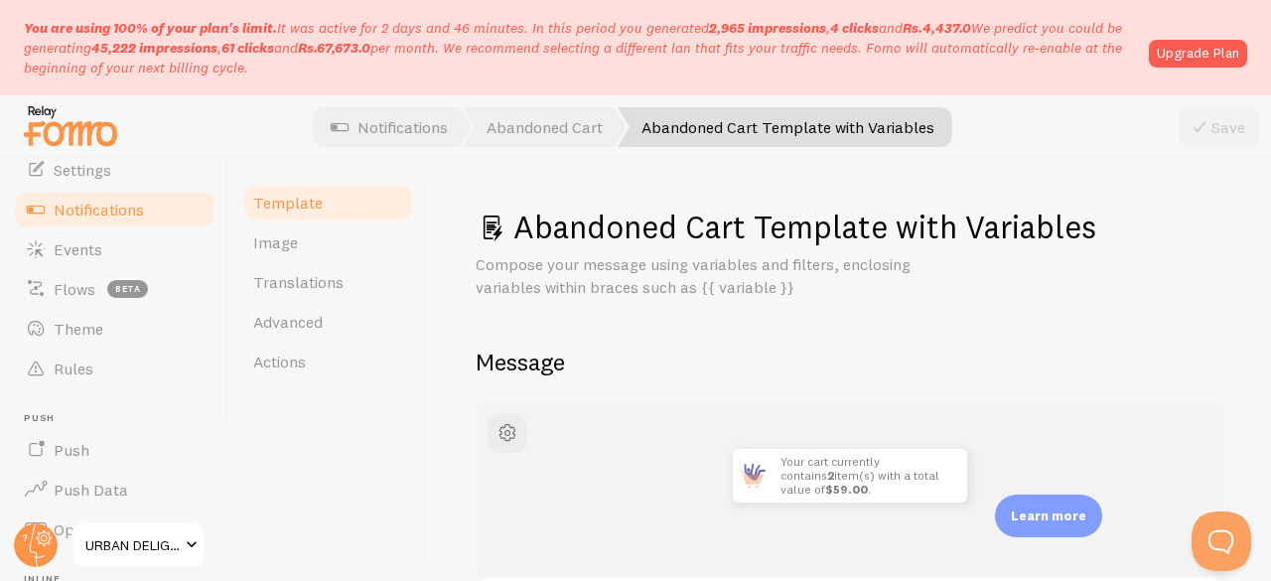
click at [118, 200] on span "Notifications" at bounding box center [99, 210] width 90 height 20
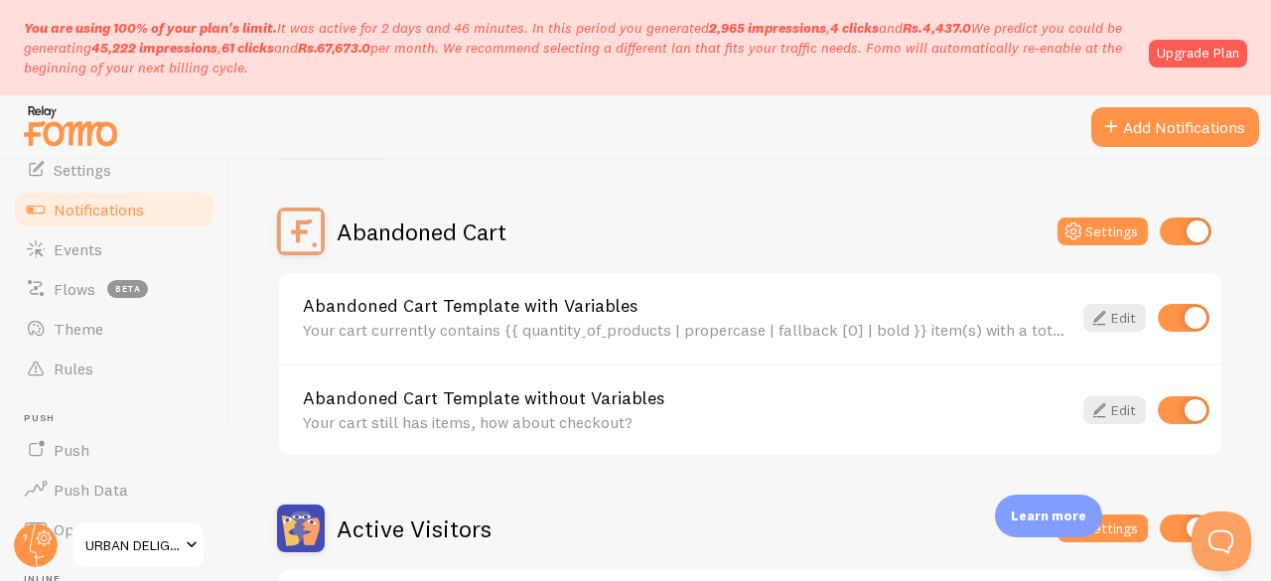
scroll to position [172, 0]
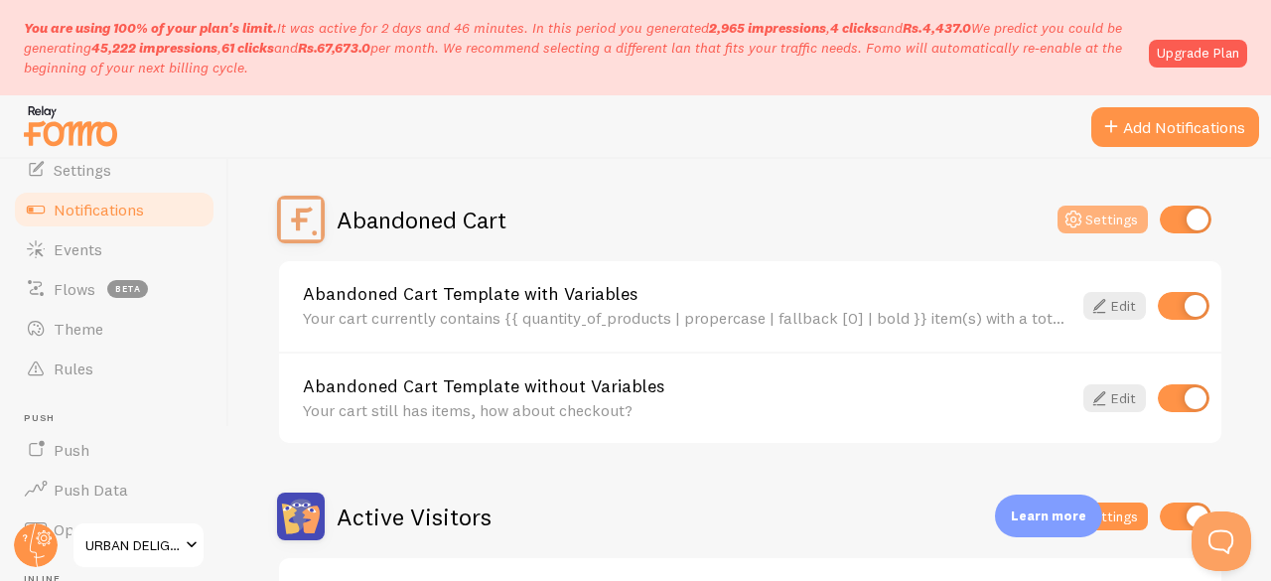
click at [1093, 217] on button "Settings" at bounding box center [1102, 220] width 90 height 28
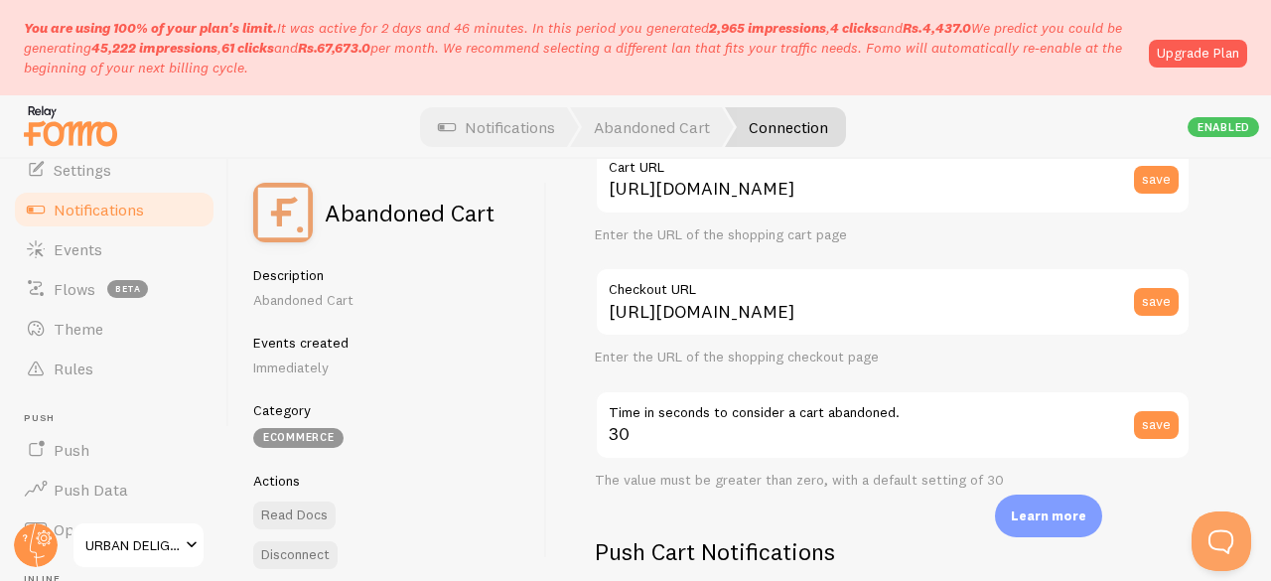
scroll to position [275, 0]
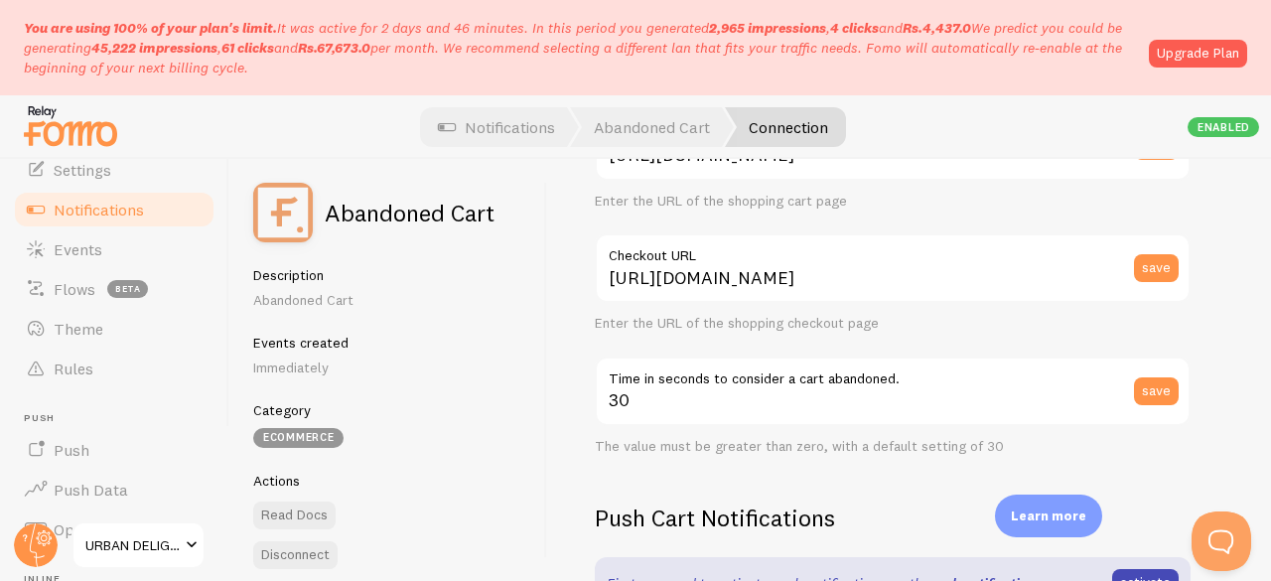
click at [762, 383] on label "Time in seconds to consider a cart abandoned." at bounding box center [893, 373] width 596 height 34
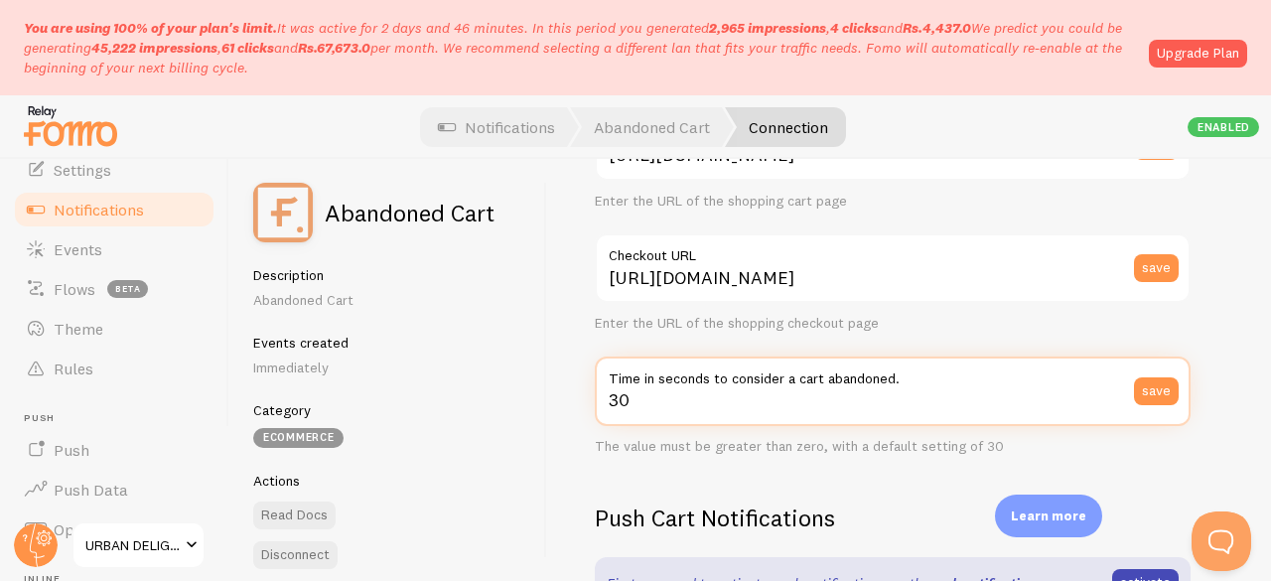
click at [762, 383] on input "30" at bounding box center [893, 390] width 596 height 69
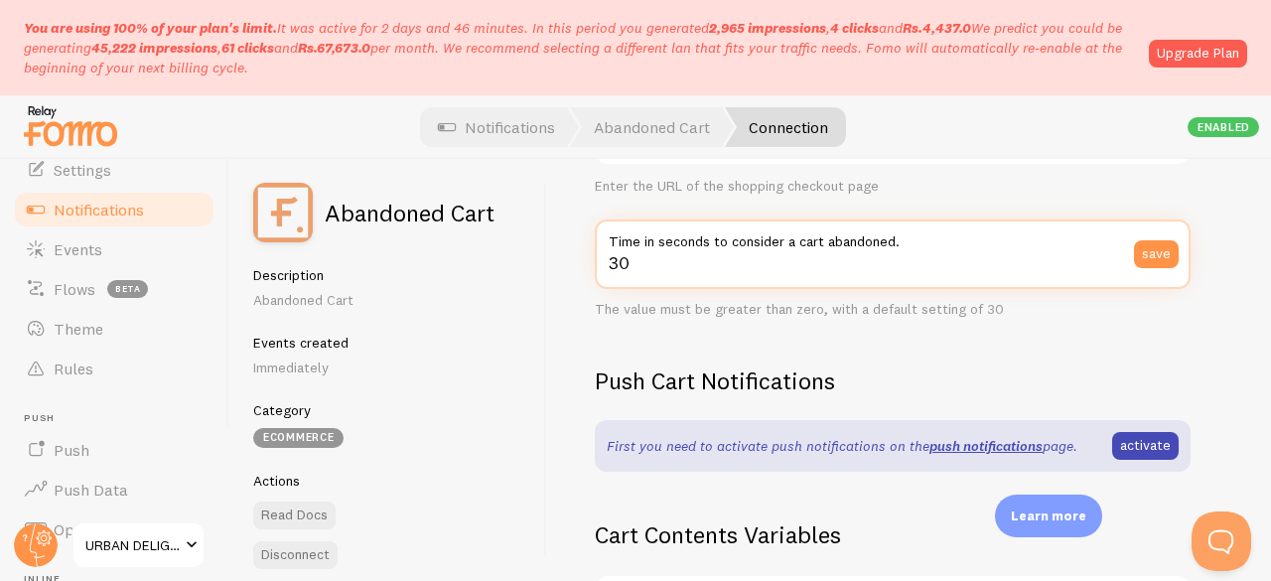
scroll to position [84, 0]
